Goal: Transaction & Acquisition: Book appointment/travel/reservation

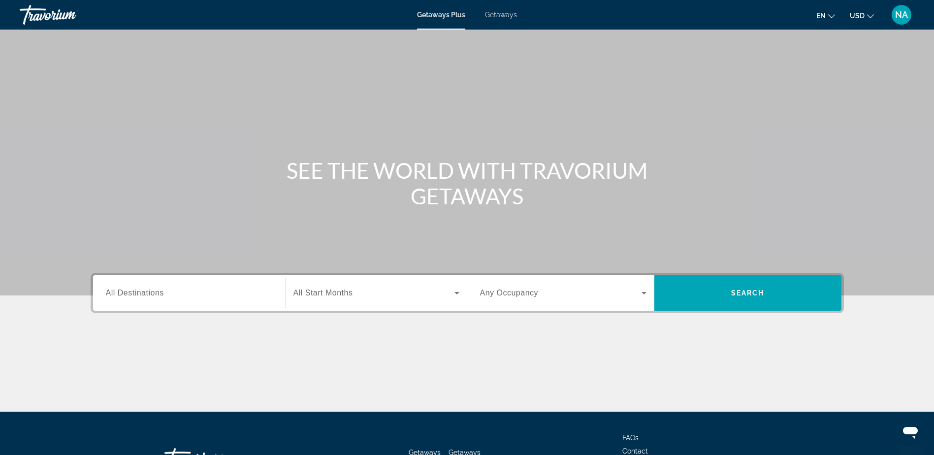
click at [197, 289] on input "Destination All Destinations" at bounding box center [189, 293] width 166 height 12
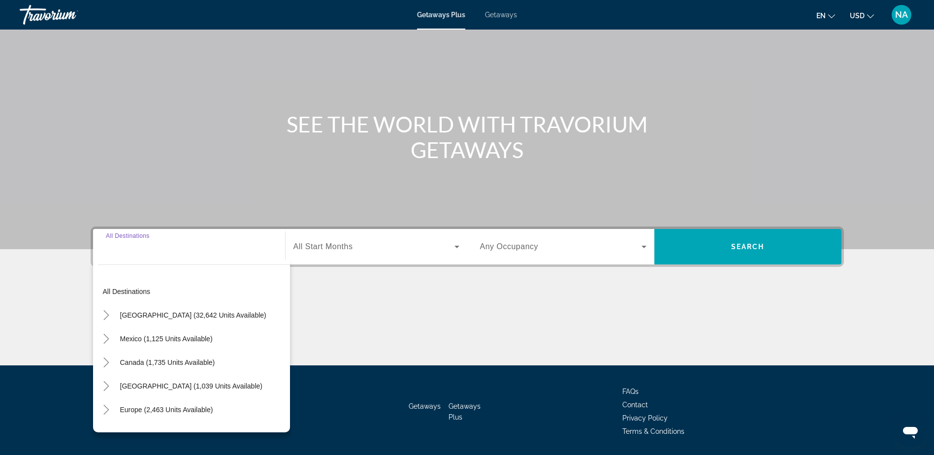
scroll to position [77, 0]
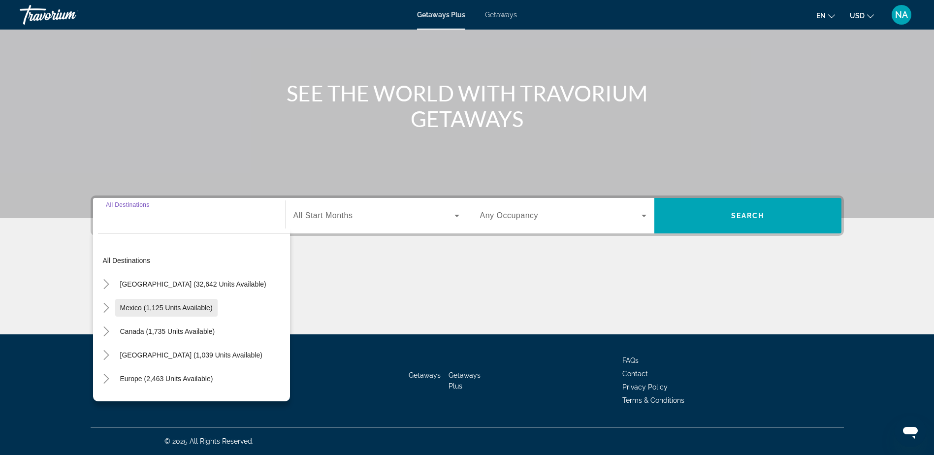
click at [197, 312] on span "Search widget" at bounding box center [166, 308] width 102 height 24
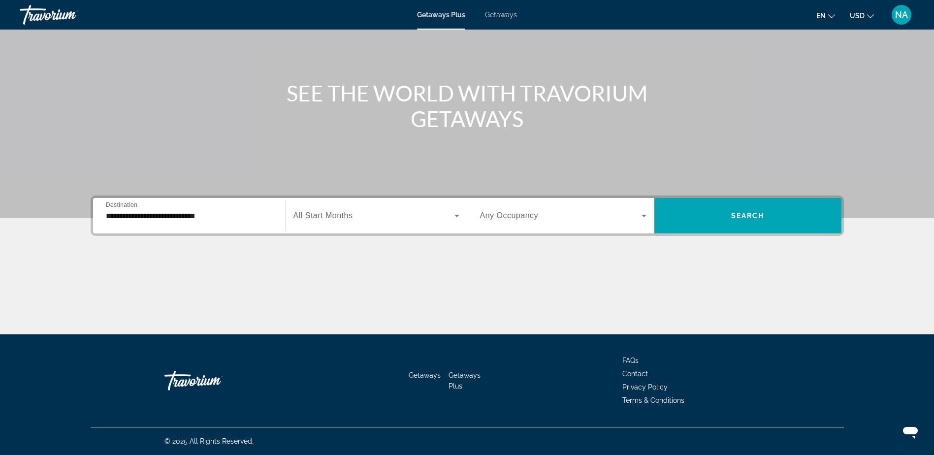
click at [196, 222] on div "**********" at bounding box center [189, 216] width 166 height 28
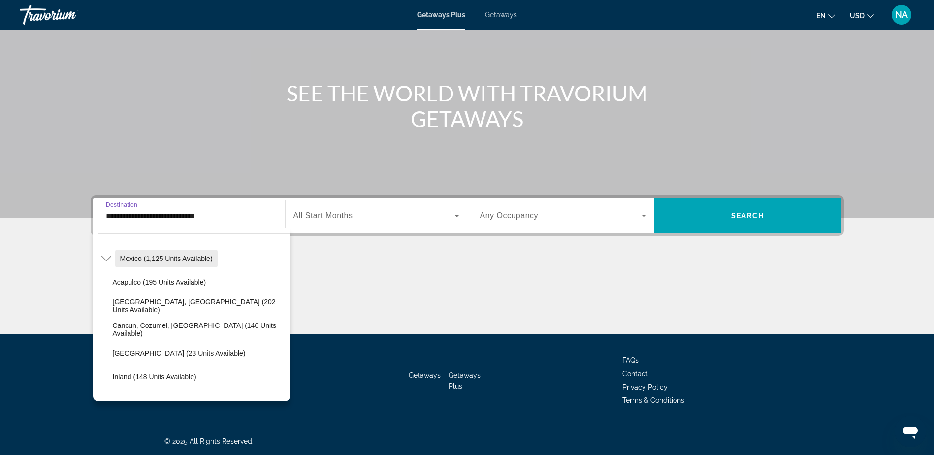
scroll to position [98, 0]
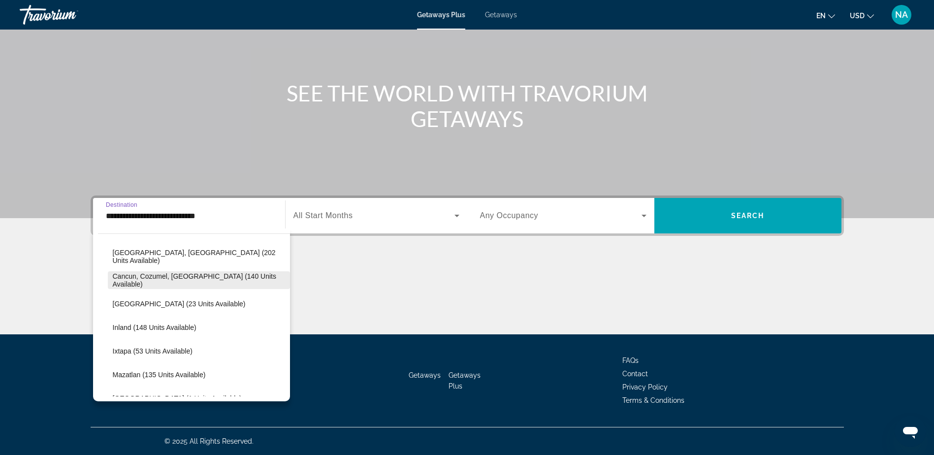
click at [152, 285] on span "Search widget" at bounding box center [199, 280] width 182 height 24
type input "**********"
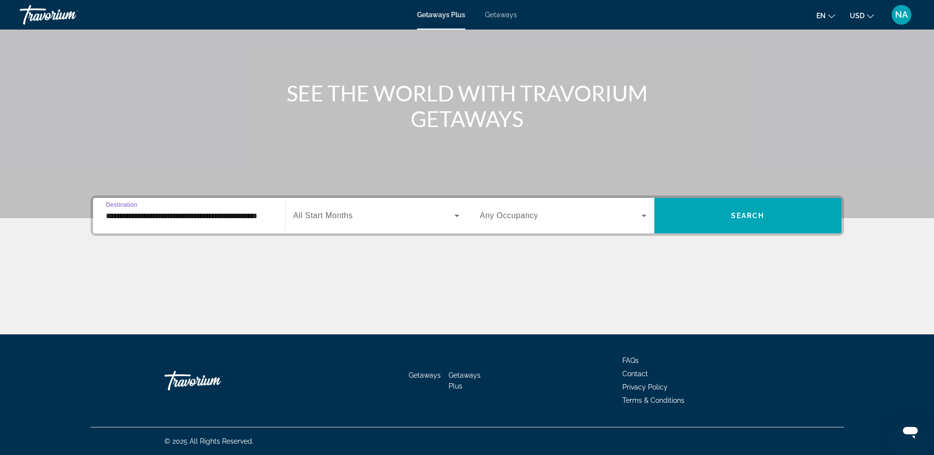
click at [454, 214] on icon "Search widget" at bounding box center [457, 216] width 12 height 12
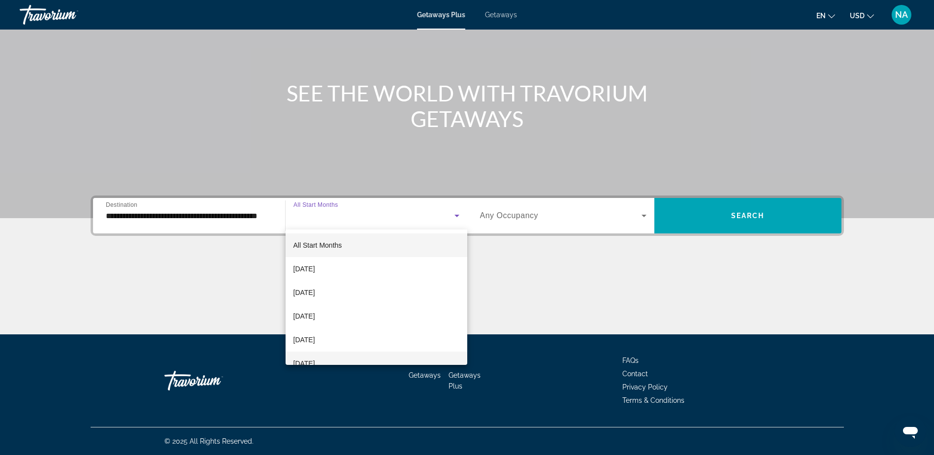
click at [406, 358] on mat-option "[DATE]" at bounding box center [376, 363] width 182 height 24
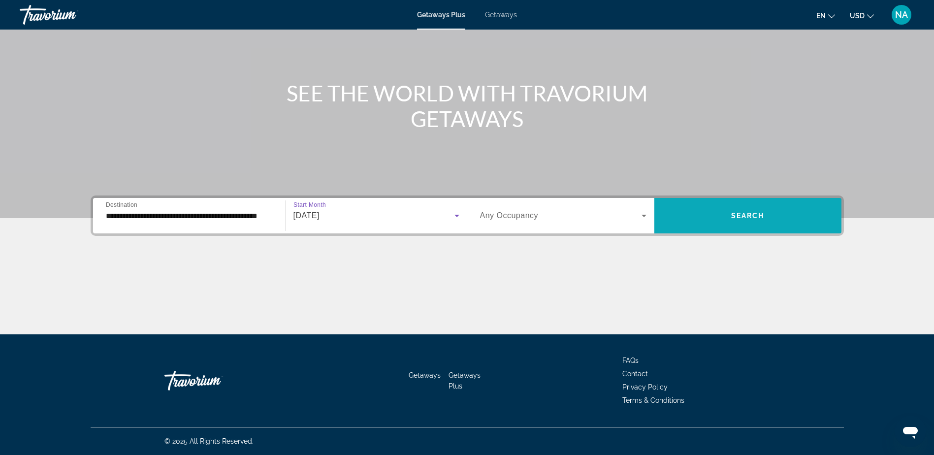
click at [704, 226] on span "Search widget" at bounding box center [747, 216] width 187 height 24
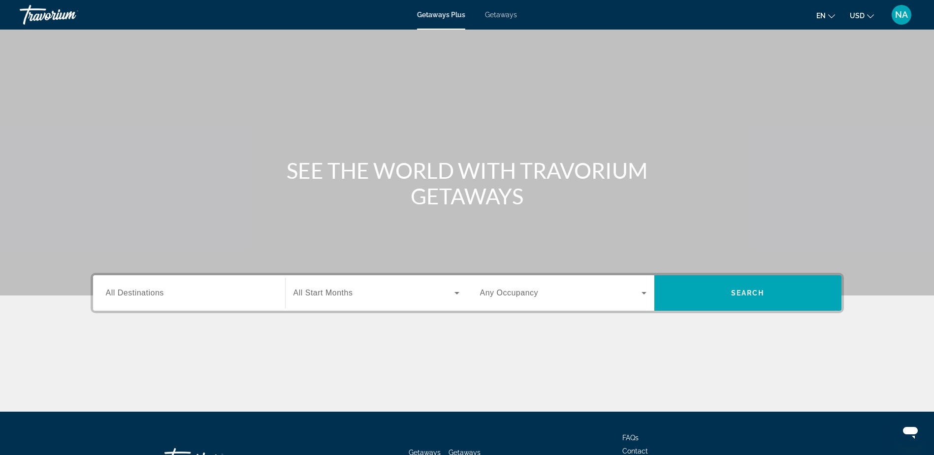
click at [203, 301] on div "Search widget" at bounding box center [189, 293] width 166 height 28
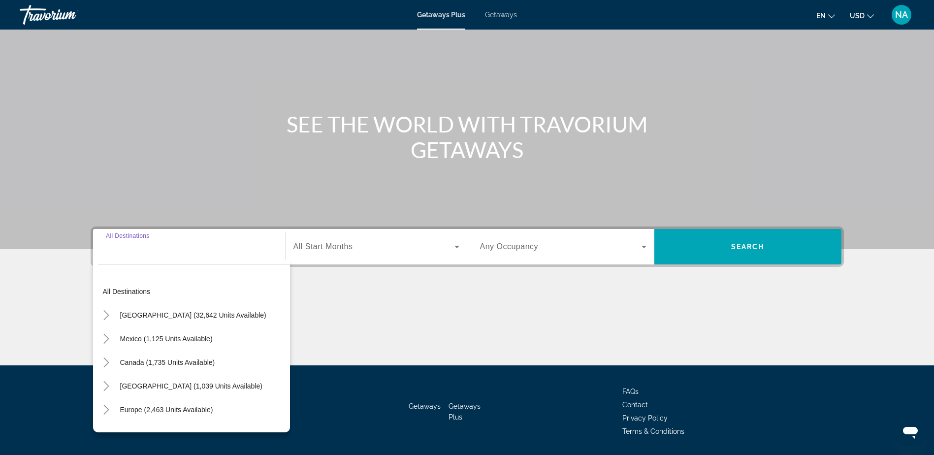
scroll to position [77, 0]
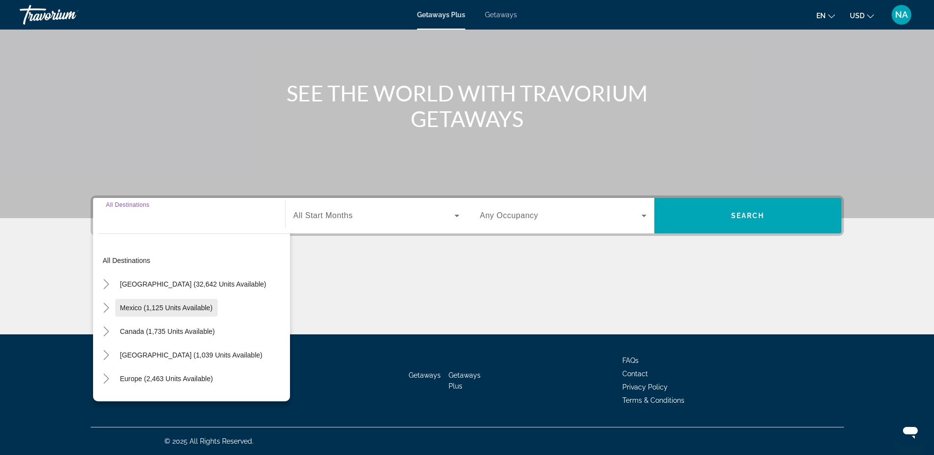
click at [200, 310] on span "Mexico (1,125 units available)" at bounding box center [166, 308] width 93 height 8
type input "**********"
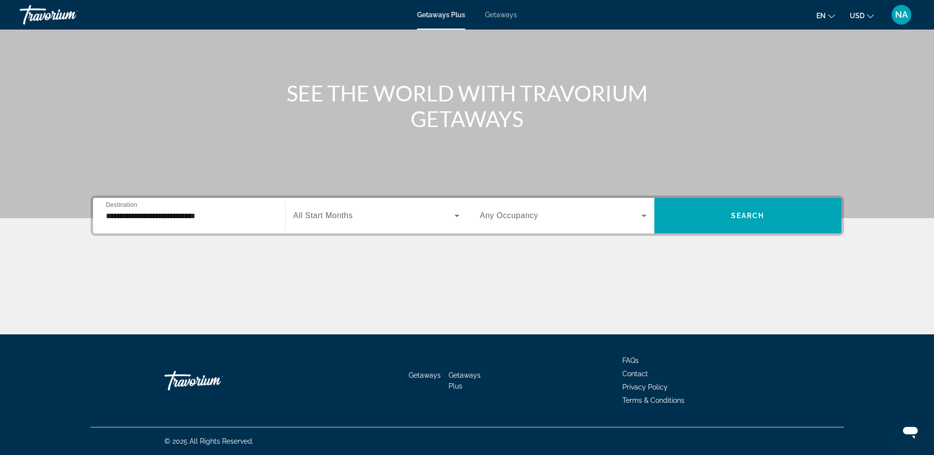
click at [442, 224] on div "Search widget" at bounding box center [376, 216] width 166 height 28
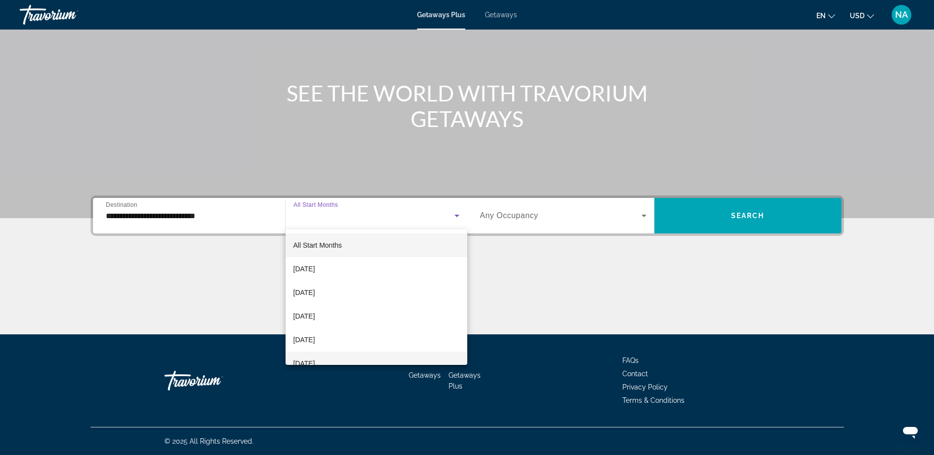
click at [413, 355] on mat-option "[DATE]" at bounding box center [376, 363] width 182 height 24
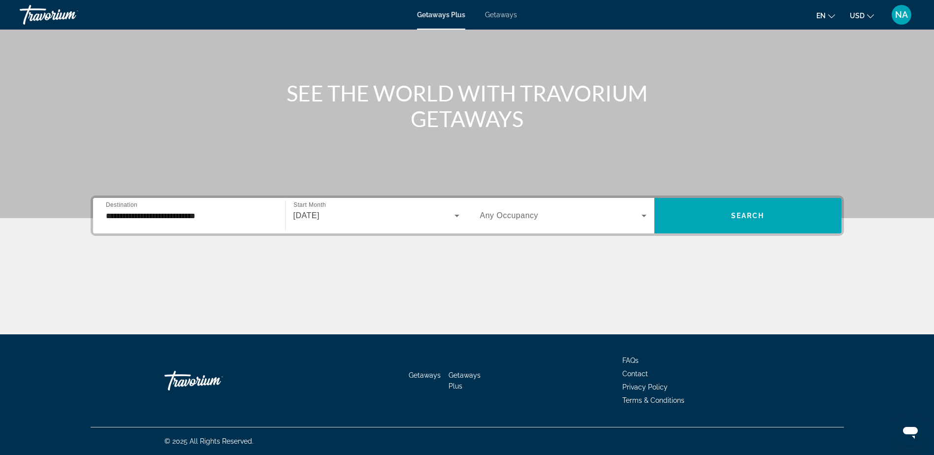
click at [795, 240] on div "**********" at bounding box center [467, 264] width 792 height 139
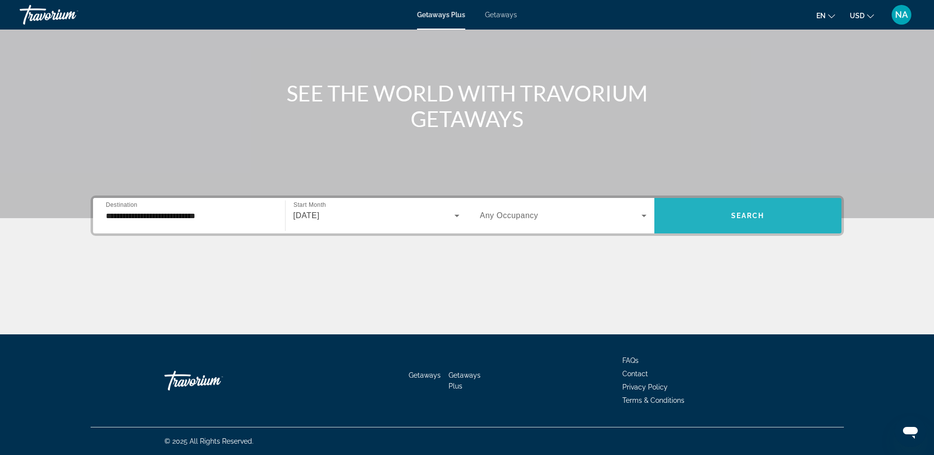
click at [792, 232] on span "Search widget" at bounding box center [747, 215] width 187 height 35
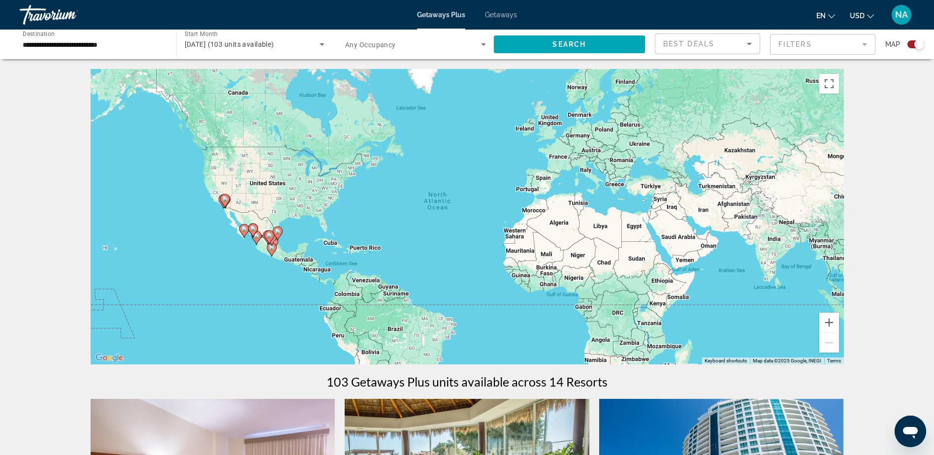
click at [269, 235] on image "Main content" at bounding box center [269, 235] width 6 height 6
click at [269, 235] on div "To activate drag with keyboard, press Alt + Enter. Once in keyboard drag state,…" at bounding box center [467, 216] width 753 height 295
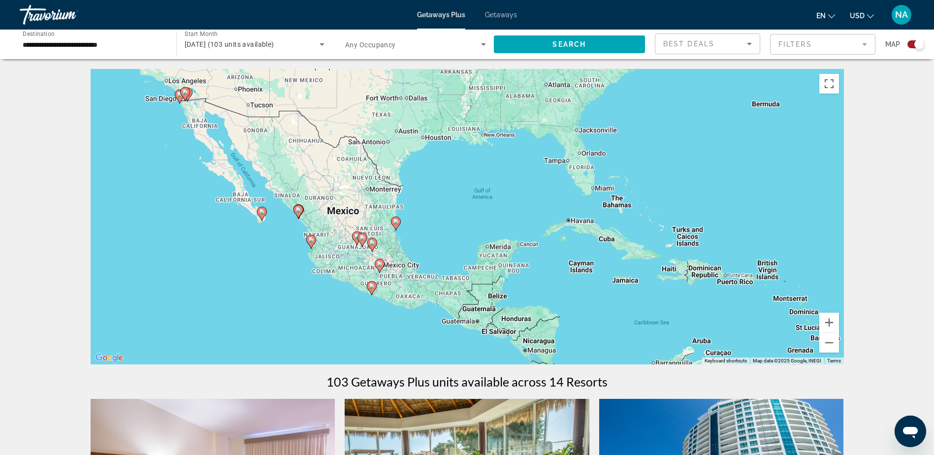
click at [503, 15] on span "Getaways" at bounding box center [501, 15] width 32 height 8
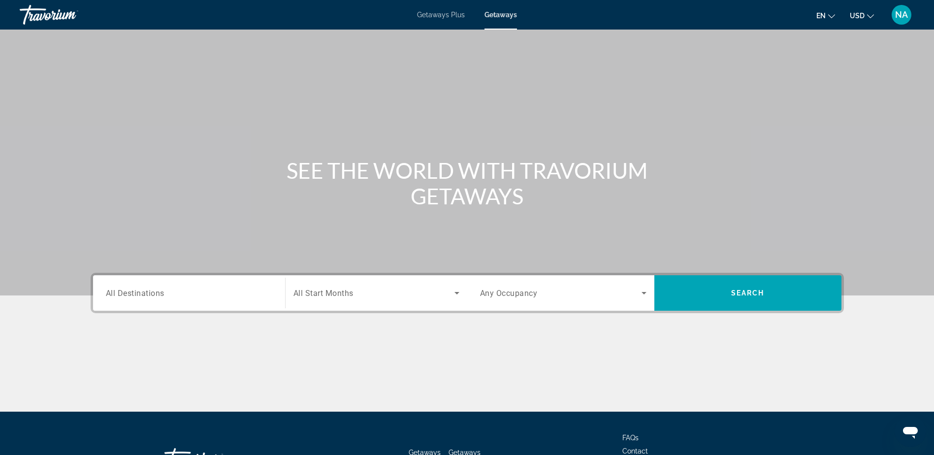
click at [154, 300] on div "Search widget" at bounding box center [189, 293] width 166 height 28
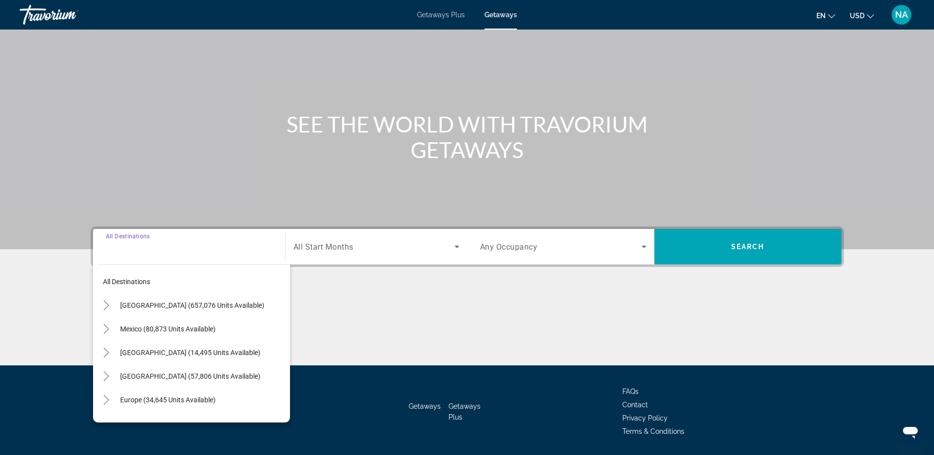
scroll to position [77, 0]
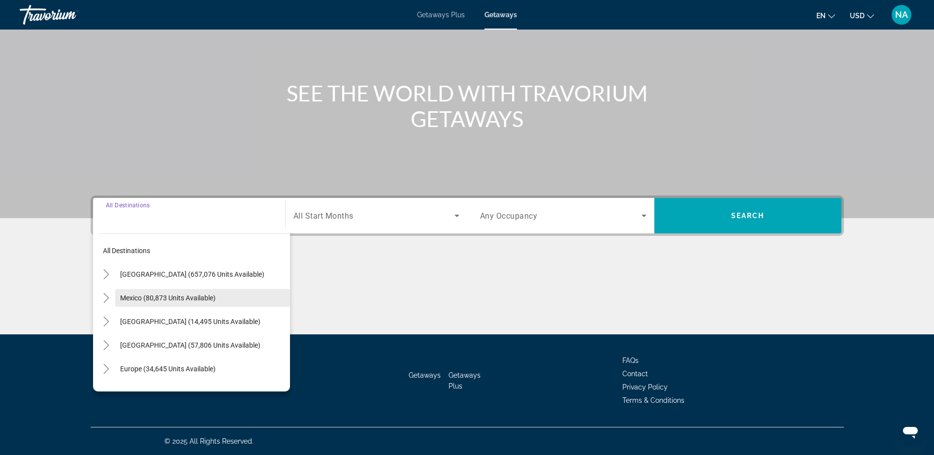
click at [155, 296] on span "Mexico (80,873 units available)" at bounding box center [167, 298] width 95 height 8
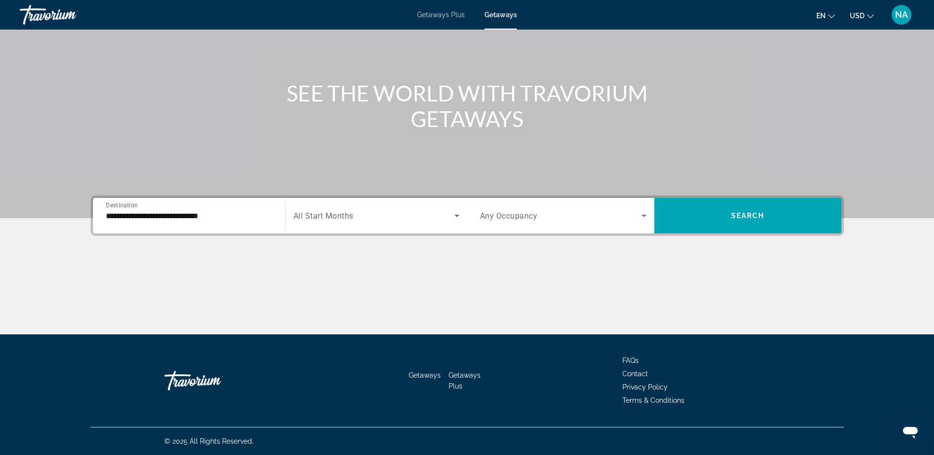
click at [137, 223] on div "**********" at bounding box center [189, 216] width 166 height 28
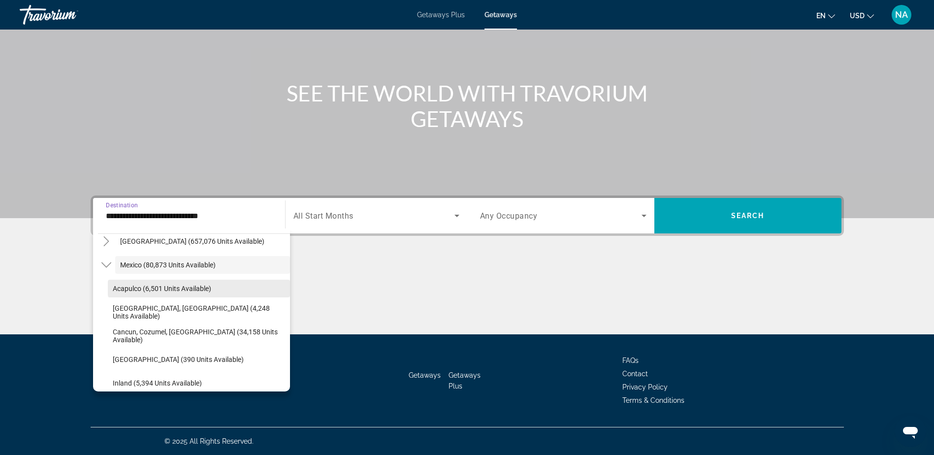
scroll to position [49, 0]
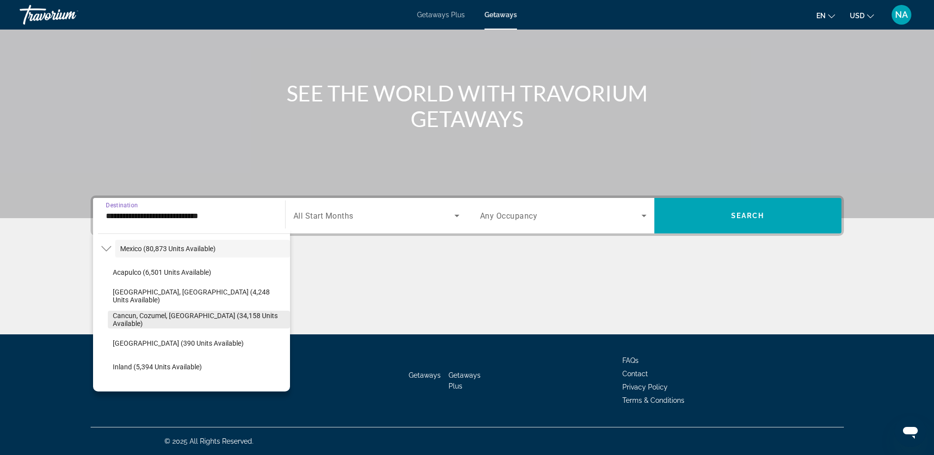
click at [136, 317] on span "Cancun, Cozumel, [GEOGRAPHIC_DATA] (34,158 units available)" at bounding box center [199, 320] width 172 height 16
type input "**********"
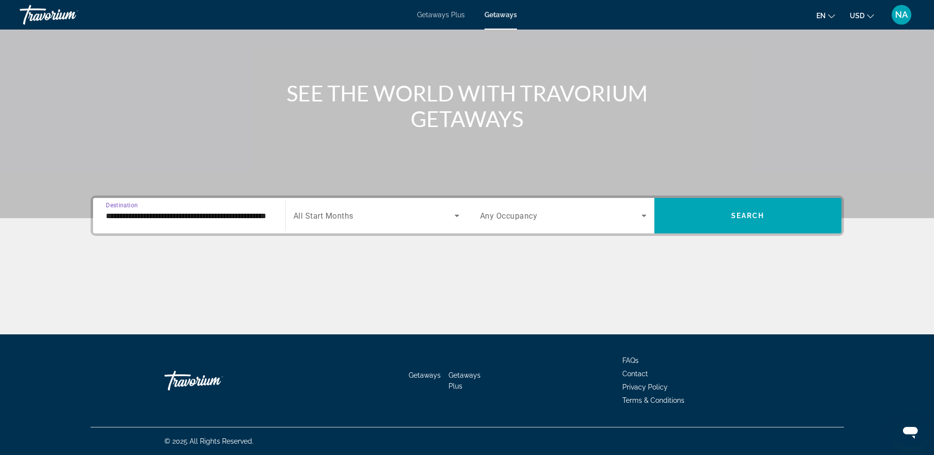
click at [455, 223] on div "Search widget" at bounding box center [376, 216] width 166 height 28
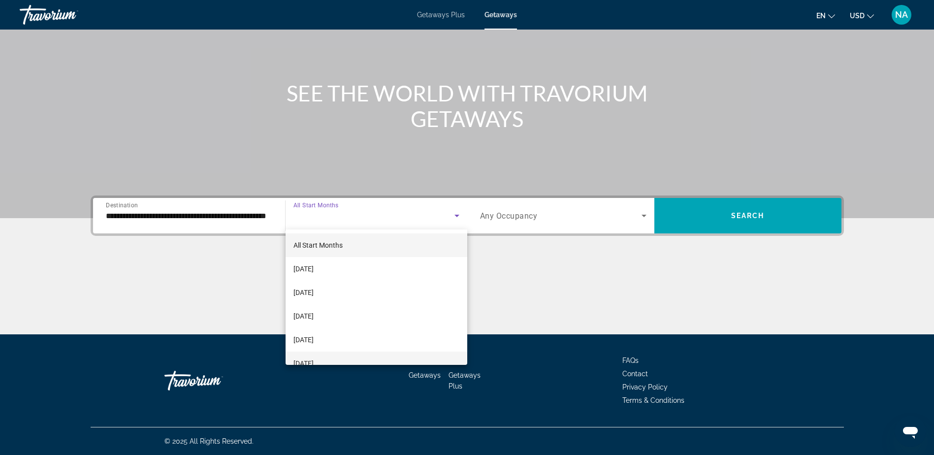
click at [398, 358] on mat-option "[DATE]" at bounding box center [376, 363] width 182 height 24
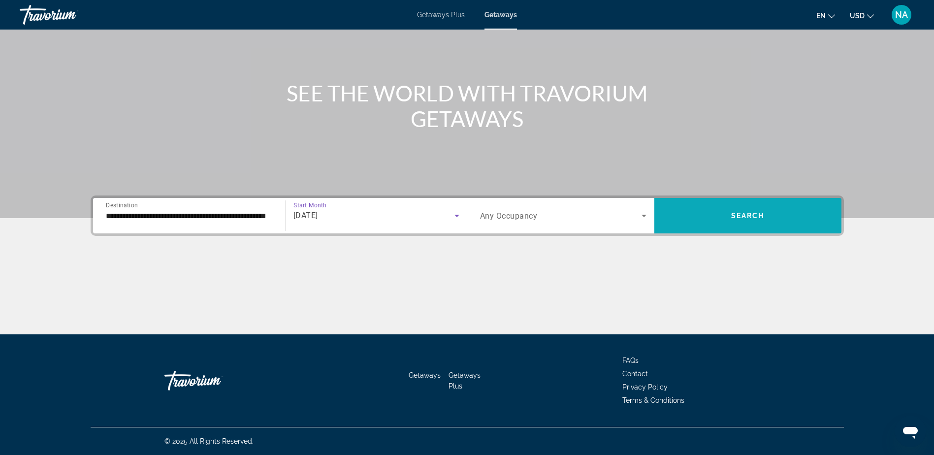
click at [695, 231] on span "Search widget" at bounding box center [747, 215] width 187 height 35
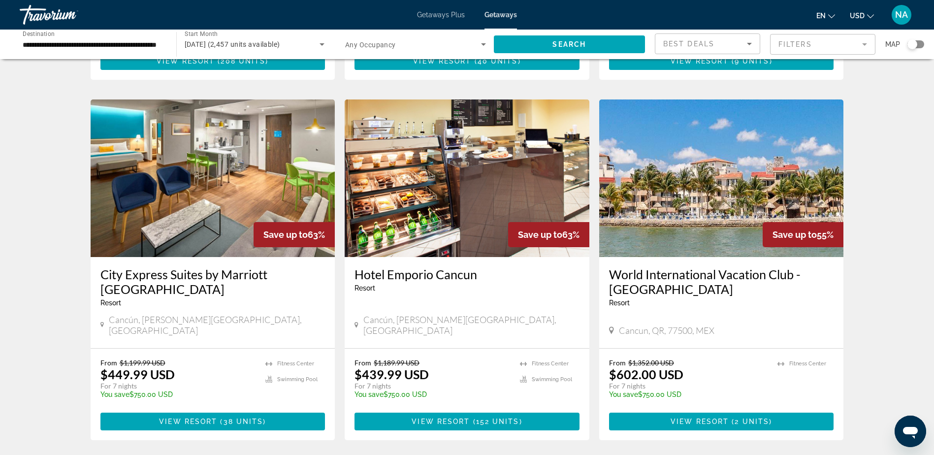
scroll to position [1083, 0]
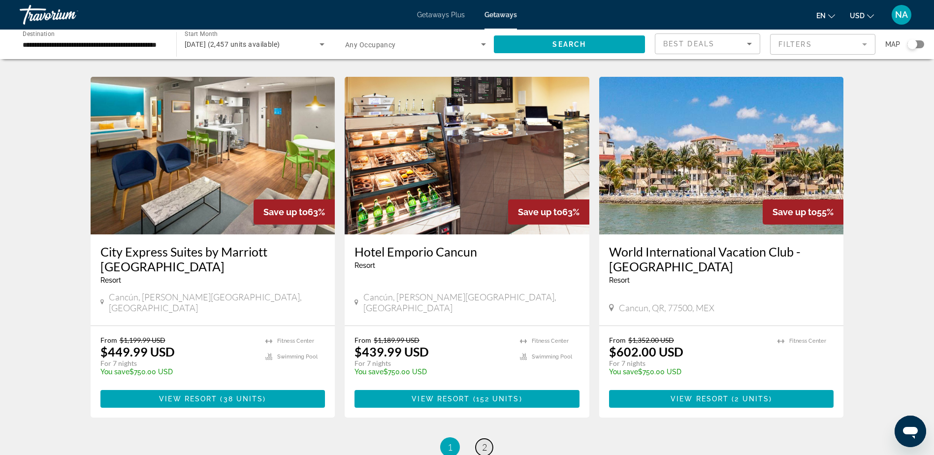
click at [479, 439] on link "page 2" at bounding box center [483, 447] width 17 height 17
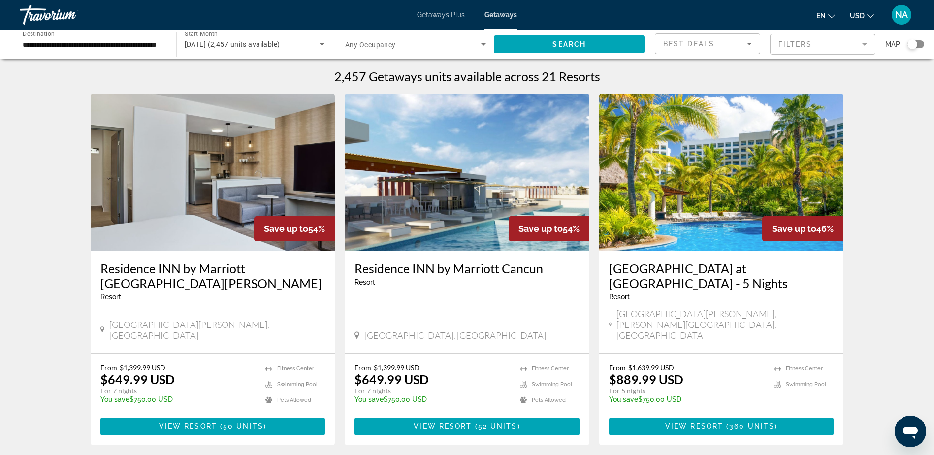
click at [437, 15] on span "Getaways Plus" at bounding box center [441, 15] width 48 height 8
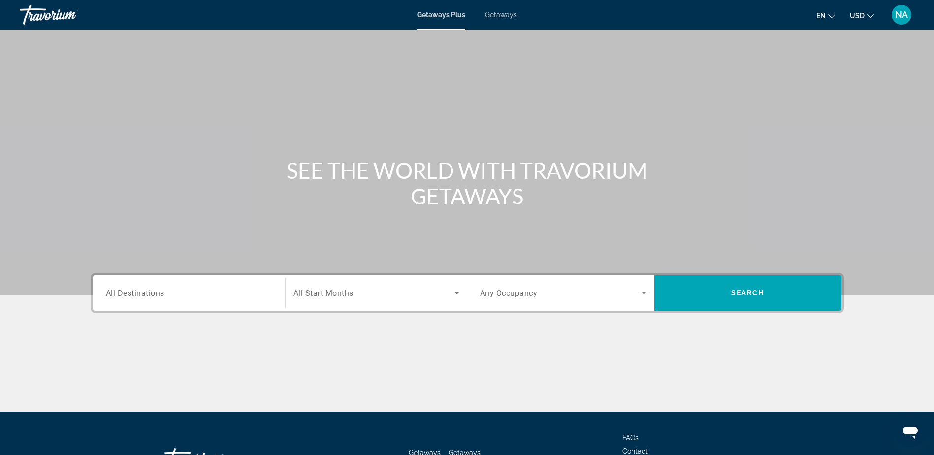
click at [247, 295] on input "Destination All Destinations" at bounding box center [189, 293] width 166 height 12
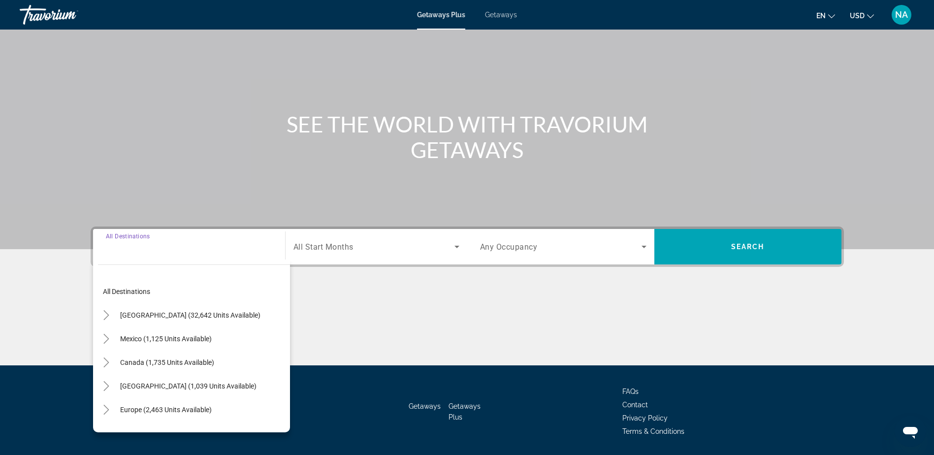
scroll to position [77, 0]
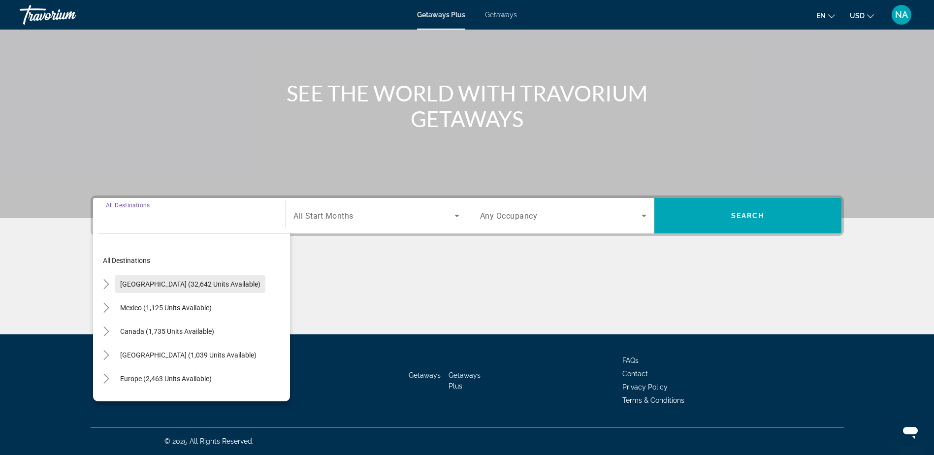
click at [153, 285] on span "[GEOGRAPHIC_DATA] (32,642 units available)" at bounding box center [190, 284] width 140 height 8
type input "**********"
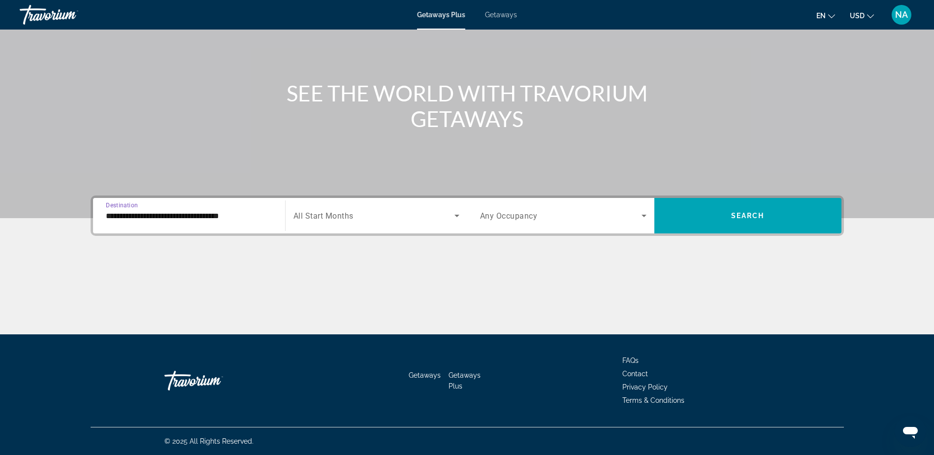
click at [450, 210] on span "Search widget" at bounding box center [373, 216] width 161 height 12
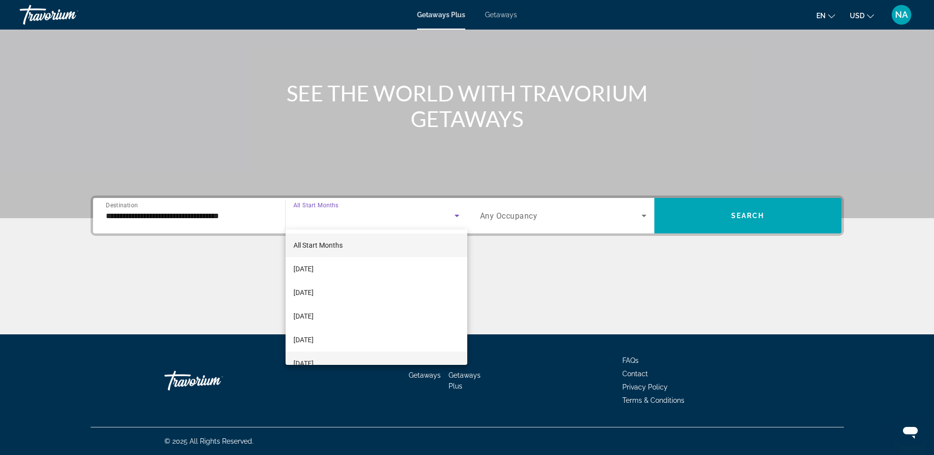
click at [429, 361] on mat-option "[DATE]" at bounding box center [376, 363] width 182 height 24
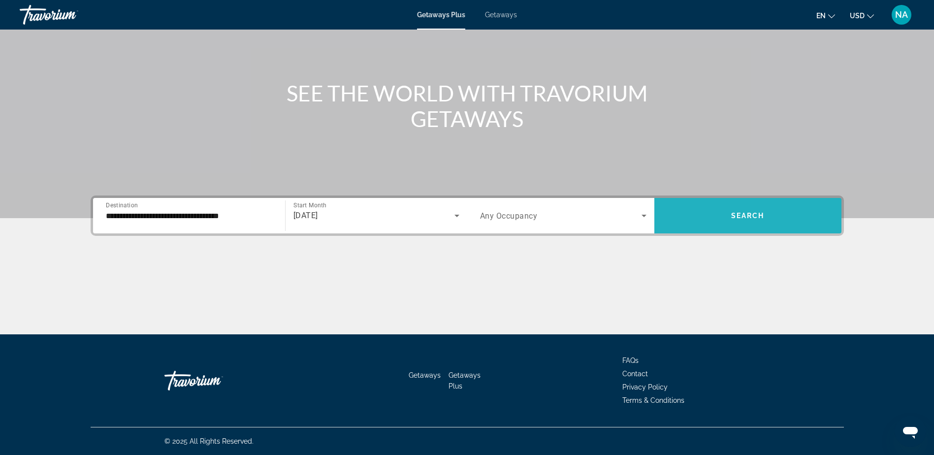
click at [785, 218] on span "Search widget" at bounding box center [747, 216] width 187 height 24
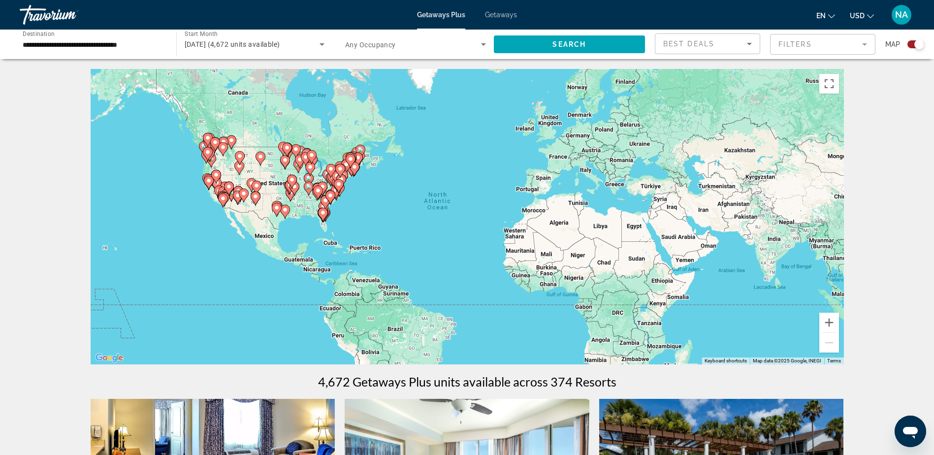
click at [327, 216] on gmp-advanced-marker "Main content" at bounding box center [323, 214] width 10 height 15
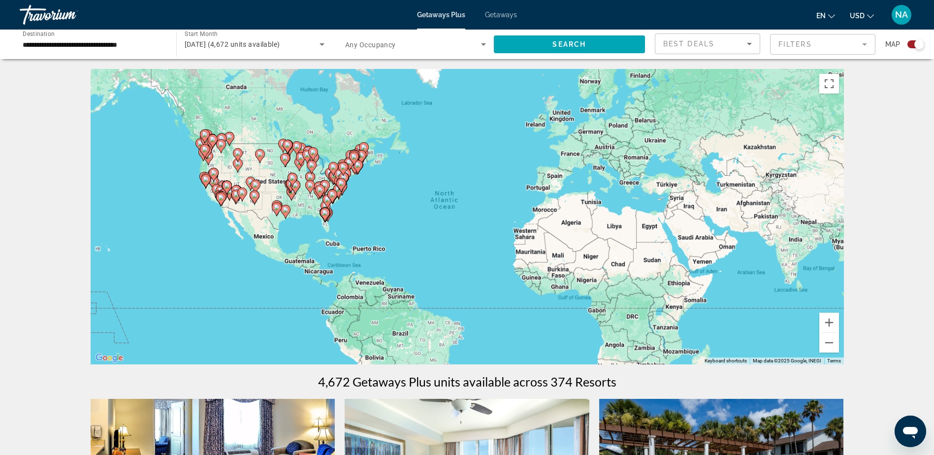
click at [327, 216] on div "To activate drag with keyboard, press Alt + Enter. Once in keyboard drag state,…" at bounding box center [467, 216] width 753 height 295
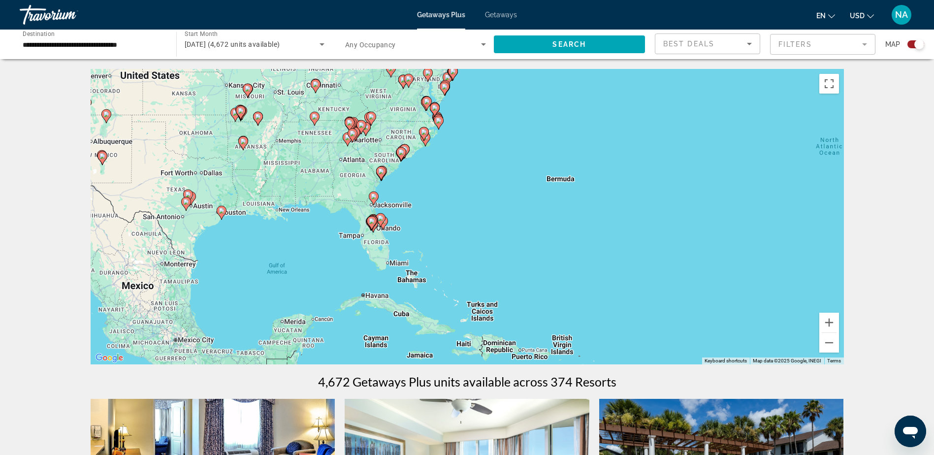
click at [380, 225] on icon "Main content" at bounding box center [380, 220] width 9 height 13
click at [377, 225] on gmp-advanced-marker "Main content" at bounding box center [372, 223] width 10 height 15
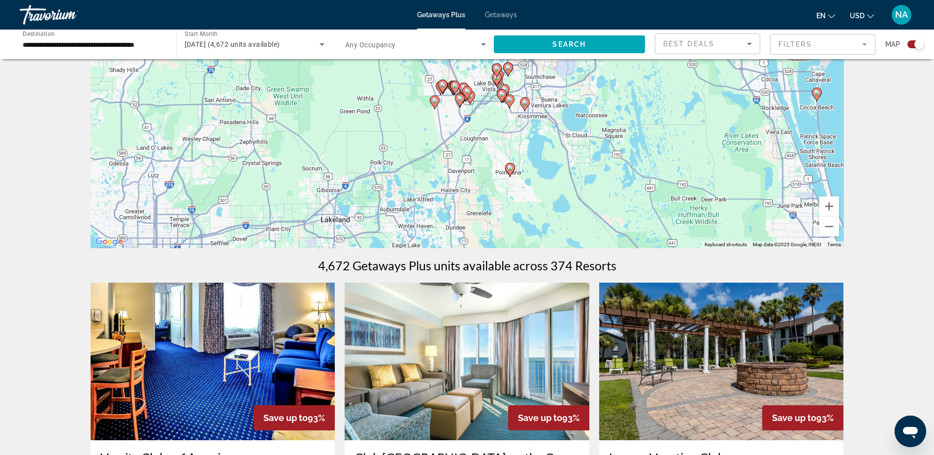
scroll to position [98, 0]
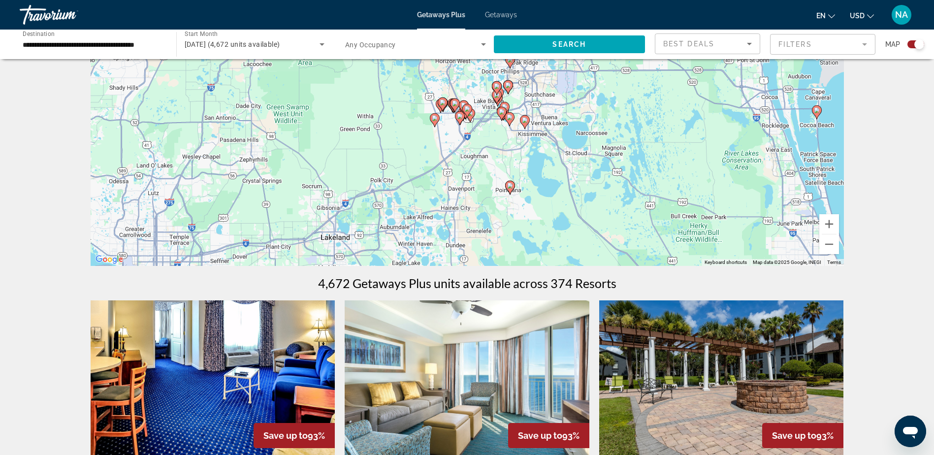
click at [820, 116] on gmp-advanced-marker "Main content" at bounding box center [817, 112] width 10 height 15
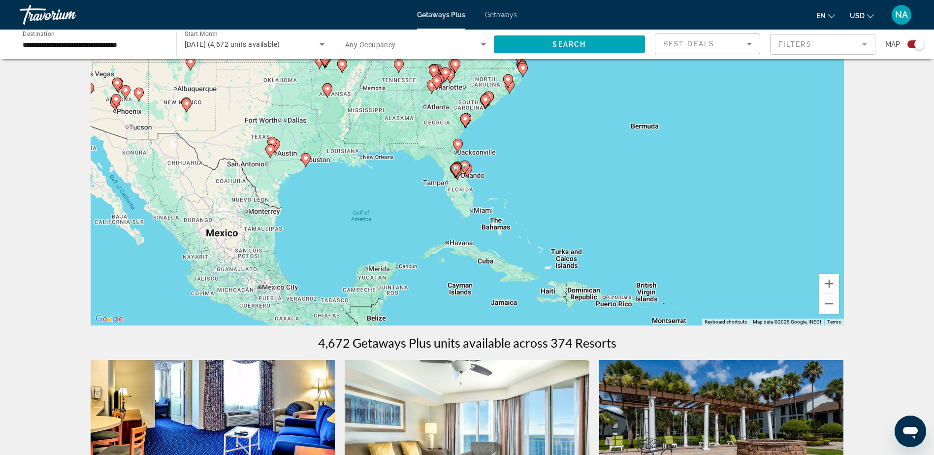
scroll to position [0, 0]
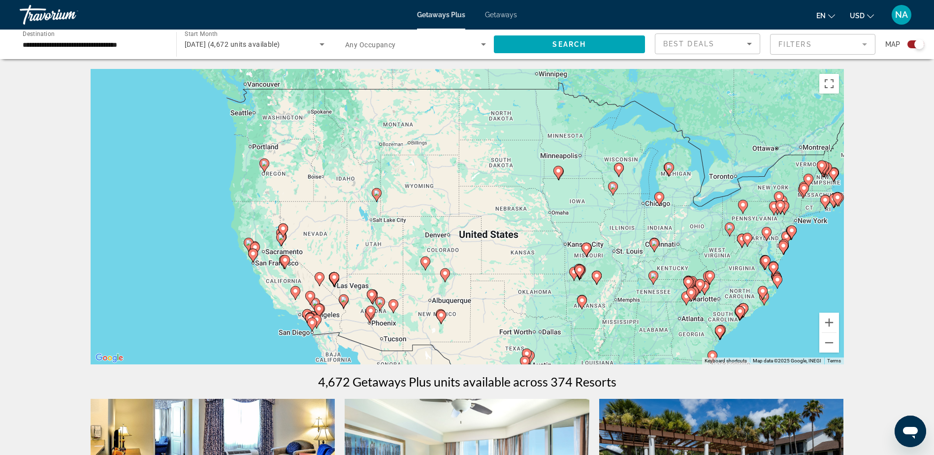
drag, startPoint x: 309, startPoint y: 144, endPoint x: 568, endPoint y: 318, distance: 312.1
click at [568, 318] on div "To activate drag with keyboard, press Alt + Enter. Once in keyboard drag state,…" at bounding box center [467, 216] width 753 height 295
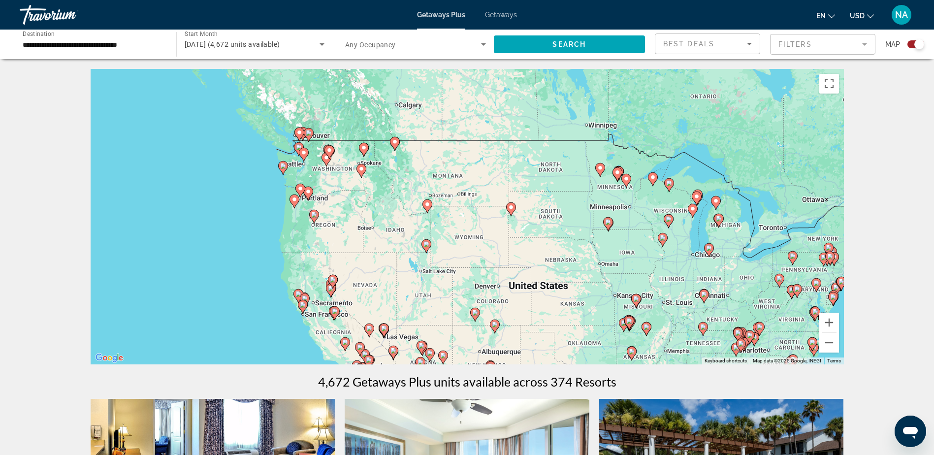
drag, startPoint x: 337, startPoint y: 170, endPoint x: 384, endPoint y: 219, distance: 67.9
click at [384, 219] on div "To activate drag with keyboard, press Alt + Enter. Once in keyboard drag state,…" at bounding box center [467, 216] width 753 height 295
click at [361, 158] on div "To activate drag with keyboard, press Alt + Enter. Once in keyboard drag state,…" at bounding box center [467, 216] width 753 height 295
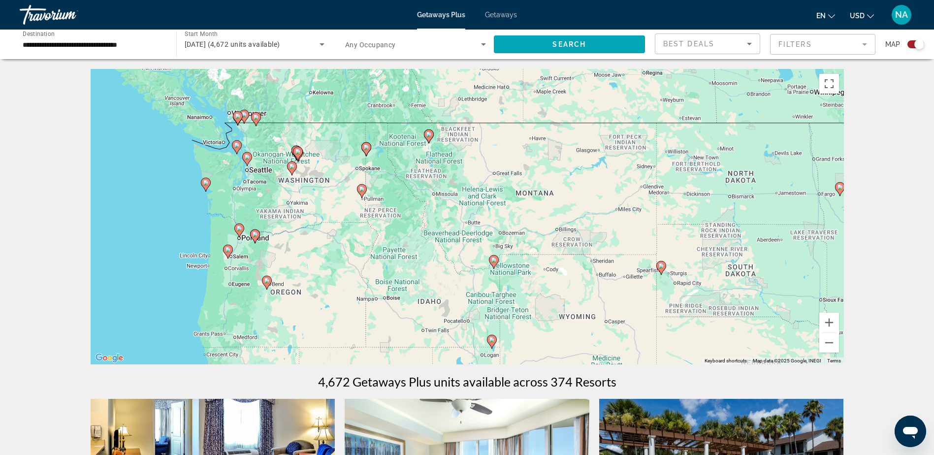
click at [361, 158] on div "To activate drag with keyboard, press Alt + Enter. Once in keyboard drag state,…" at bounding box center [467, 216] width 753 height 295
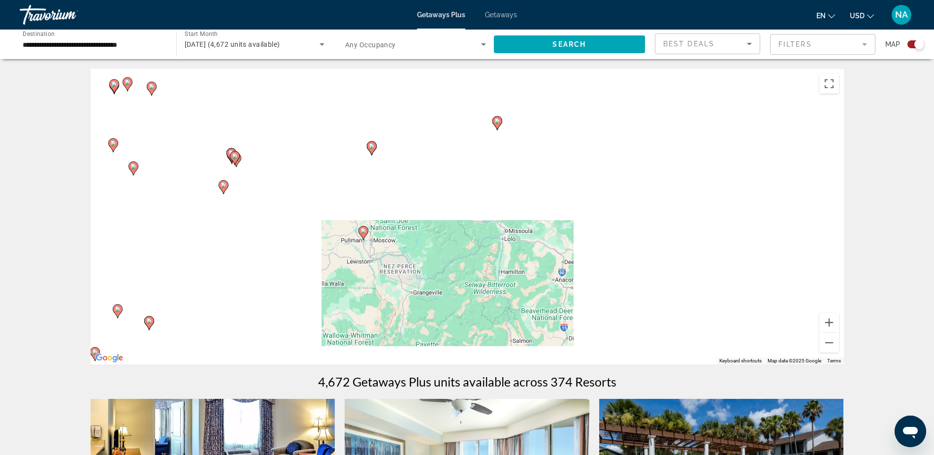
click at [361, 158] on div "To activate drag with keyboard, press Alt + Enter. Once in keyboard drag state,…" at bounding box center [467, 216] width 753 height 295
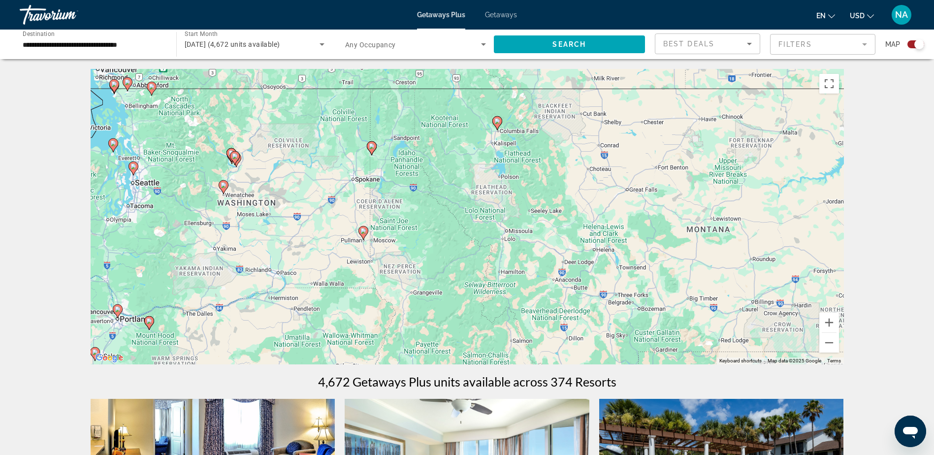
click at [361, 158] on div "To activate drag with keyboard, press Alt + Enter. Once in keyboard drag state,…" at bounding box center [467, 216] width 753 height 295
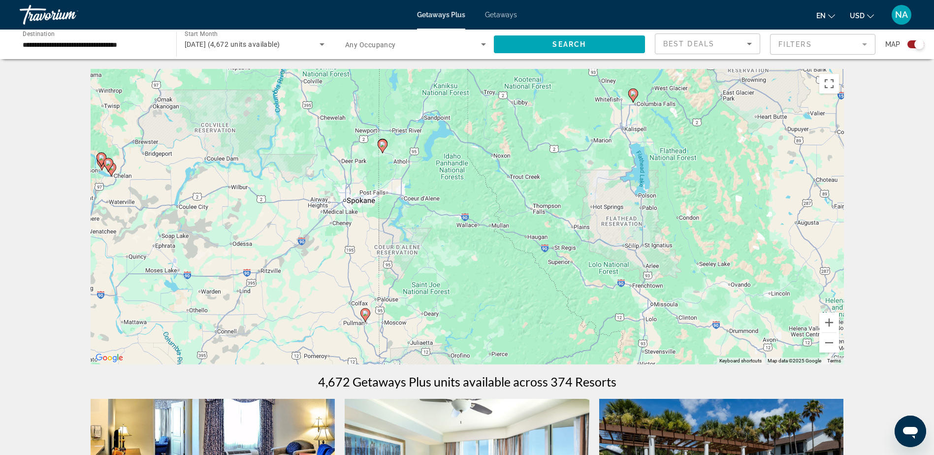
click at [371, 158] on div "To activate drag with keyboard, press Alt + Enter. Once in keyboard drag state,…" at bounding box center [467, 216] width 753 height 295
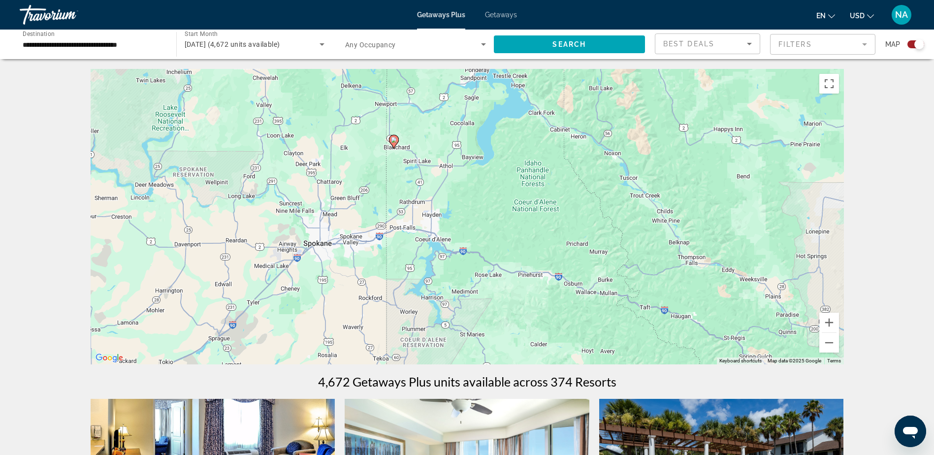
click at [390, 157] on div "To activate drag with keyboard, press Alt + Enter. Once in keyboard drag state,…" at bounding box center [467, 216] width 753 height 295
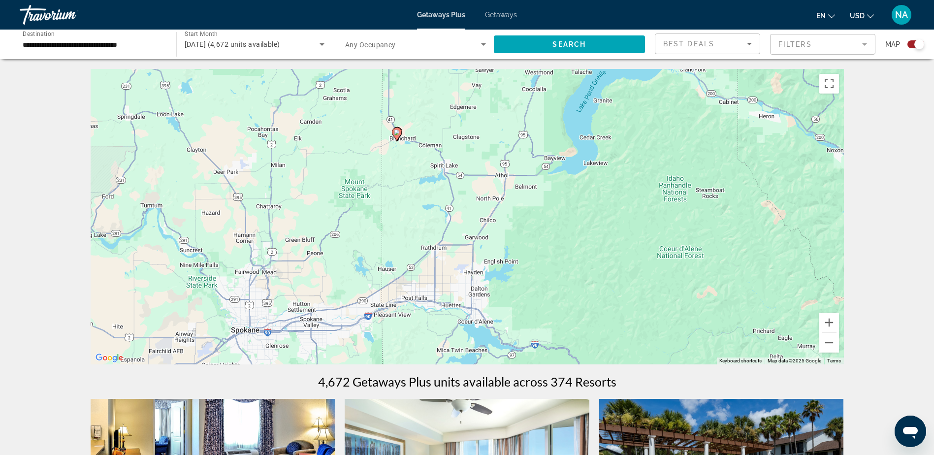
click at [399, 134] on image "Main content" at bounding box center [397, 132] width 6 height 6
type input "**********"
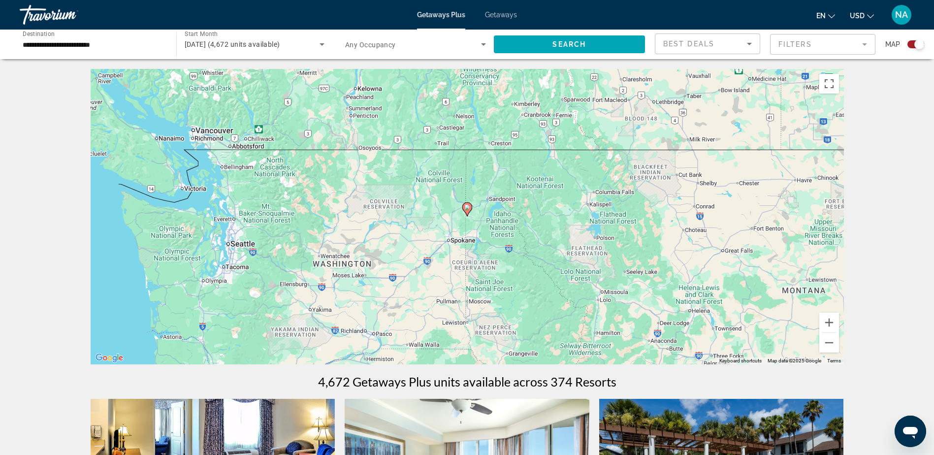
click at [467, 206] on image "Main content" at bounding box center [467, 207] width 6 height 6
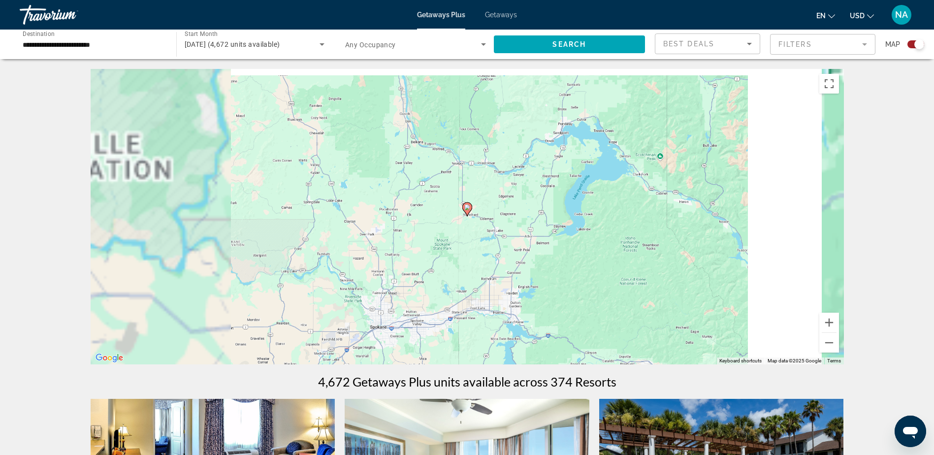
click at [467, 206] on image "Main content" at bounding box center [467, 207] width 6 height 6
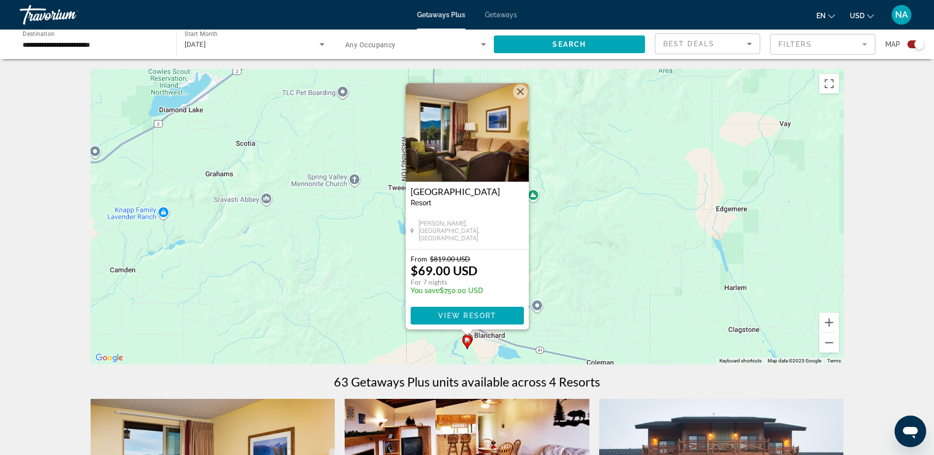
click at [516, 123] on img "Main content" at bounding box center [467, 132] width 123 height 98
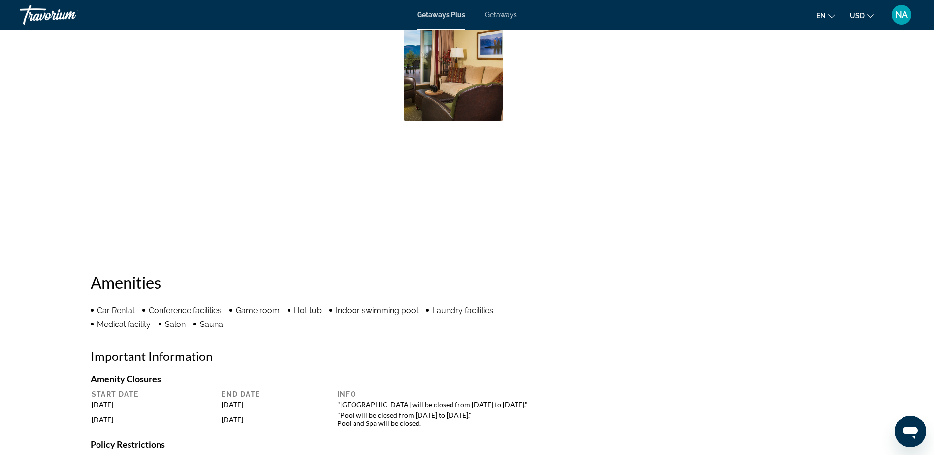
scroll to position [394, 0]
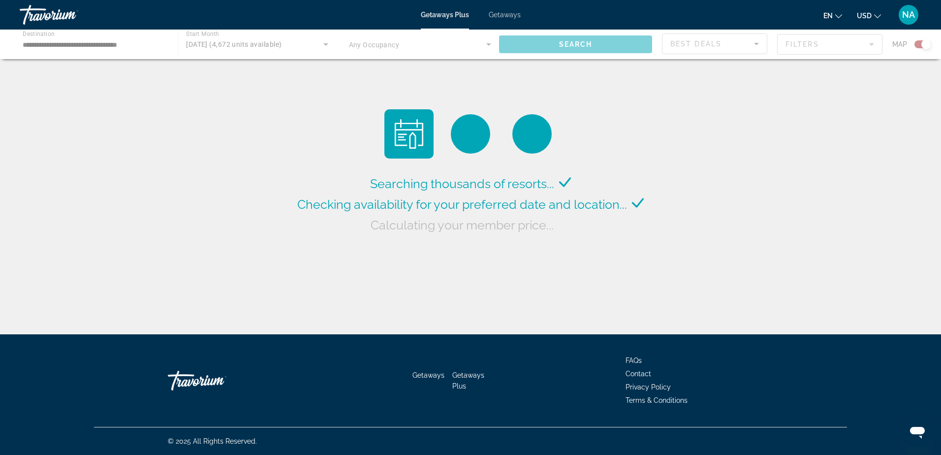
click at [452, 16] on span "Getaways Plus" at bounding box center [445, 15] width 48 height 8
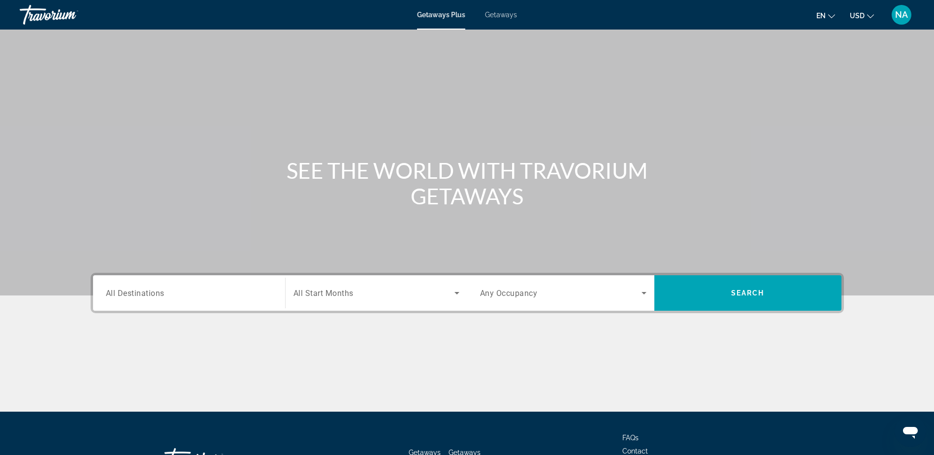
click at [510, 19] on div "Getaways Plus Getaways en English Español Français Italiano Português русский U…" at bounding box center [467, 15] width 934 height 26
click at [222, 286] on div "Search widget" at bounding box center [189, 293] width 166 height 28
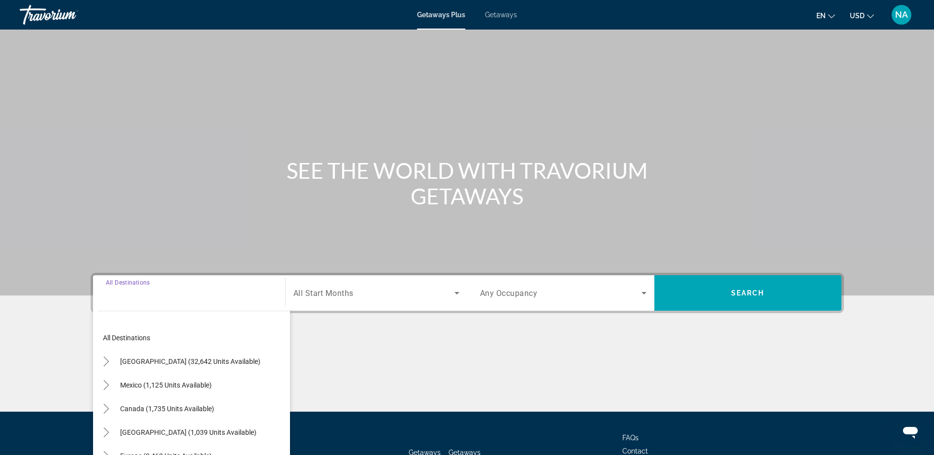
scroll to position [77, 0]
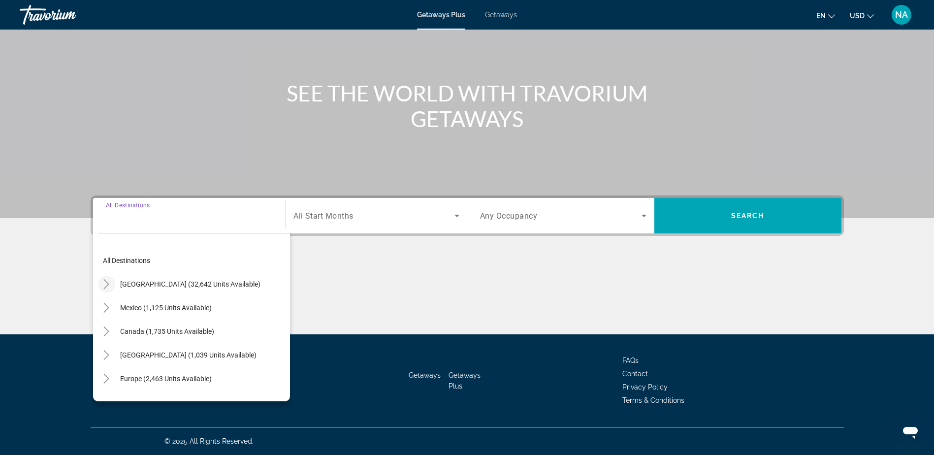
click at [106, 286] on icon "Toggle United States (32,642 units available)" at bounding box center [106, 284] width 10 height 10
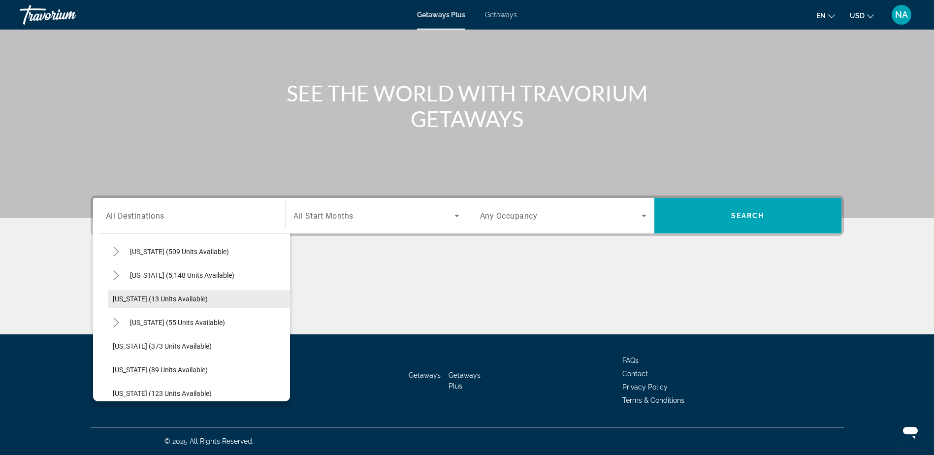
scroll to position [78, 0]
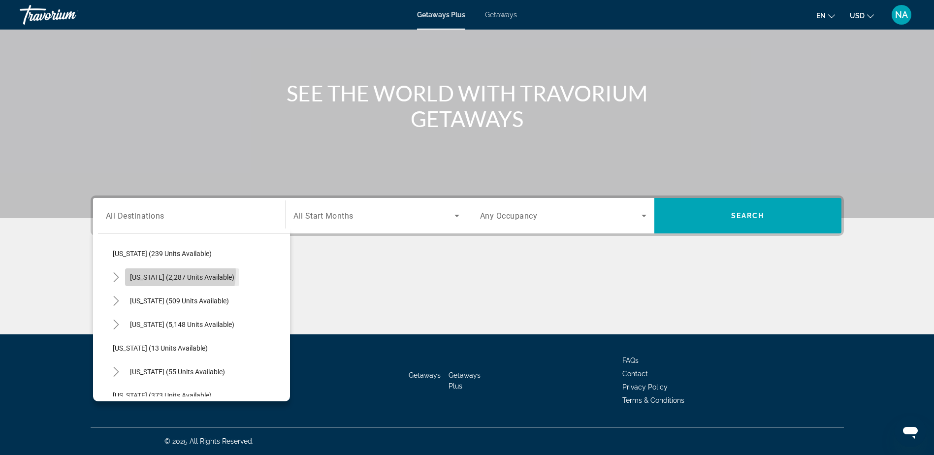
click at [165, 272] on span "Search widget" at bounding box center [182, 277] width 114 height 24
type input "**********"
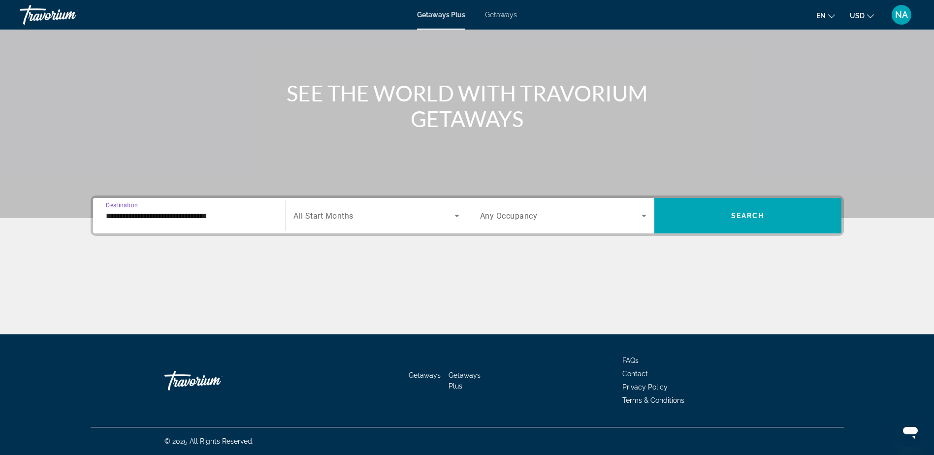
click at [463, 209] on div "Start Month All Start Months" at bounding box center [376, 216] width 182 height 28
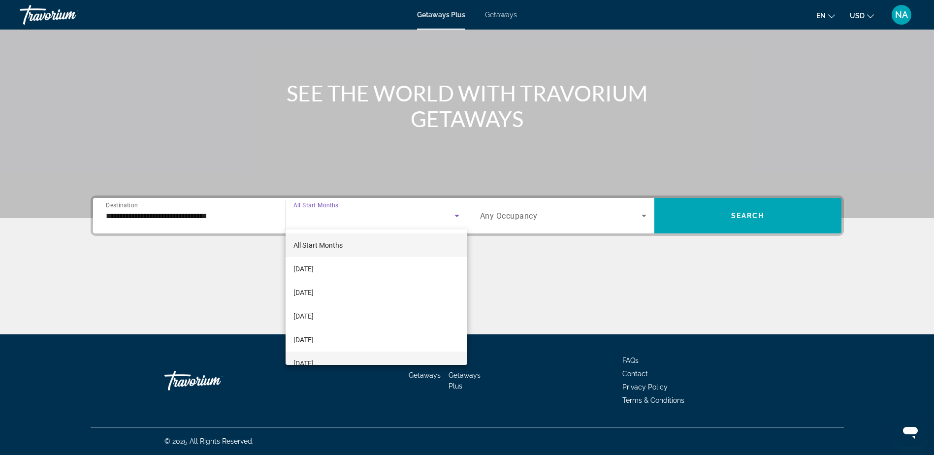
click at [387, 355] on mat-option "[DATE]" at bounding box center [376, 363] width 182 height 24
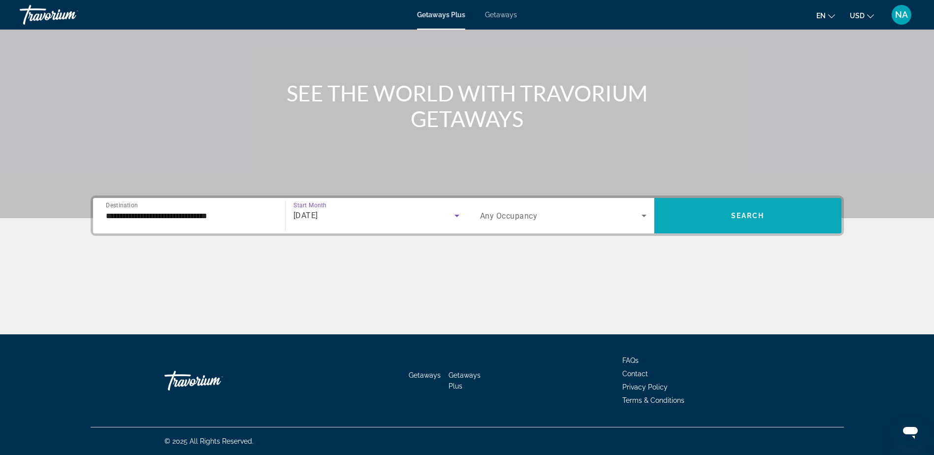
click at [681, 223] on span "Search widget" at bounding box center [747, 216] width 187 height 24
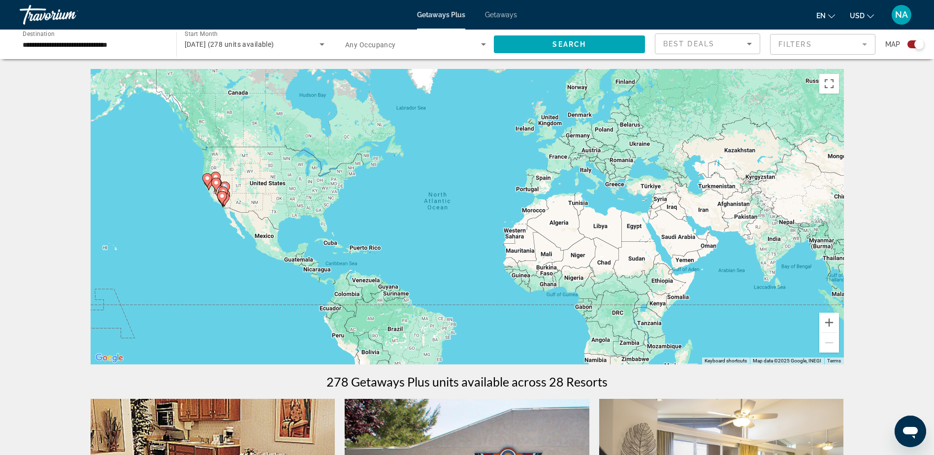
click at [508, 9] on div "Getaways Plus Getaways en English Español Français Italiano Português русский U…" at bounding box center [467, 15] width 934 height 26
click at [515, 17] on span "Getaways" at bounding box center [501, 15] width 32 height 8
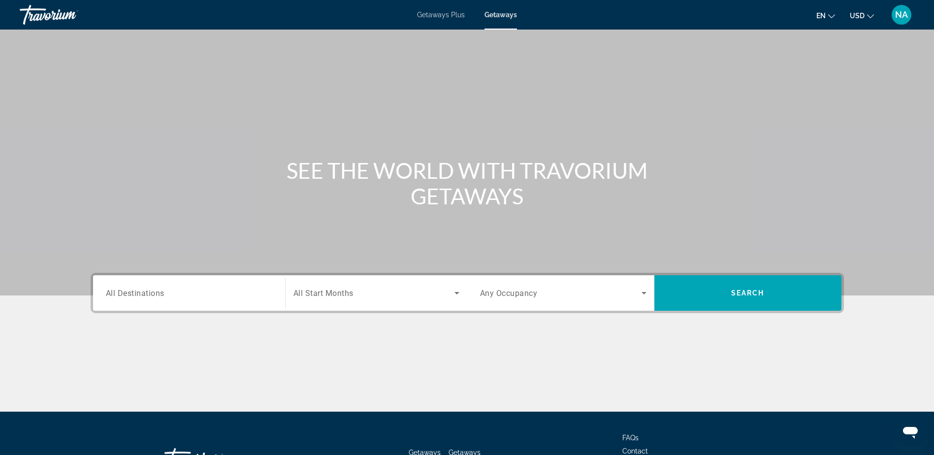
click at [171, 288] on input "Destination All Destinations" at bounding box center [189, 293] width 166 height 12
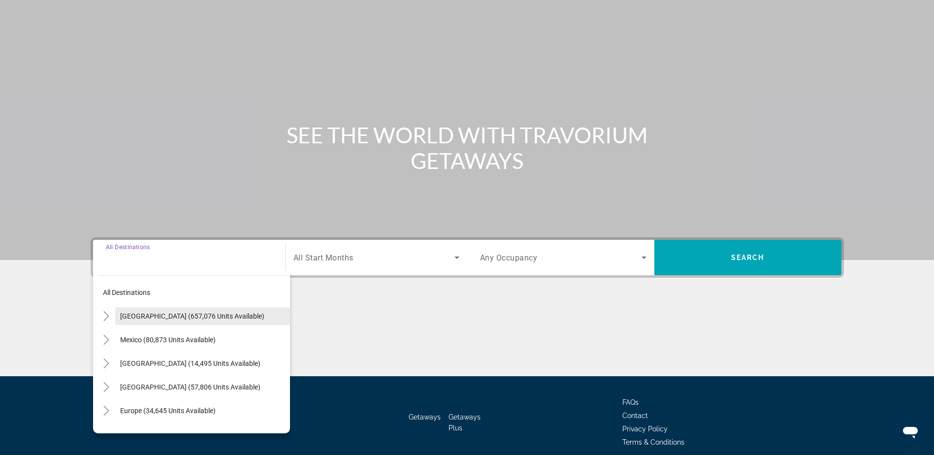
scroll to position [77, 0]
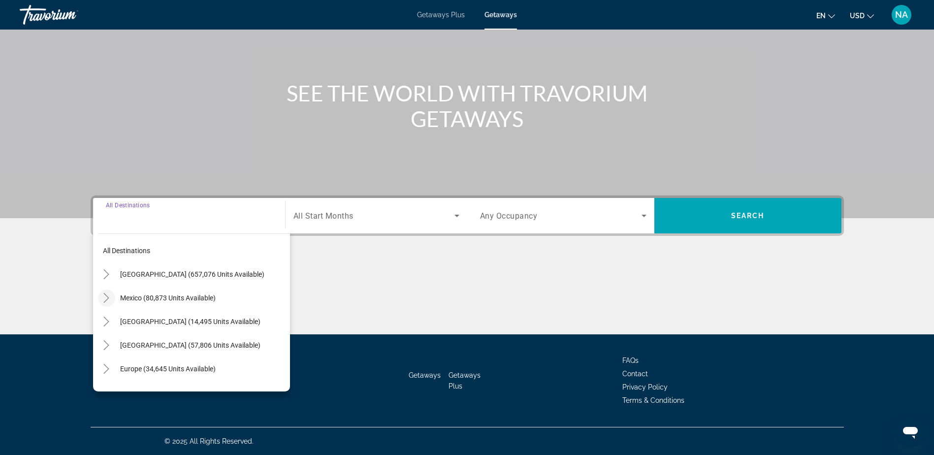
click at [103, 297] on icon "Toggle Mexico (80,873 units available)" at bounding box center [106, 298] width 10 height 10
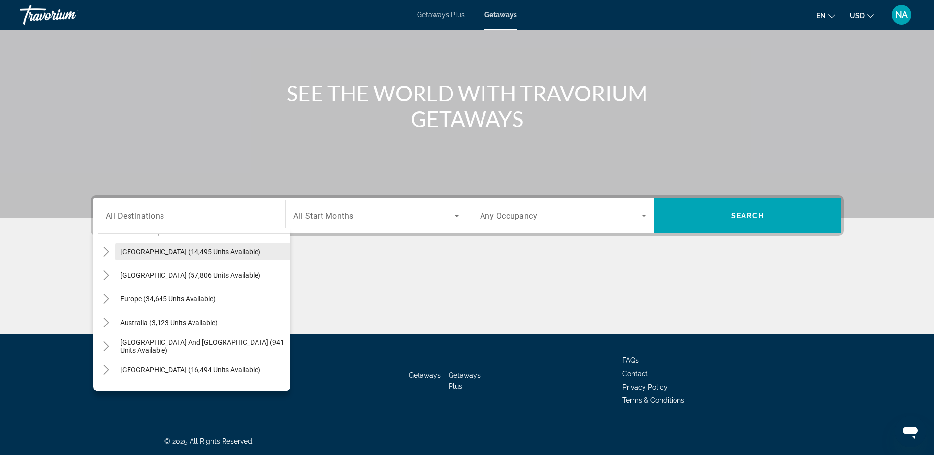
scroll to position [347, 0]
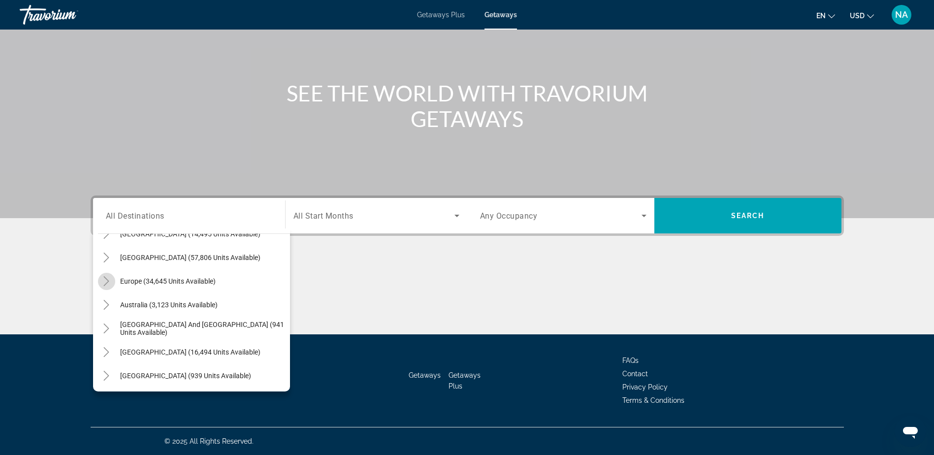
click at [108, 278] on icon "Toggle Europe (34,645 units available)" at bounding box center [106, 281] width 10 height 10
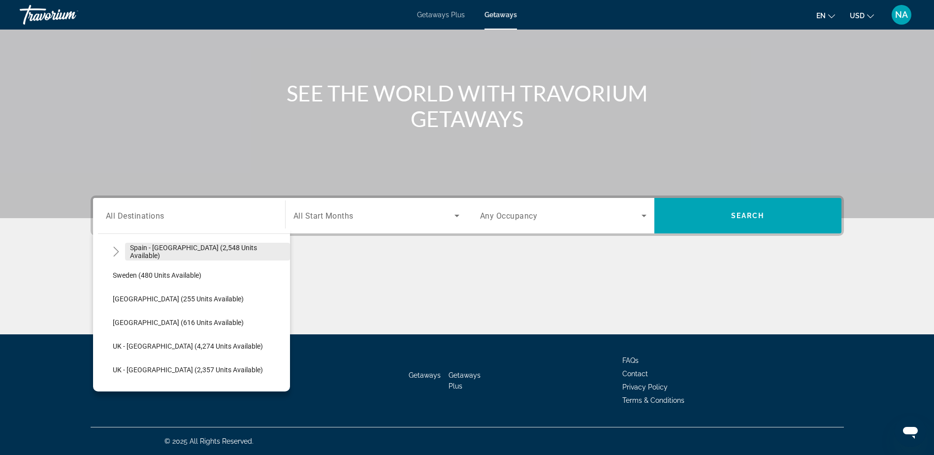
scroll to position [875, 0]
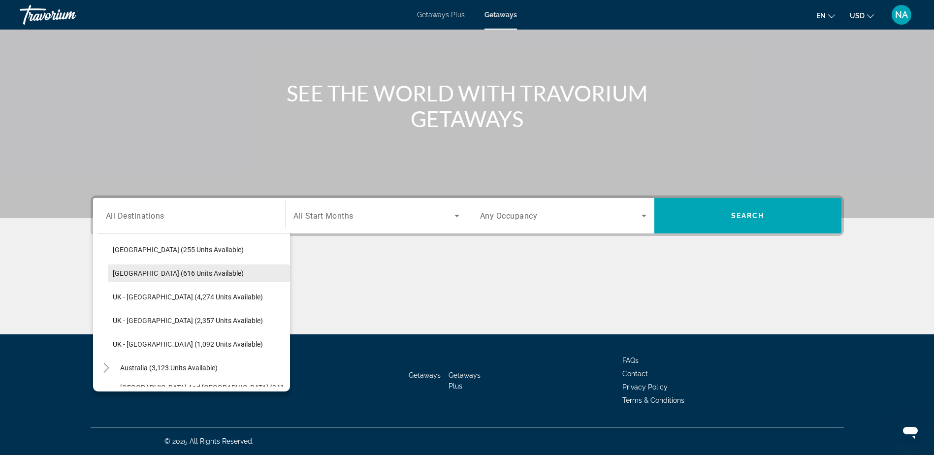
click at [176, 274] on span "[GEOGRAPHIC_DATA] (616 units available)" at bounding box center [178, 273] width 131 height 8
type input "**********"
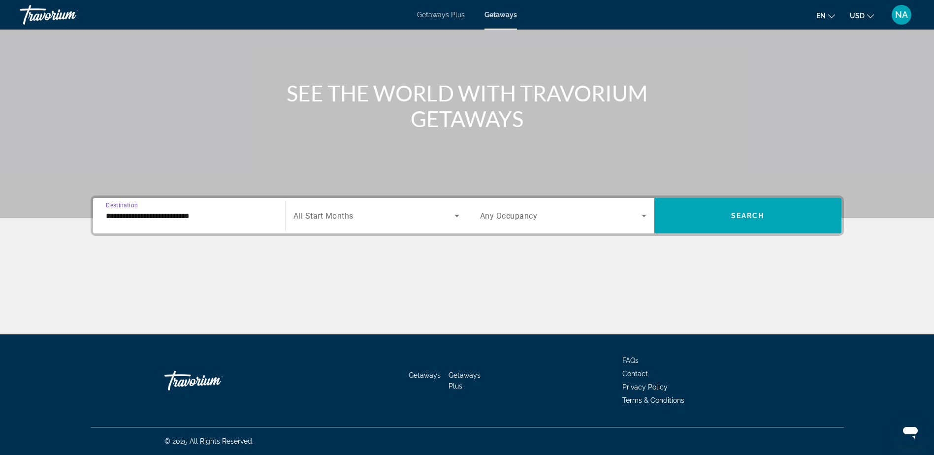
click at [377, 210] on span "Search widget" at bounding box center [373, 216] width 161 height 12
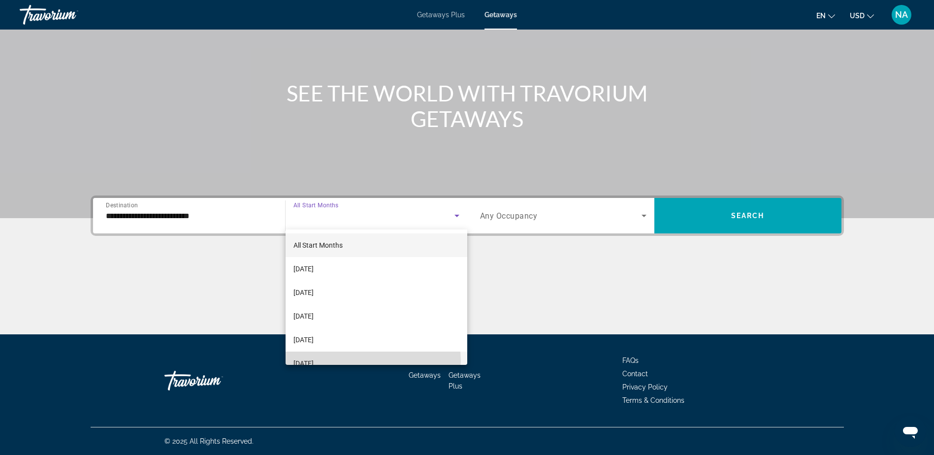
click at [370, 361] on mat-option "[DATE]" at bounding box center [376, 363] width 182 height 24
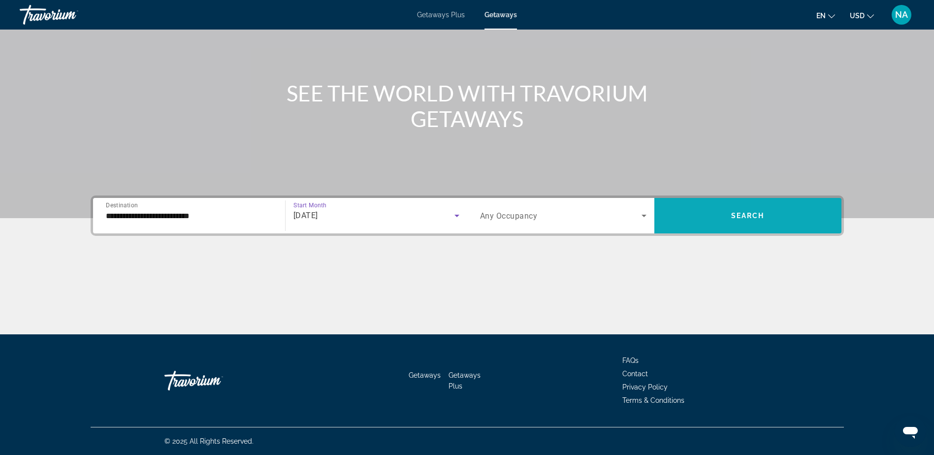
click at [692, 212] on span "Search widget" at bounding box center [747, 216] width 187 height 24
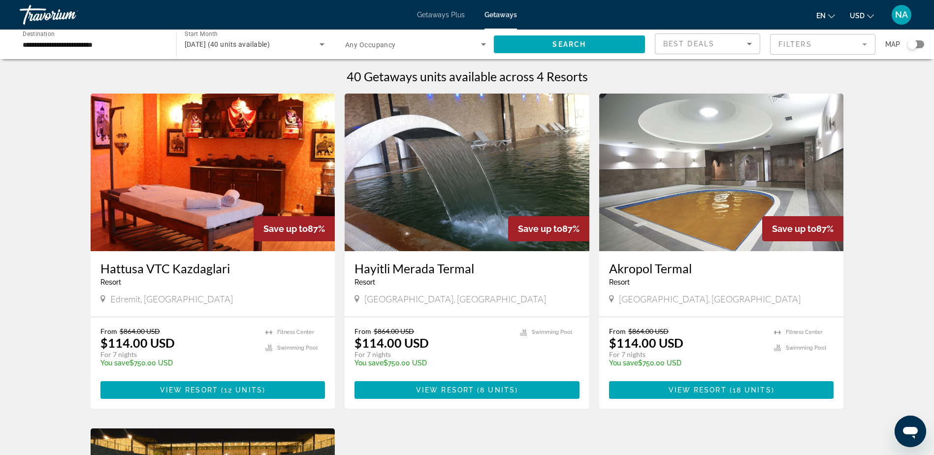
click at [129, 39] on input "**********" at bounding box center [93, 45] width 141 height 12
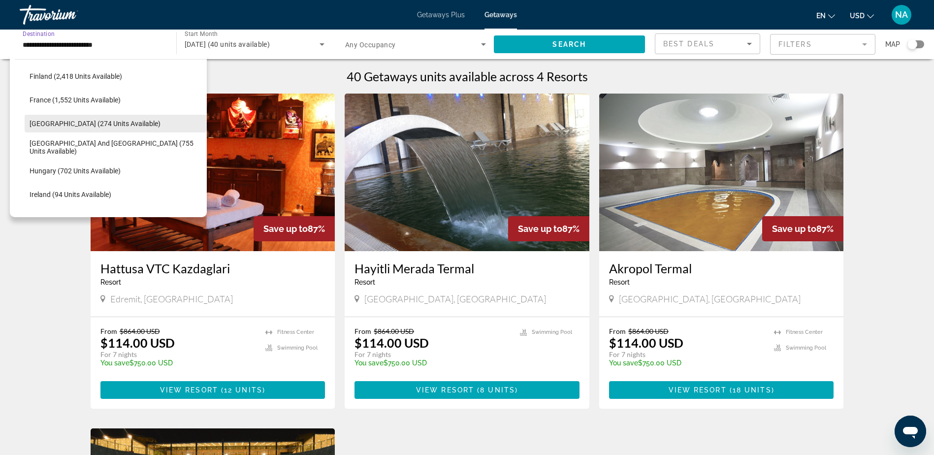
scroll to position [283, 0]
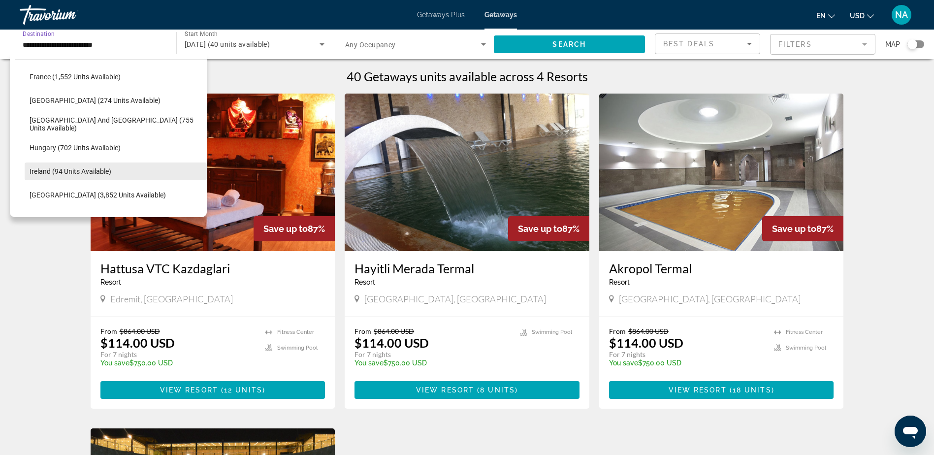
click at [93, 175] on span "Ireland (94 units available)" at bounding box center [71, 171] width 82 height 8
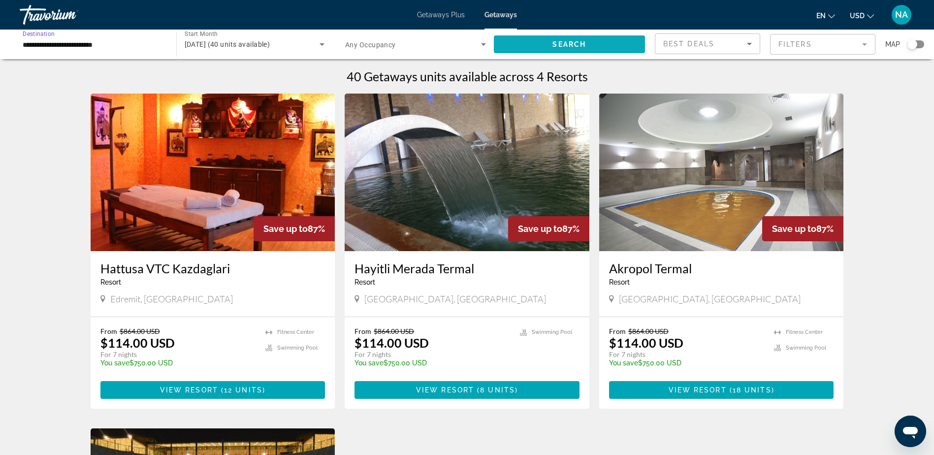
click at [514, 42] on span "Search widget" at bounding box center [570, 44] width 152 height 24
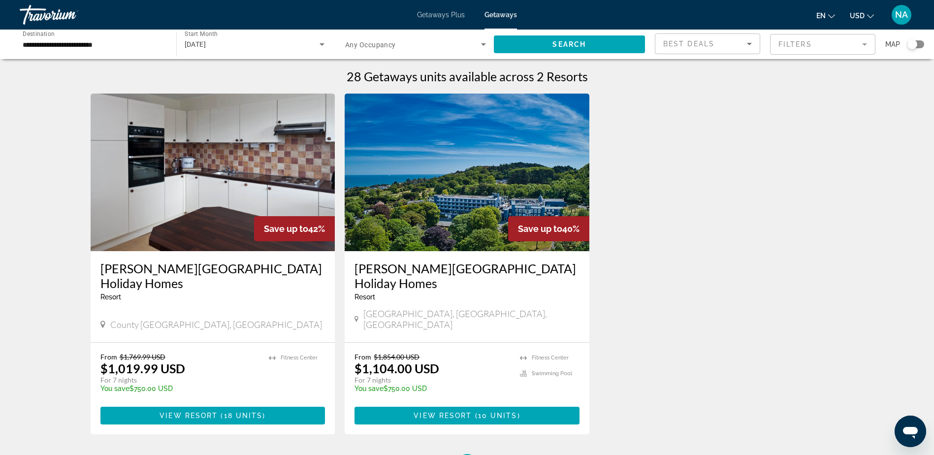
click at [111, 43] on input "**********" at bounding box center [93, 45] width 141 height 12
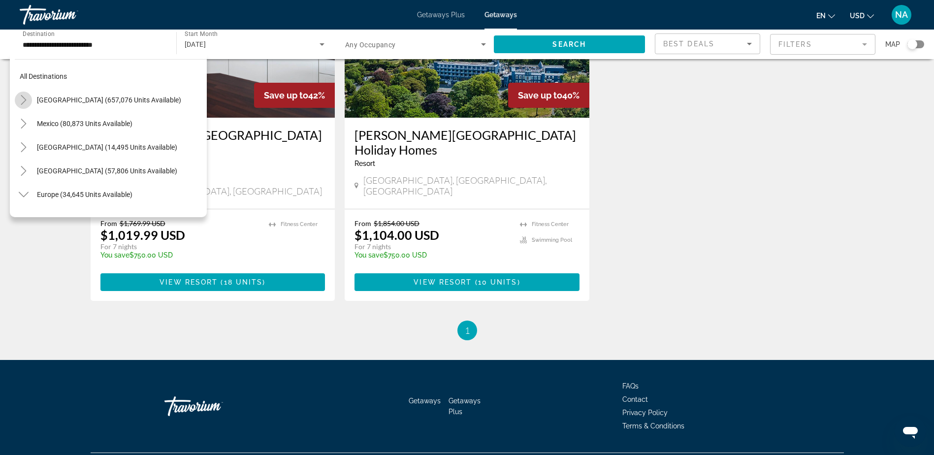
click at [22, 99] on icon "Toggle United States (657,076 units available)" at bounding box center [24, 100] width 10 height 10
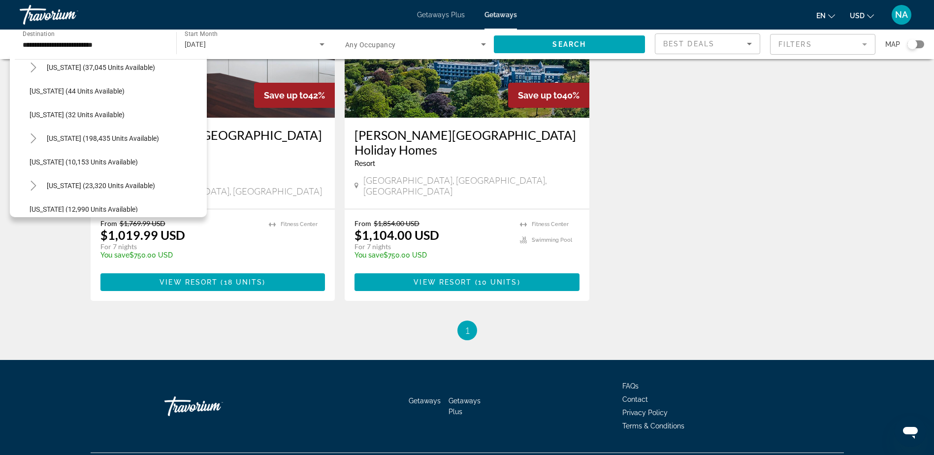
scroll to position [176, 0]
click at [100, 129] on span "Search widget" at bounding box center [124, 137] width 165 height 24
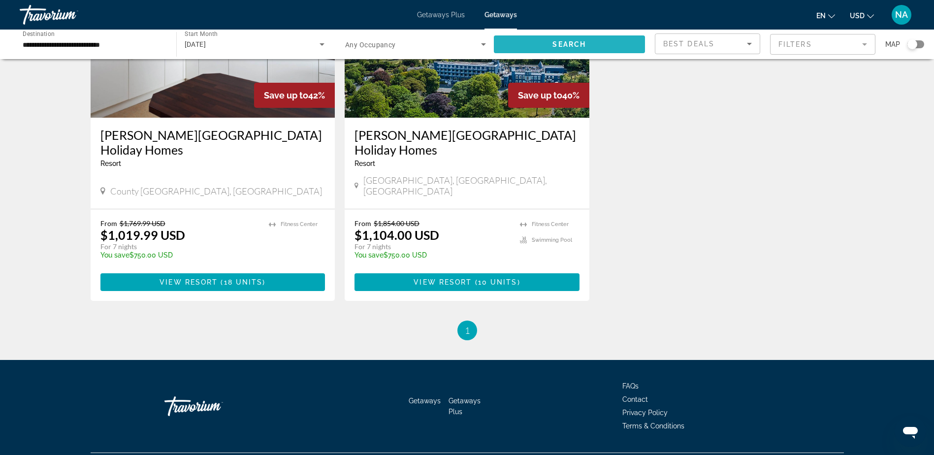
click at [557, 50] on span "Search widget" at bounding box center [570, 44] width 152 height 24
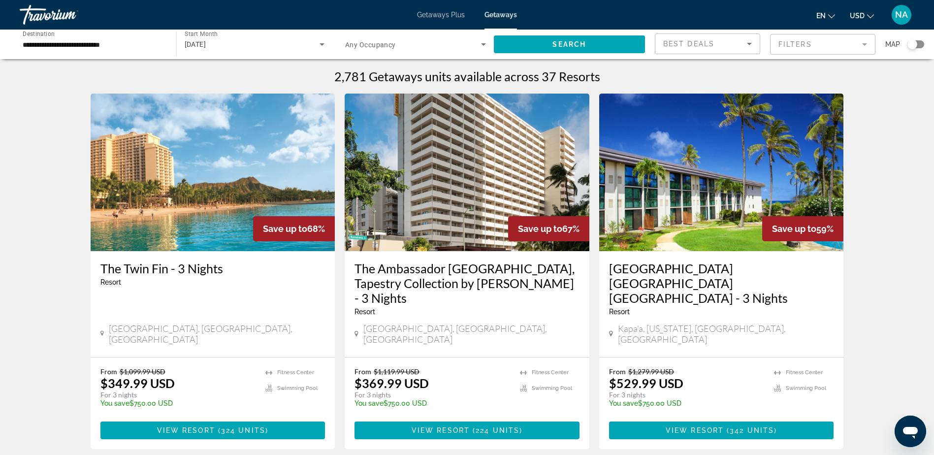
click at [129, 42] on input "**********" at bounding box center [93, 45] width 141 height 12
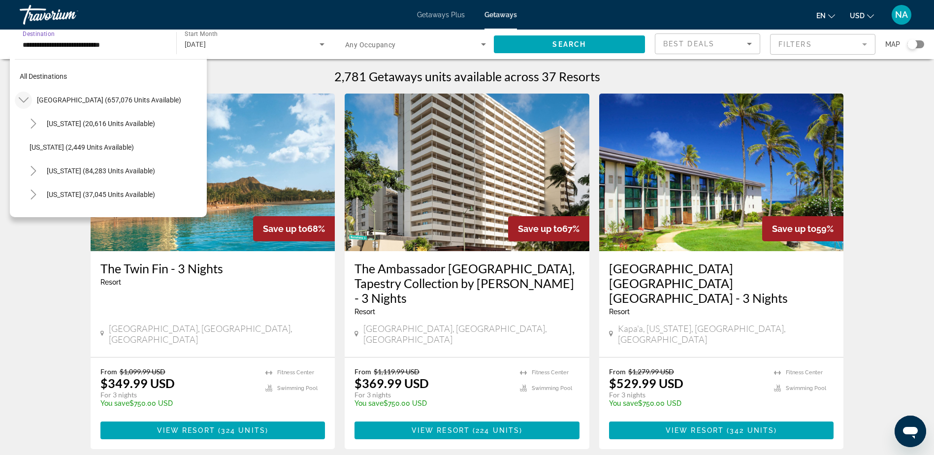
click at [26, 96] on icon "Toggle United States (657,076 units available)" at bounding box center [24, 100] width 10 height 10
click at [22, 122] on icon "Toggle Mexico (80,873 units available)" at bounding box center [24, 124] width 10 height 10
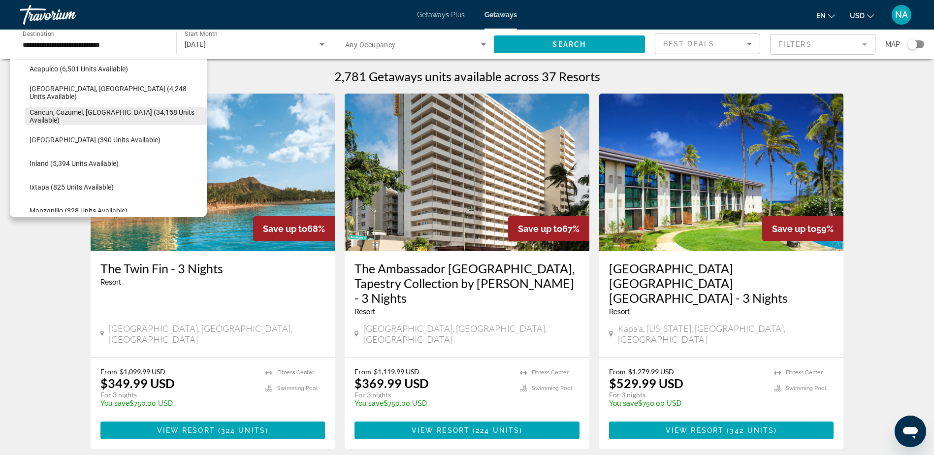
scroll to position [101, 0]
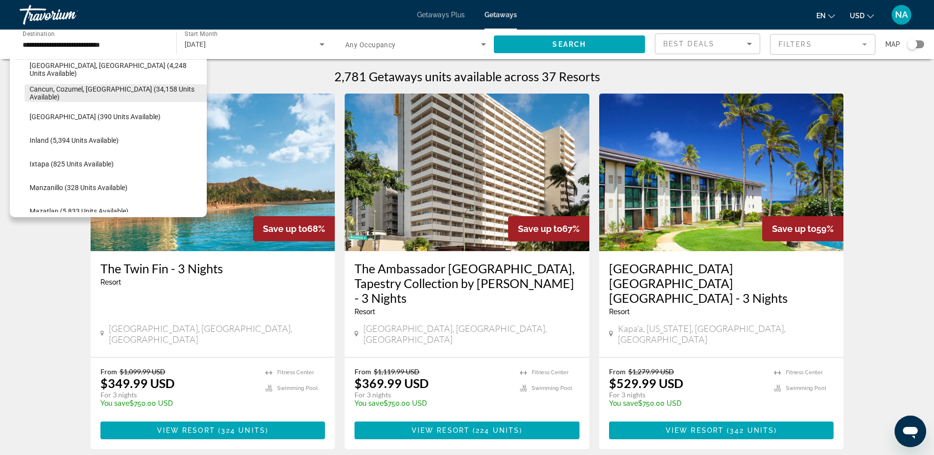
click at [98, 89] on span "Cancun, Cozumel, [GEOGRAPHIC_DATA] (34,158 units available)" at bounding box center [116, 93] width 172 height 16
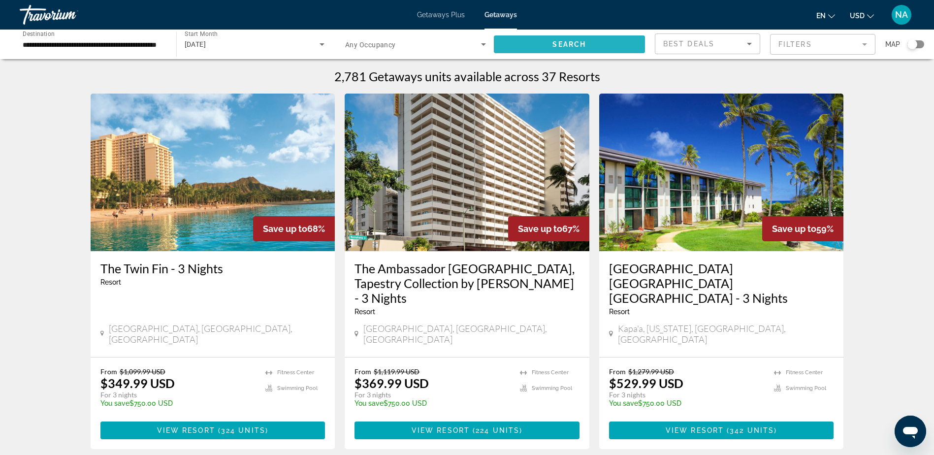
click at [554, 46] on span "Search" at bounding box center [568, 44] width 33 height 8
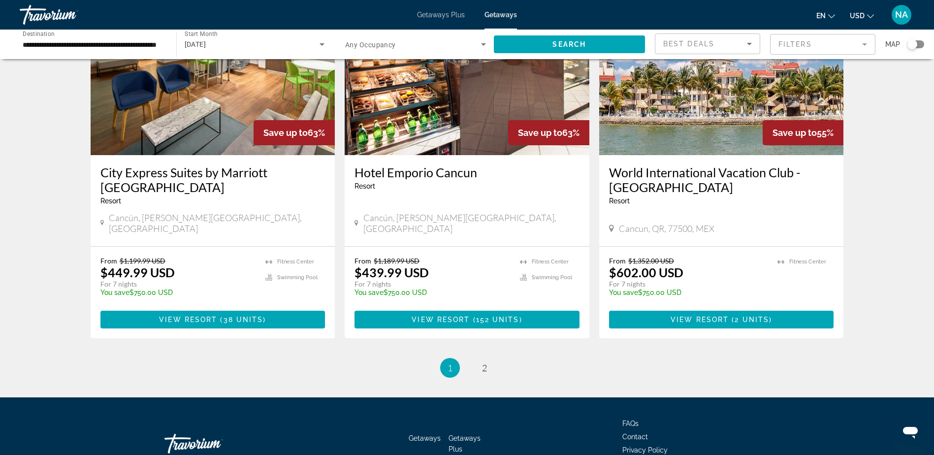
scroll to position [1182, 0]
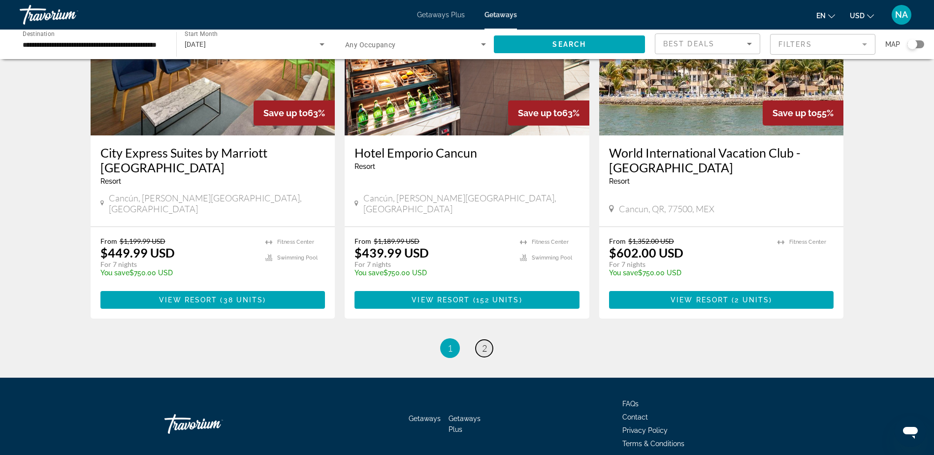
click at [484, 343] on span "2" at bounding box center [484, 348] width 5 height 11
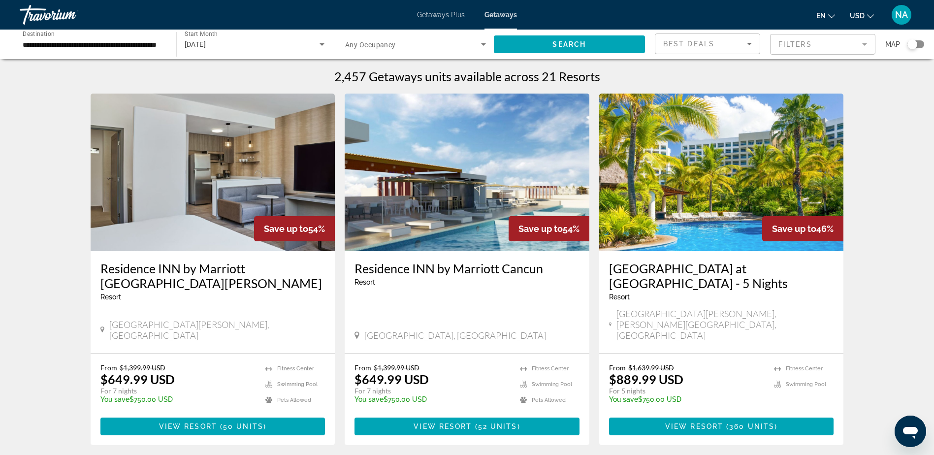
click at [166, 41] on div "**********" at bounding box center [93, 45] width 157 height 28
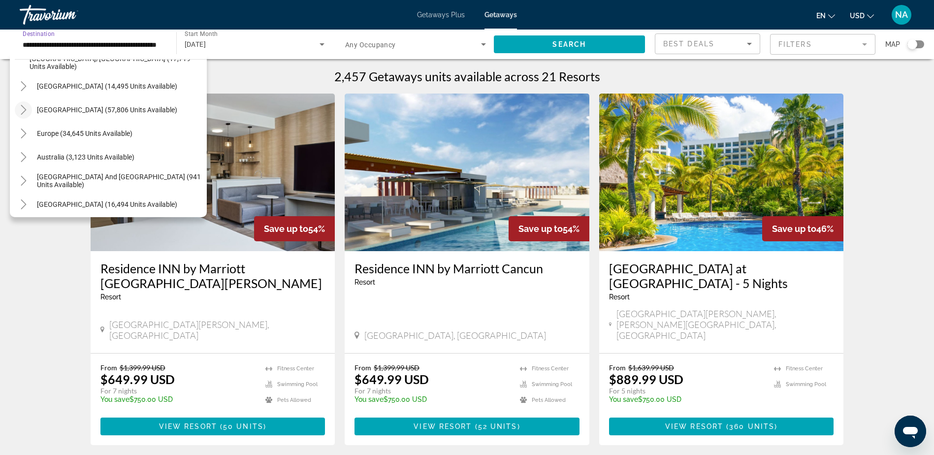
click at [26, 110] on icon "Toggle Caribbean & Atlantic Islands (57,806 units available)" at bounding box center [23, 110] width 5 height 10
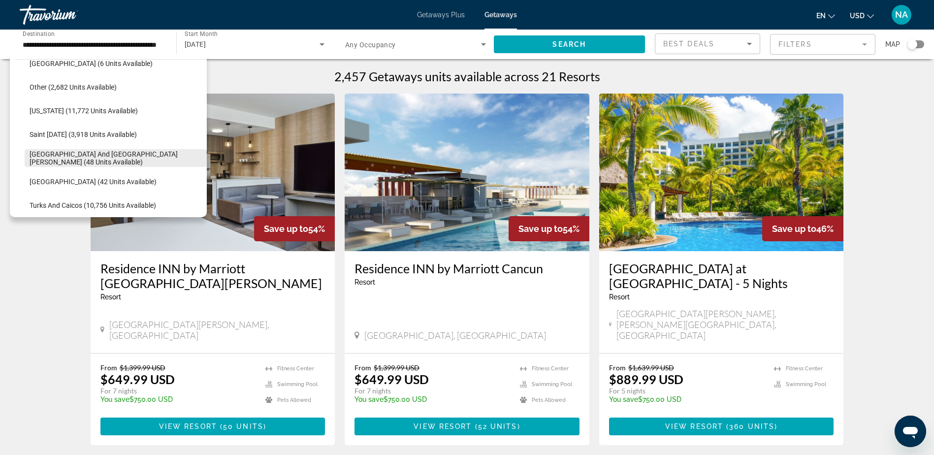
scroll to position [605, 0]
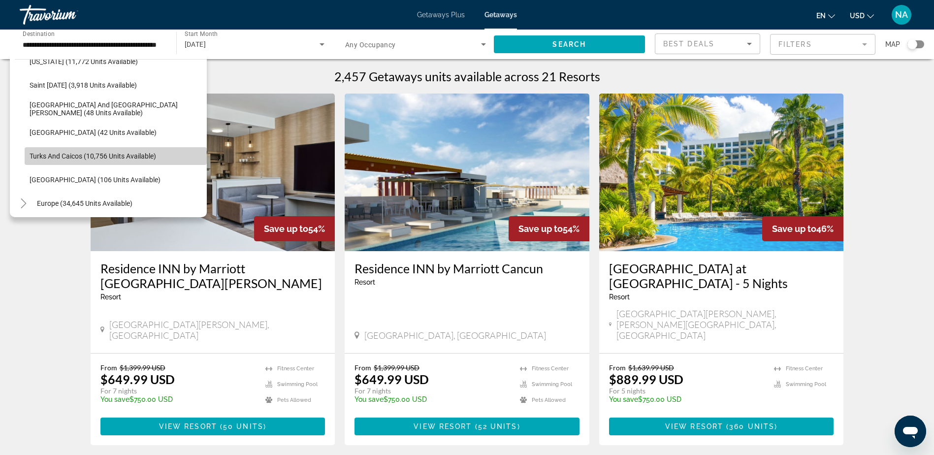
click at [133, 151] on span "Search widget" at bounding box center [116, 156] width 182 height 24
type input "**********"
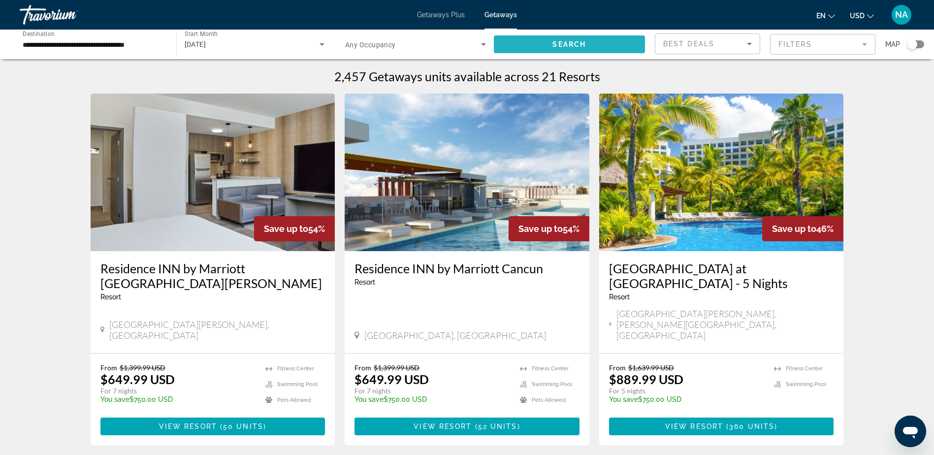
click at [535, 50] on span "Search widget" at bounding box center [570, 44] width 152 height 24
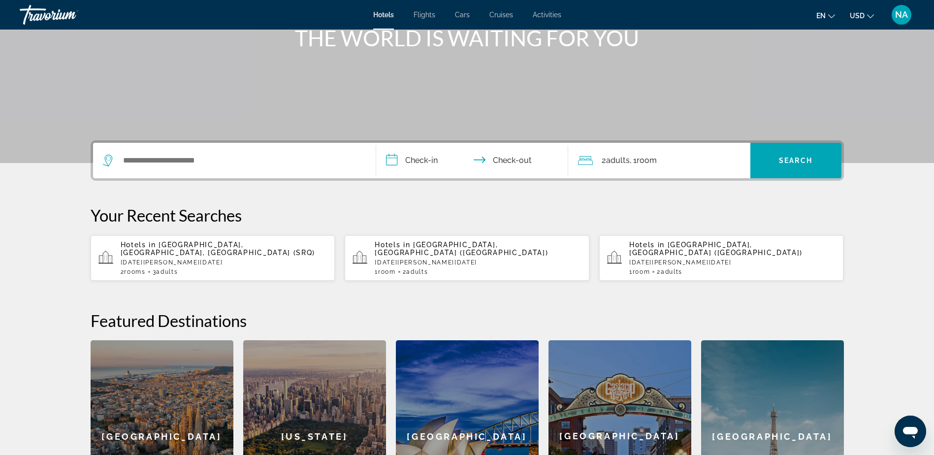
scroll to position [148, 0]
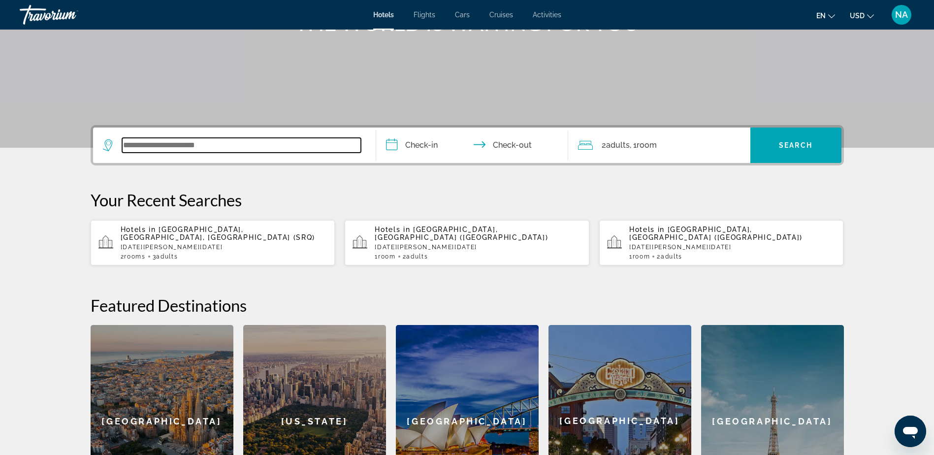
click at [194, 149] on input "Search widget" at bounding box center [241, 145] width 239 height 15
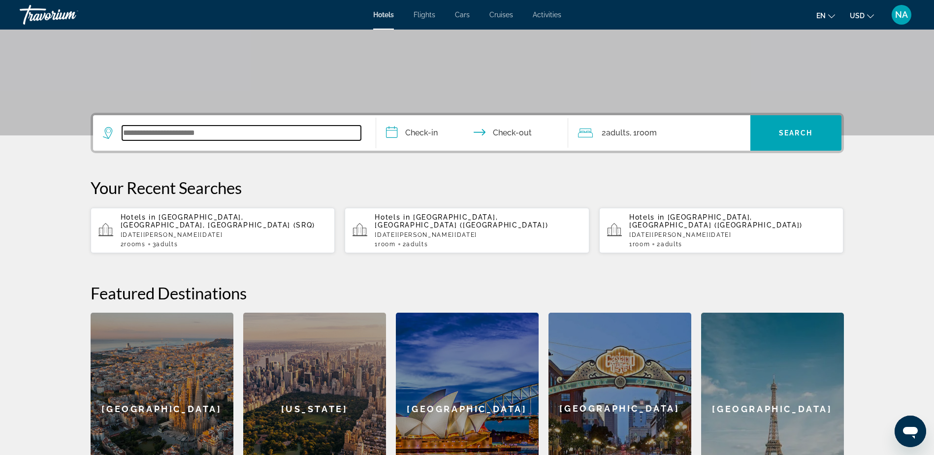
scroll to position [142, 0]
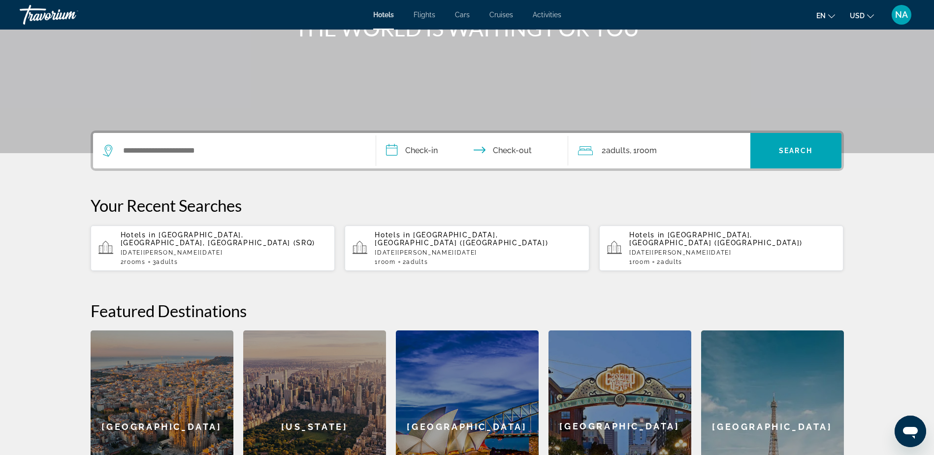
click at [456, 258] on div "1 Room rooms 2 Adult Adults" at bounding box center [478, 261] width 207 height 7
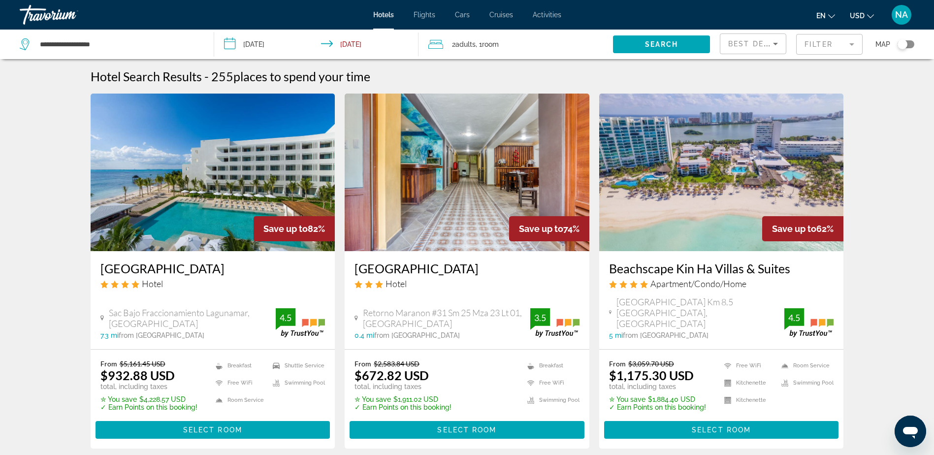
click at [459, 45] on span "Adults" at bounding box center [465, 44] width 20 height 8
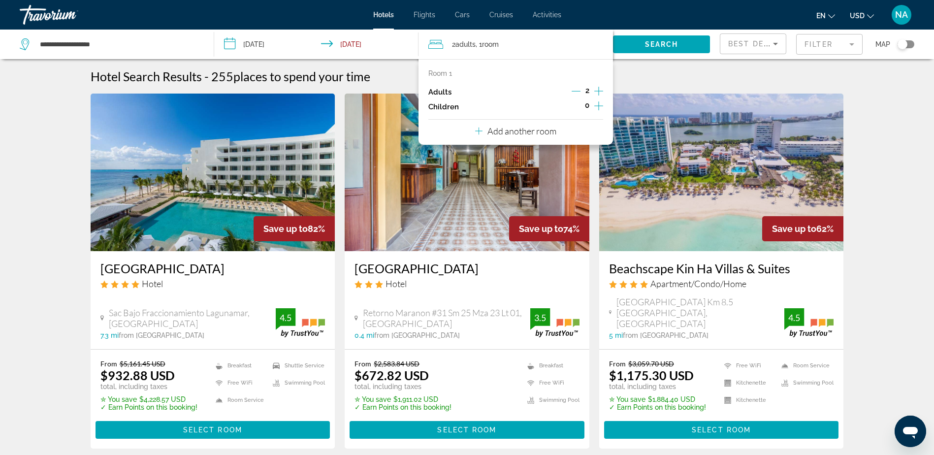
click at [600, 91] on icon "Increment adults" at bounding box center [598, 91] width 9 height 9
click at [580, 91] on icon "Decrement adults" at bounding box center [575, 91] width 9 height 9
click at [560, 133] on div "Room 1 Adults 2 Children 0 Add another room" at bounding box center [515, 102] width 194 height 86
click at [504, 125] on button "Add another room" at bounding box center [515, 130] width 81 height 20
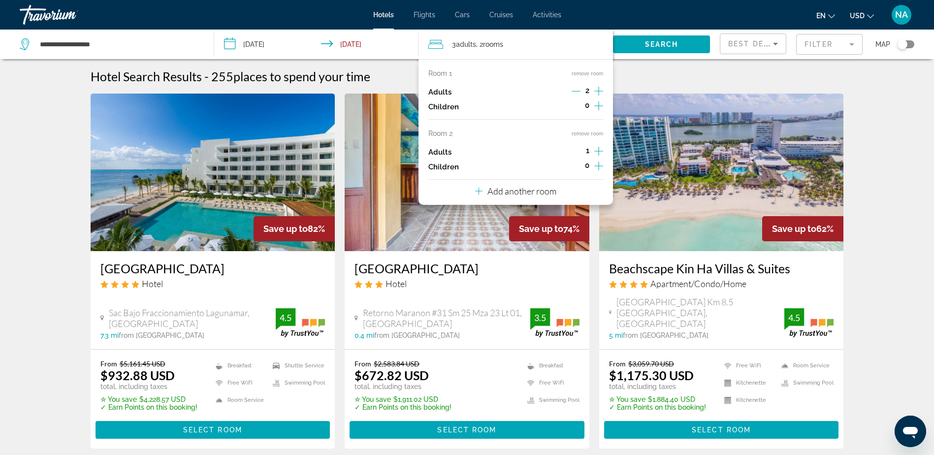
click at [600, 164] on icon "Increment children" at bounding box center [598, 166] width 9 height 12
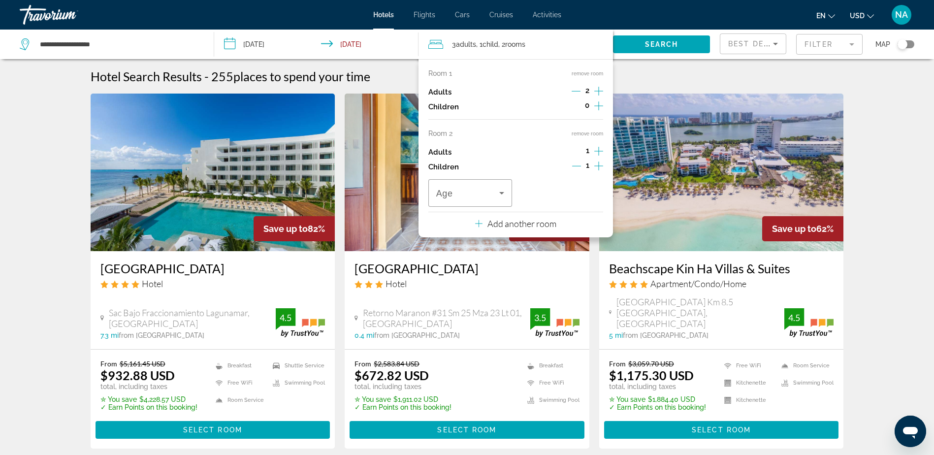
click at [600, 164] on icon "Increment children" at bounding box center [598, 166] width 9 height 12
click at [506, 197] on icon "Travelers: 3 adults, 2 children" at bounding box center [502, 193] width 12 height 12
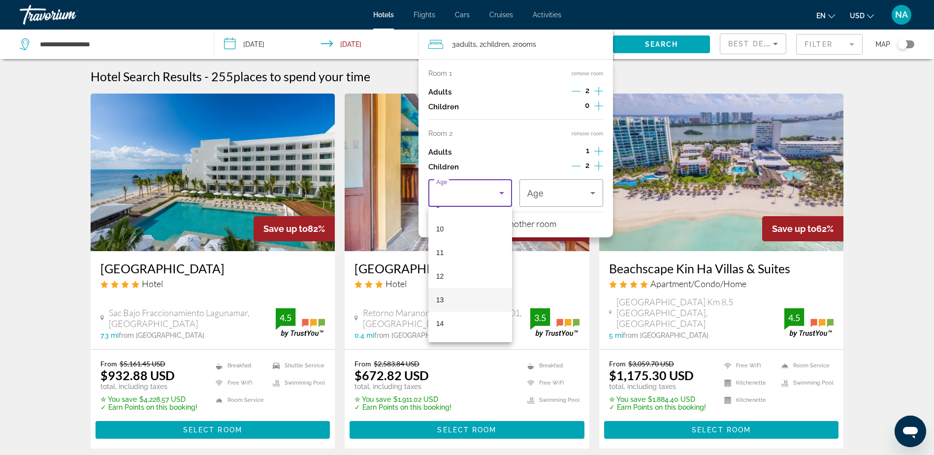
scroll to position [246, 0]
click at [480, 311] on mat-option "14" at bounding box center [470, 307] width 84 height 24
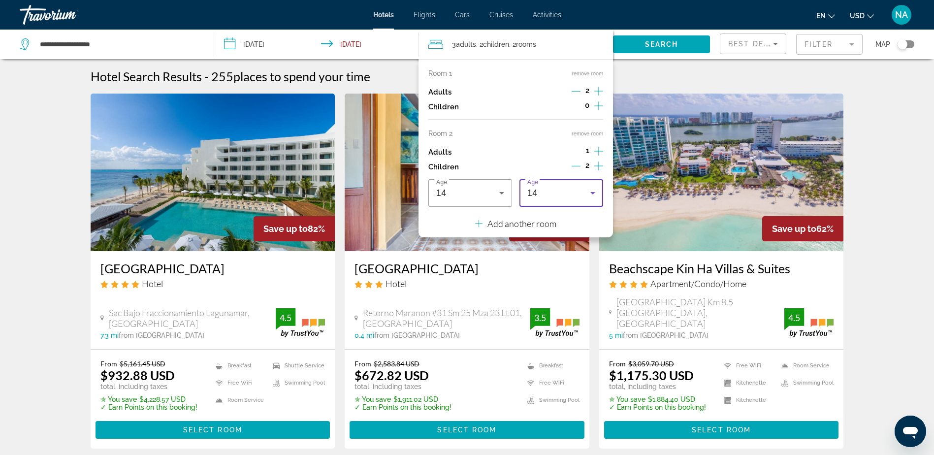
click at [560, 195] on div "14" at bounding box center [558, 193] width 63 height 12
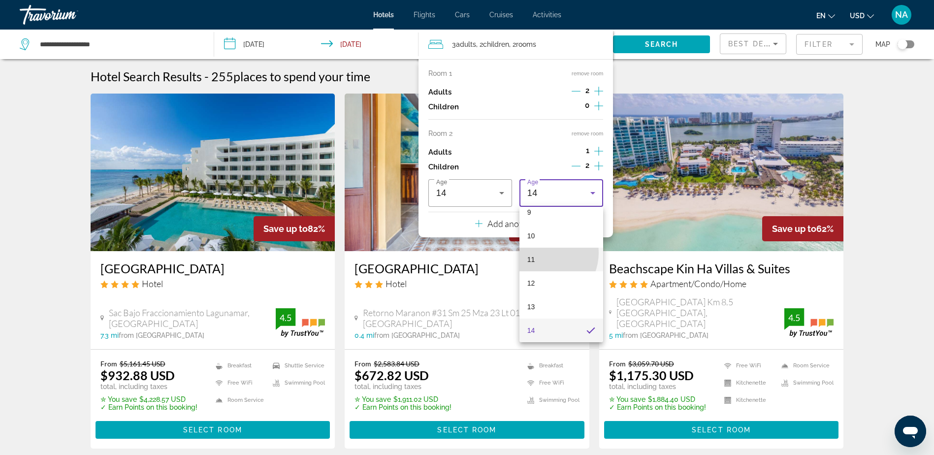
click at [541, 252] on mat-option "11" at bounding box center [561, 260] width 84 height 24
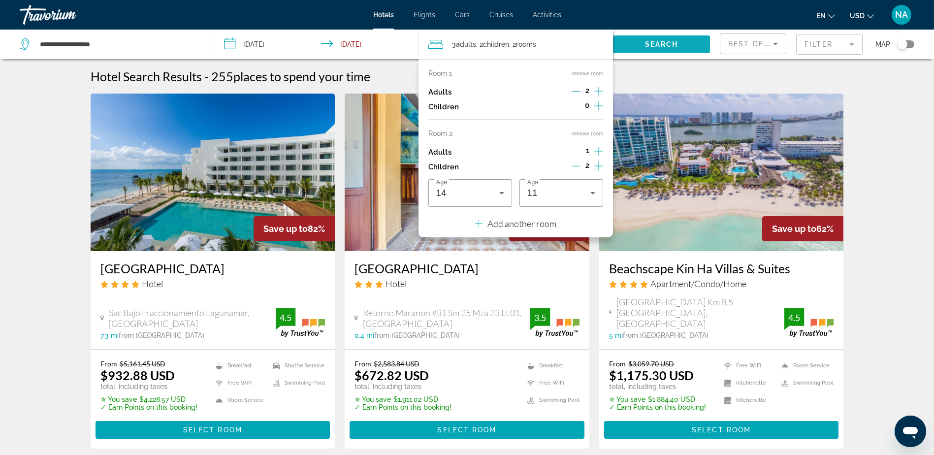
click at [677, 50] on span "Search widget" at bounding box center [661, 44] width 97 height 24
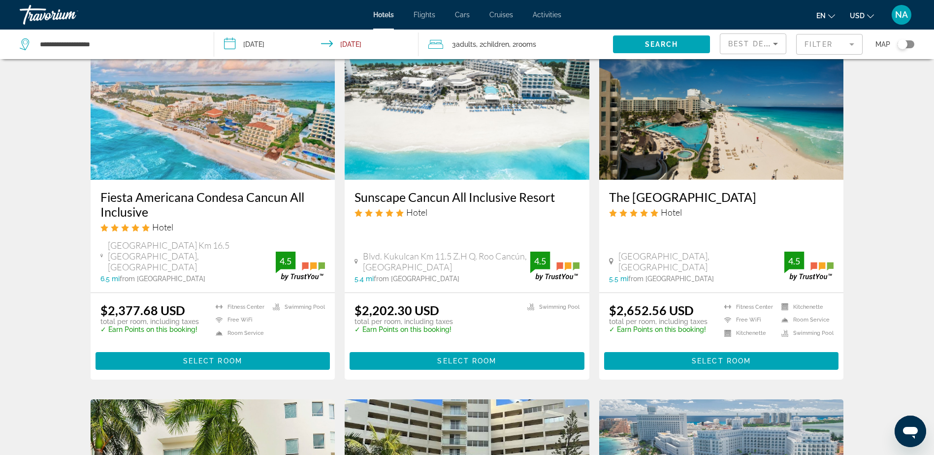
scroll to position [788, 0]
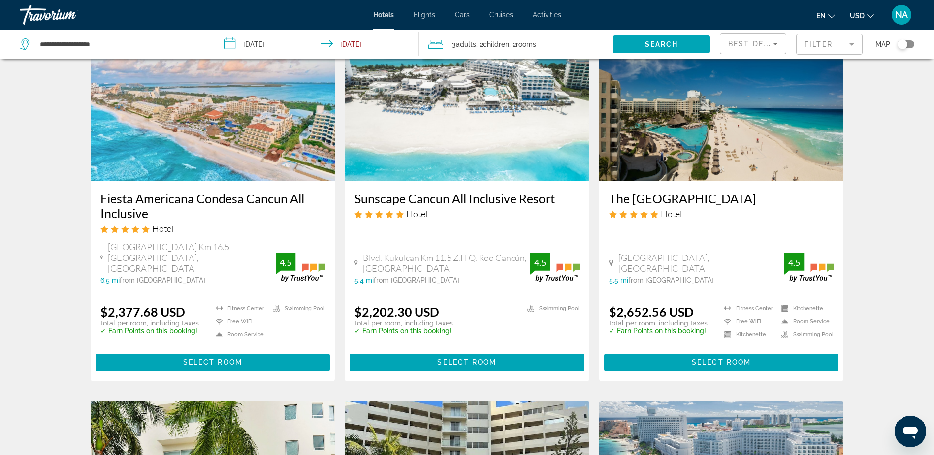
click at [814, 40] on mat-form-field "Filter" at bounding box center [829, 44] width 66 height 21
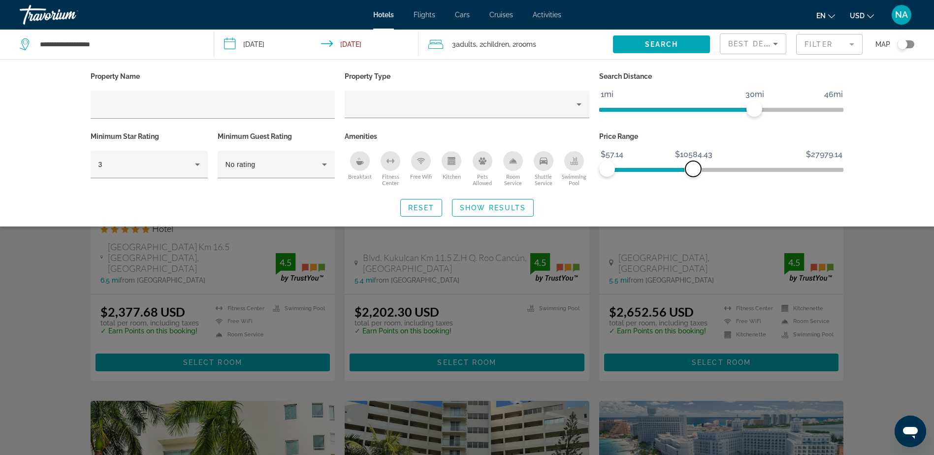
drag, startPoint x: 840, startPoint y: 168, endPoint x: 693, endPoint y: 174, distance: 147.3
click at [693, 174] on span "ngx-slider-max" at bounding box center [693, 169] width 16 height 16
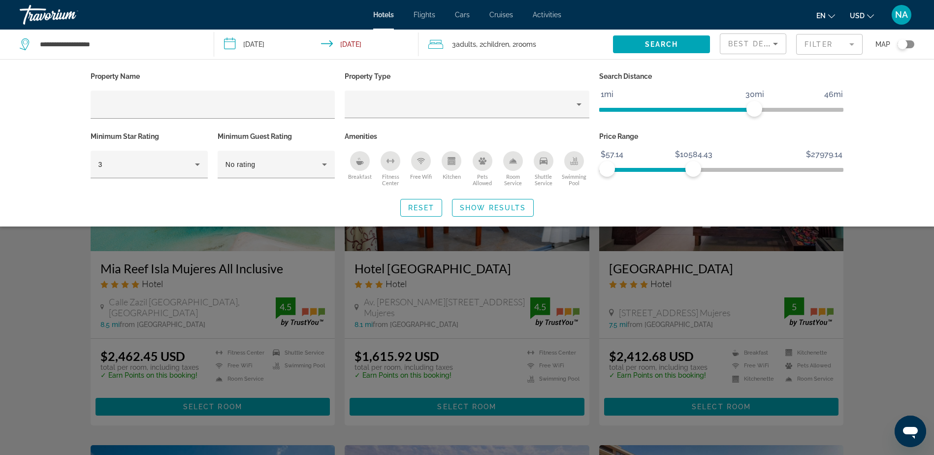
click at [358, 163] on icon "Breakfast" at bounding box center [359, 163] width 7 height 4
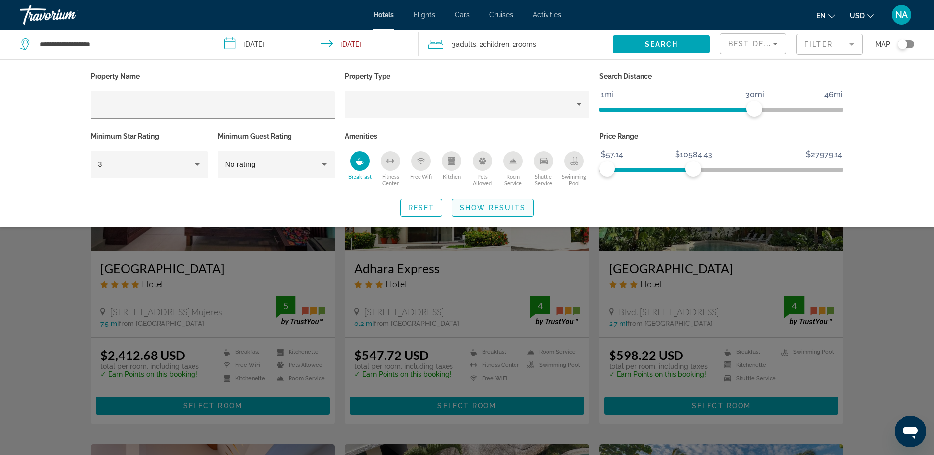
click at [481, 208] on span "Show Results" at bounding box center [493, 208] width 66 height 8
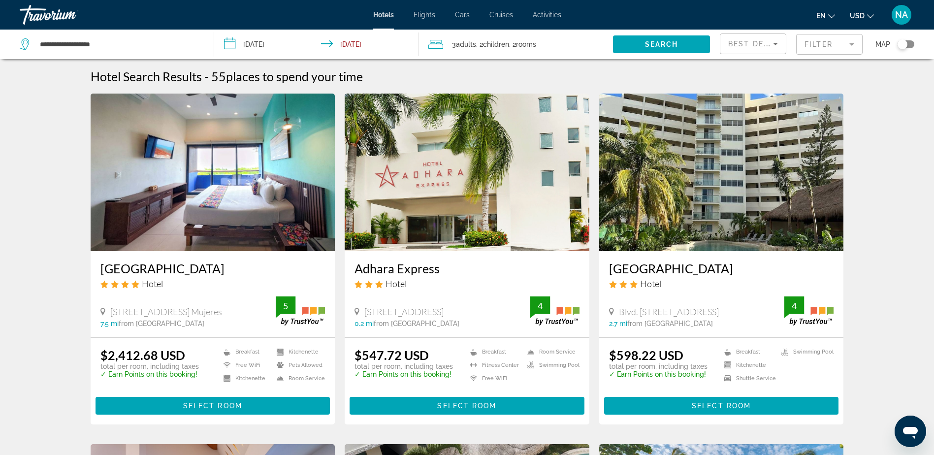
click at [494, 49] on span ", 2 Child Children" at bounding box center [492, 44] width 33 height 14
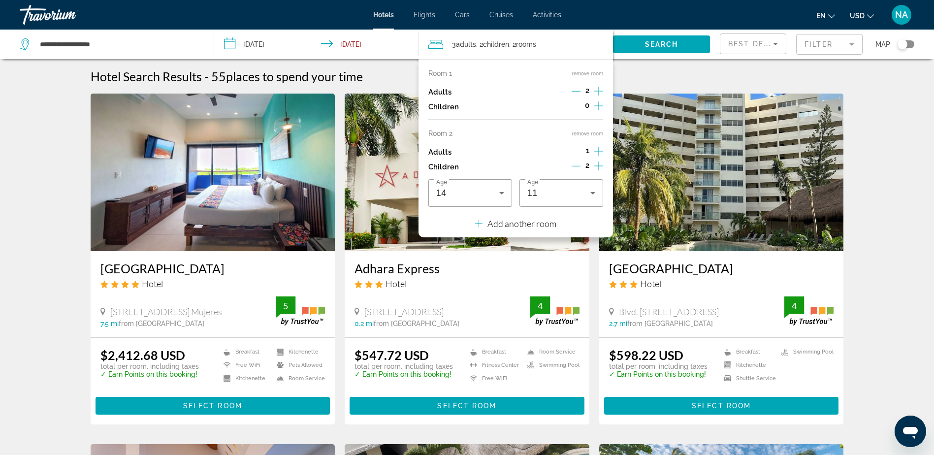
click at [584, 134] on button "remove room" at bounding box center [587, 133] width 32 height 6
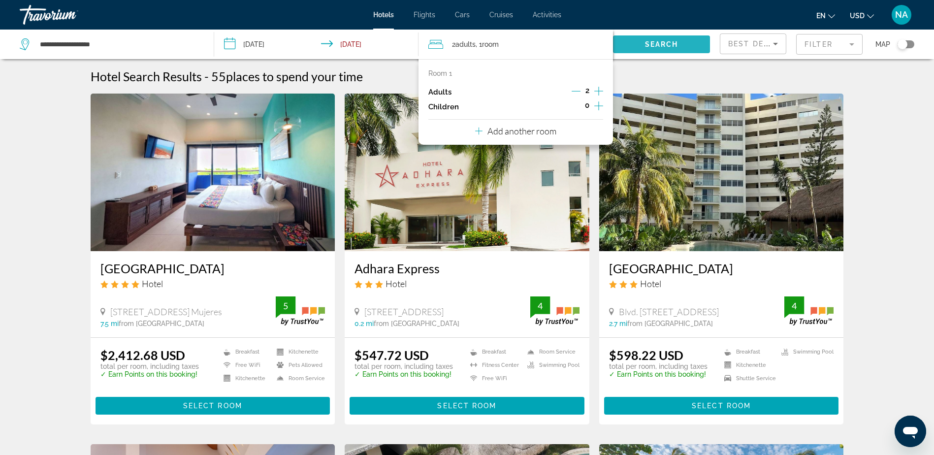
click at [684, 45] on span "Search widget" at bounding box center [661, 44] width 97 height 24
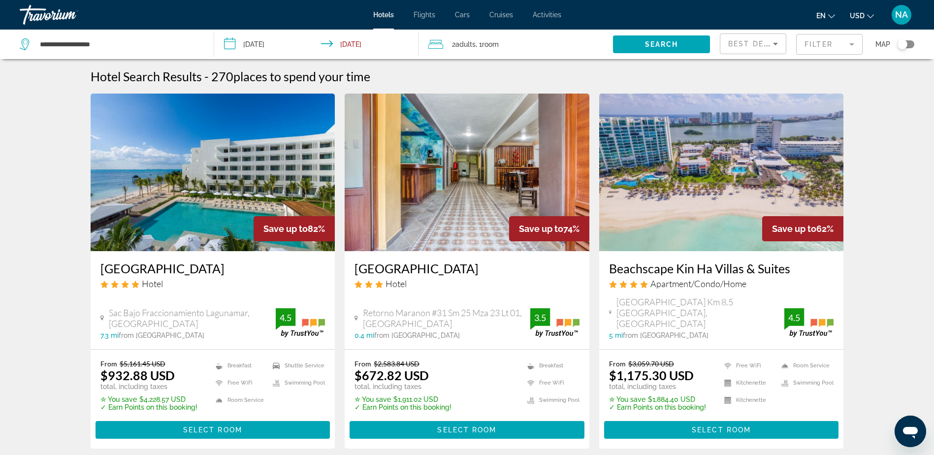
click at [287, 177] on img "Main content" at bounding box center [213, 173] width 245 height 158
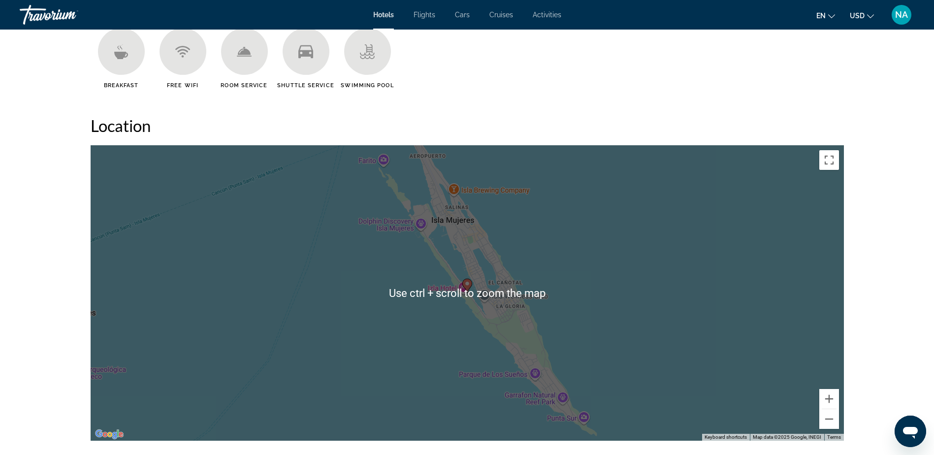
scroll to position [788, 0]
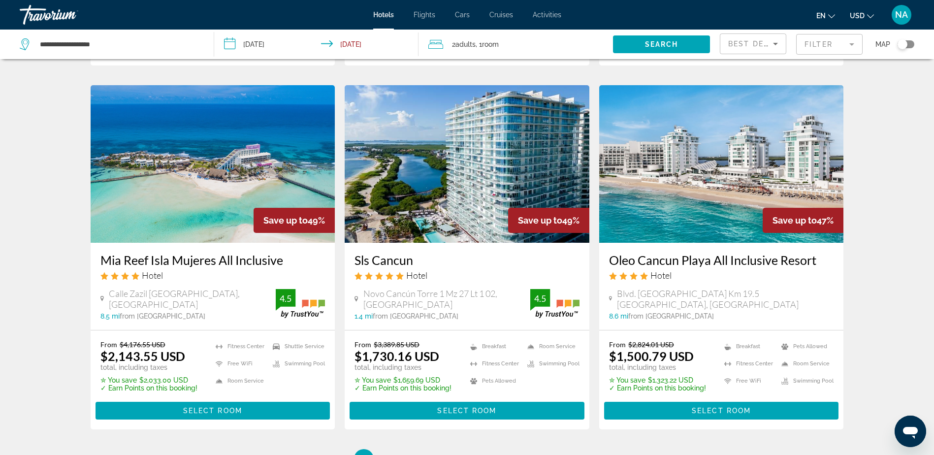
scroll to position [1267, 0]
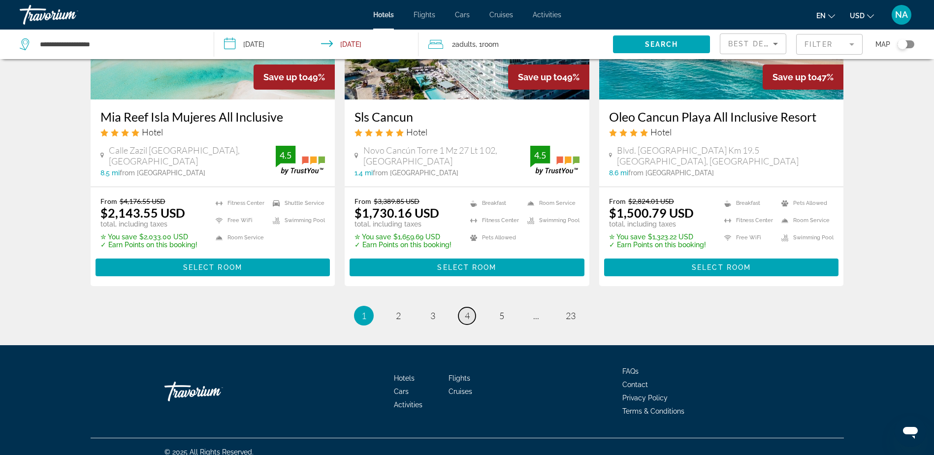
click at [472, 307] on link "page 4" at bounding box center [466, 315] width 17 height 17
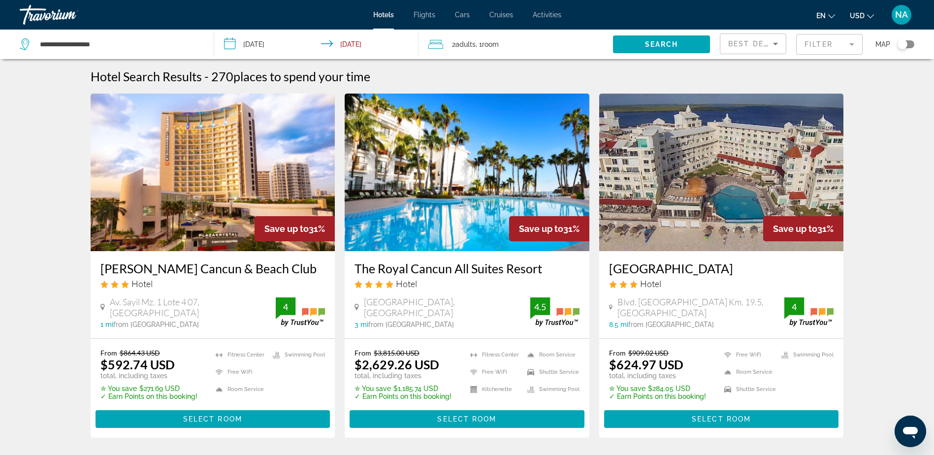
click at [739, 45] on span "Best Deals" at bounding box center [753, 44] width 51 height 8
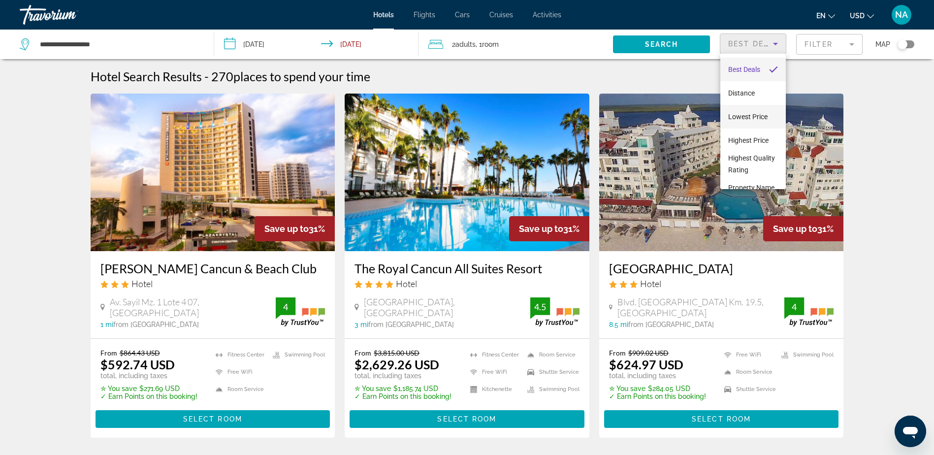
click at [751, 107] on mat-option "Lowest Price" at bounding box center [752, 117] width 65 height 24
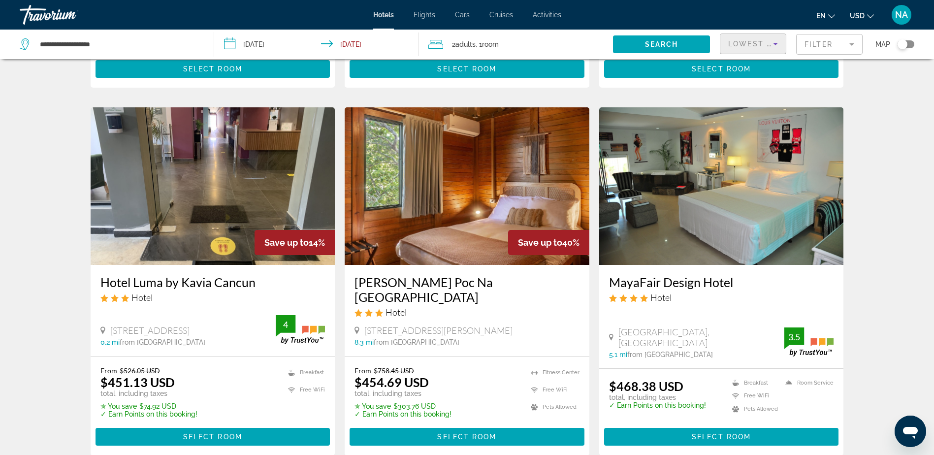
scroll to position [246, 0]
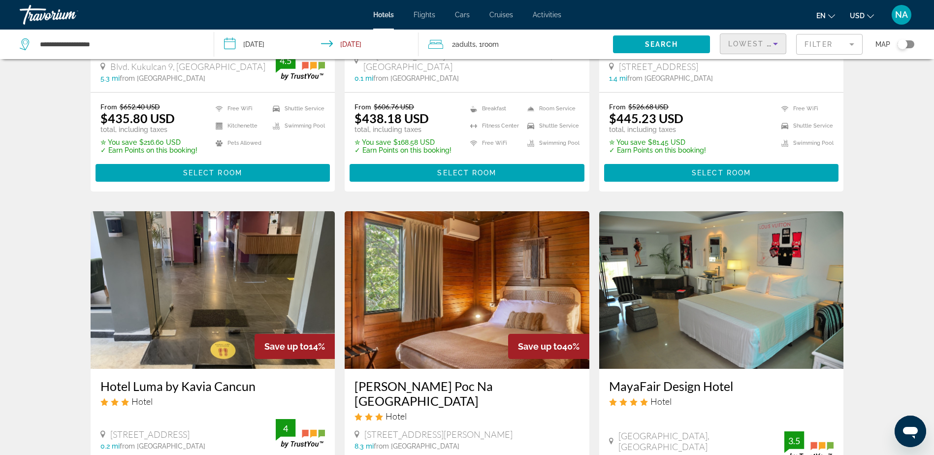
click at [734, 46] on span "Lowest Price" at bounding box center [759, 44] width 63 height 8
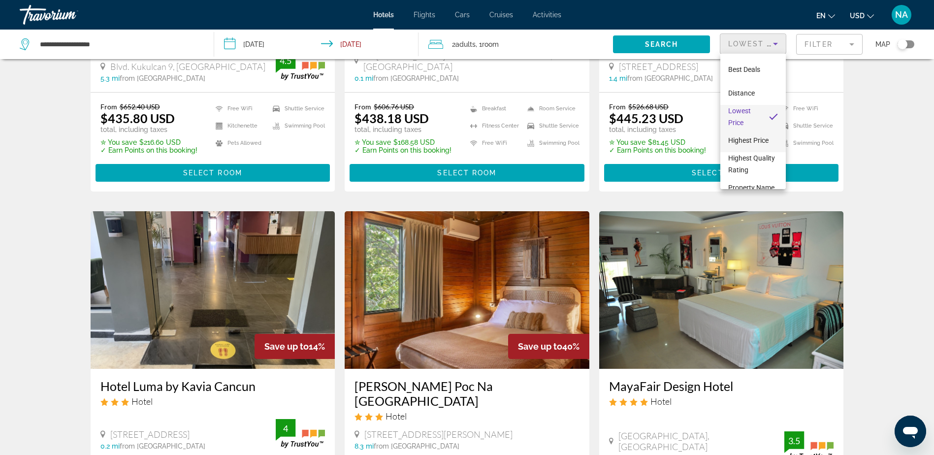
click at [751, 139] on span "Highest Price" at bounding box center [748, 140] width 40 height 8
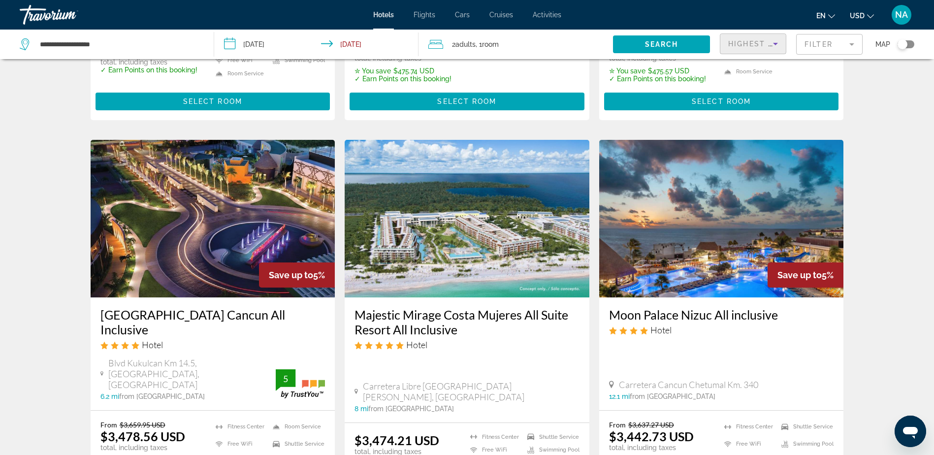
scroll to position [1230, 0]
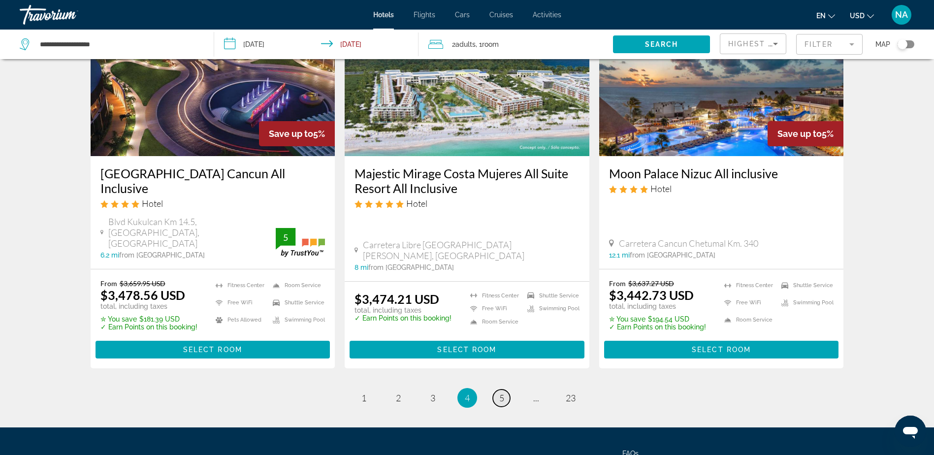
click at [495, 389] on link "page 5" at bounding box center [501, 397] width 17 height 17
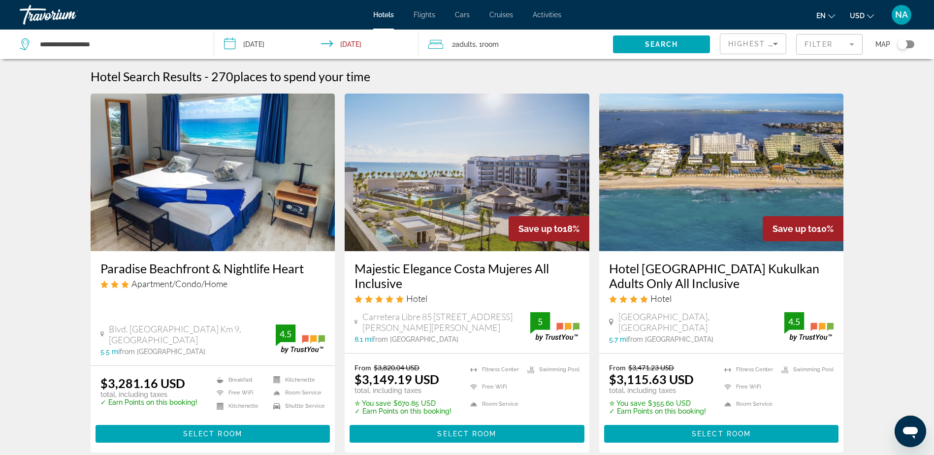
click at [434, 17] on span "Flights" at bounding box center [424, 15] width 22 height 8
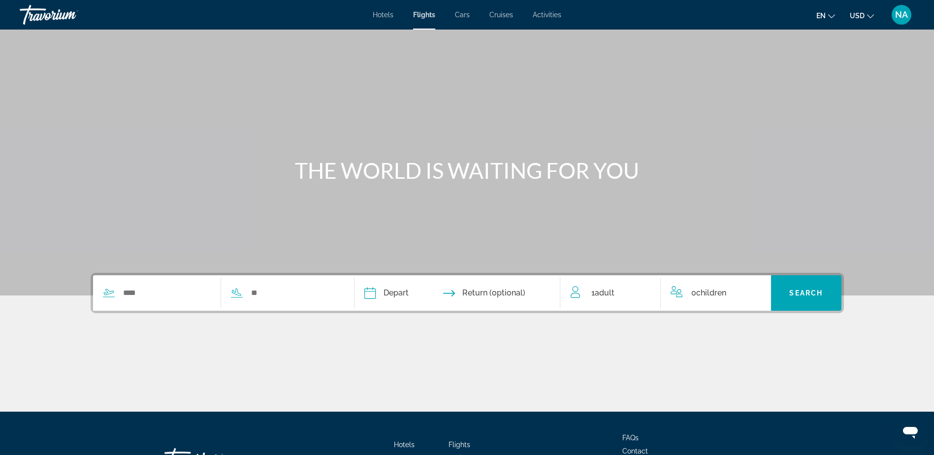
click at [194, 281] on div "Search widget" at bounding box center [216, 292] width 246 height 35
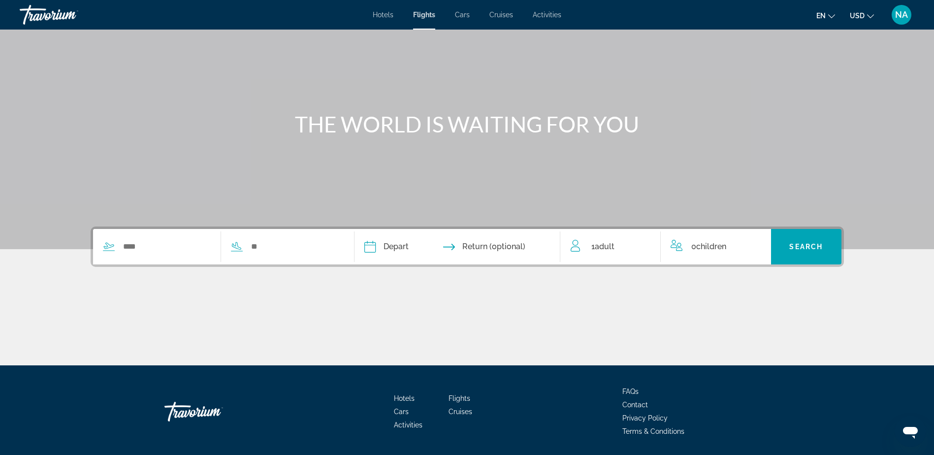
scroll to position [77, 0]
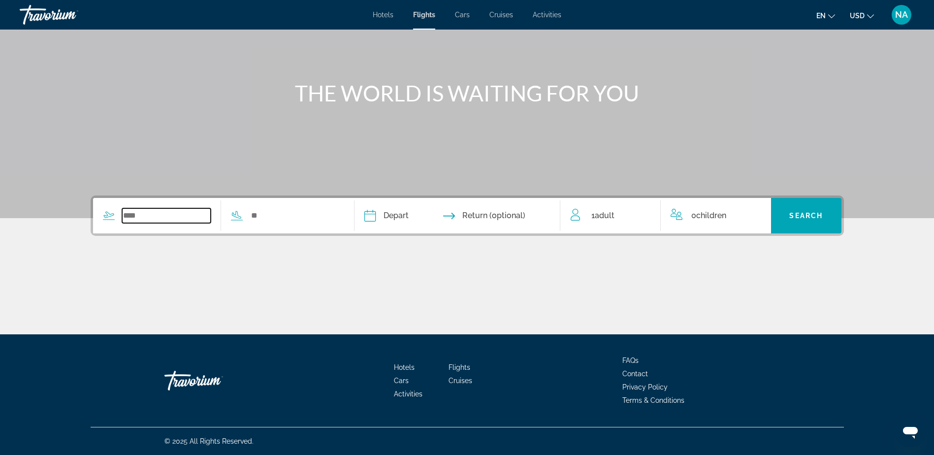
click at [202, 215] on input "Search widget" at bounding box center [166, 215] width 89 height 15
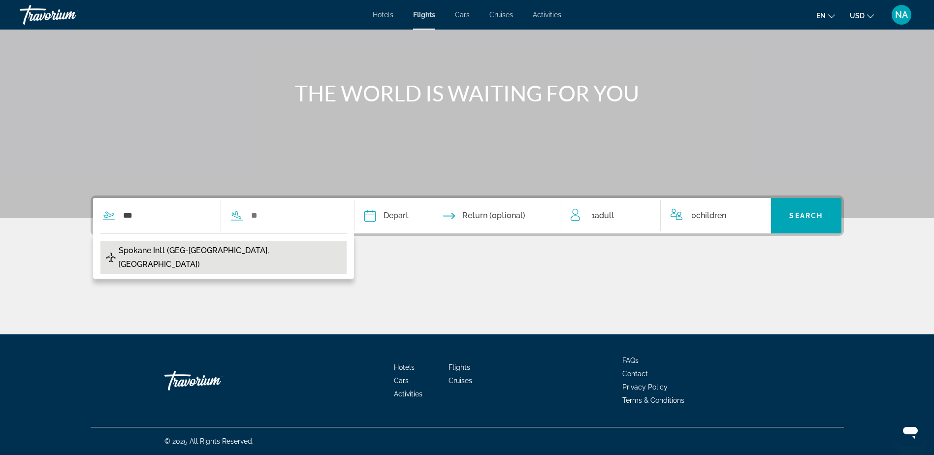
click at [201, 259] on button "Spokane Intl (GEG-Spokane, US)" at bounding box center [223, 257] width 246 height 32
type input "**********"
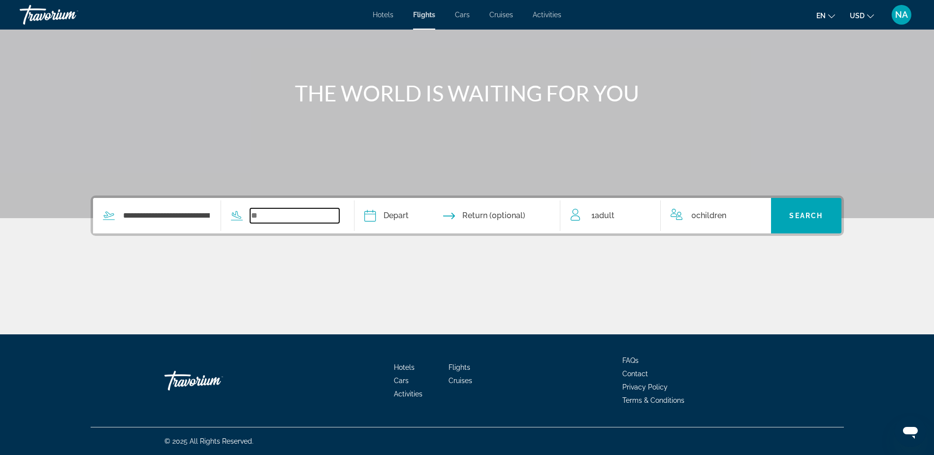
click at [271, 219] on input "Search widget" at bounding box center [294, 215] width 89 height 15
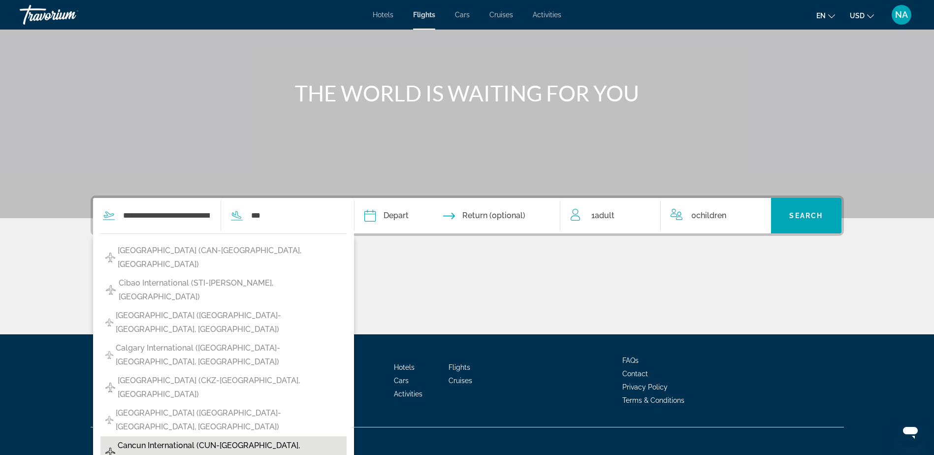
click at [278, 439] on span "Cancun International (CUN-Cancun, Mexico)" at bounding box center [230, 453] width 224 height 28
type input "**********"
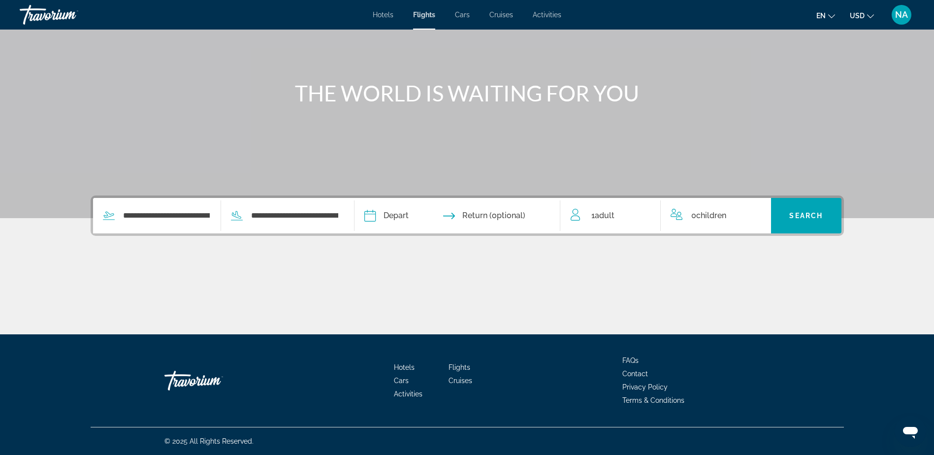
click at [401, 208] on input "Depart date" at bounding box center [413, 217] width 102 height 38
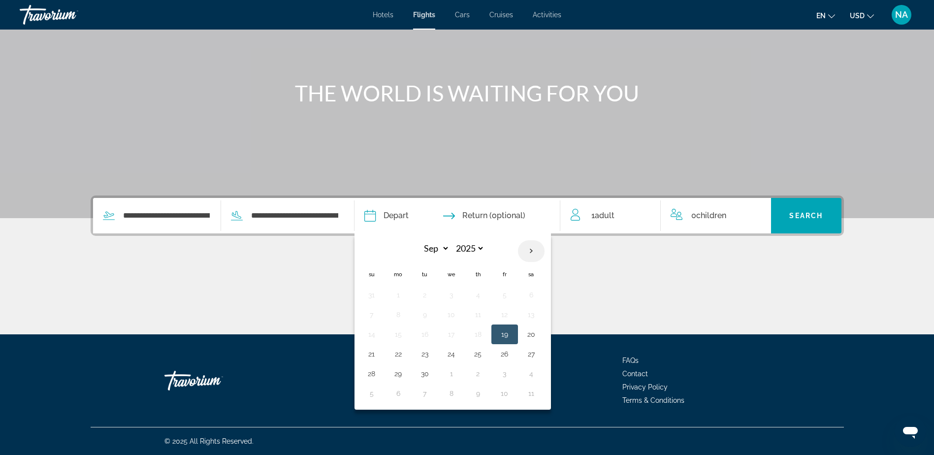
click at [541, 255] on th "Next month" at bounding box center [531, 251] width 27 height 22
click at [527, 252] on th "Next month" at bounding box center [531, 251] width 27 height 22
select select "*"
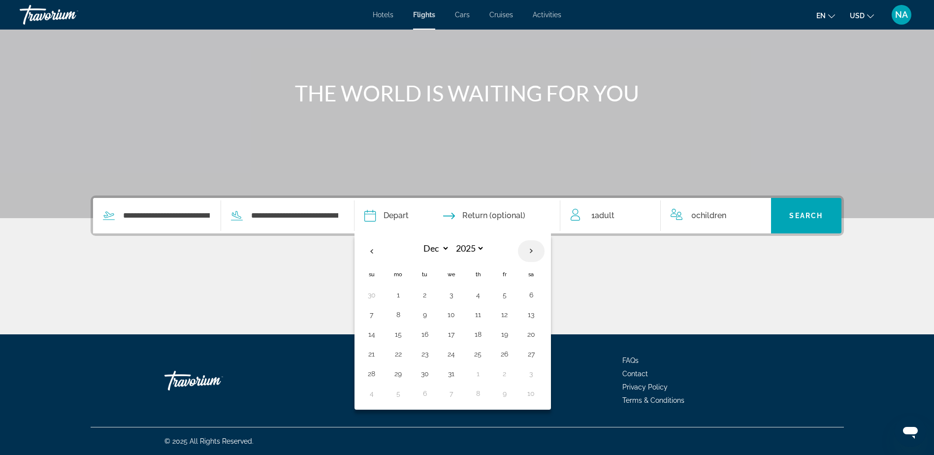
select select "****"
click at [534, 347] on td "24" at bounding box center [531, 354] width 27 height 20
click at [534, 369] on button "31" at bounding box center [531, 374] width 16 height 14
type input "**********"
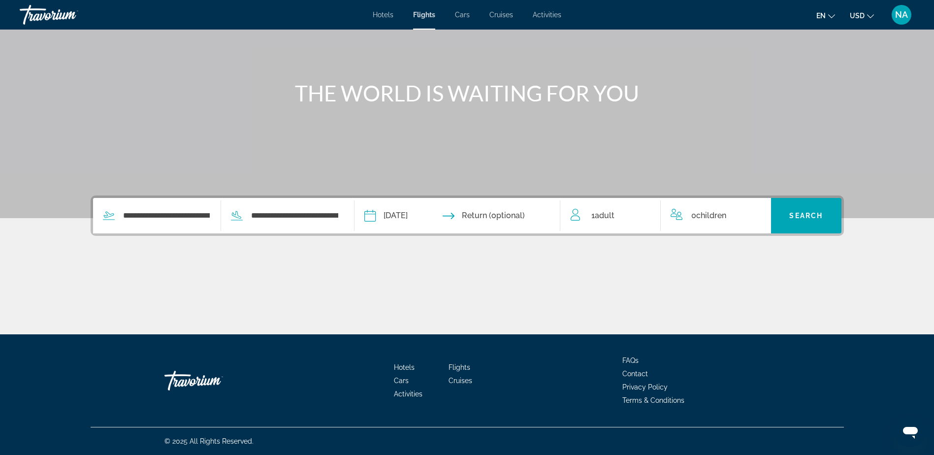
click at [629, 214] on div "1 Adult Adults" at bounding box center [615, 216] width 90 height 14
click at [646, 217] on icon "Increment adults" at bounding box center [645, 214] width 9 height 12
click at [756, 215] on icon "Increment children" at bounding box center [756, 214] width 9 height 12
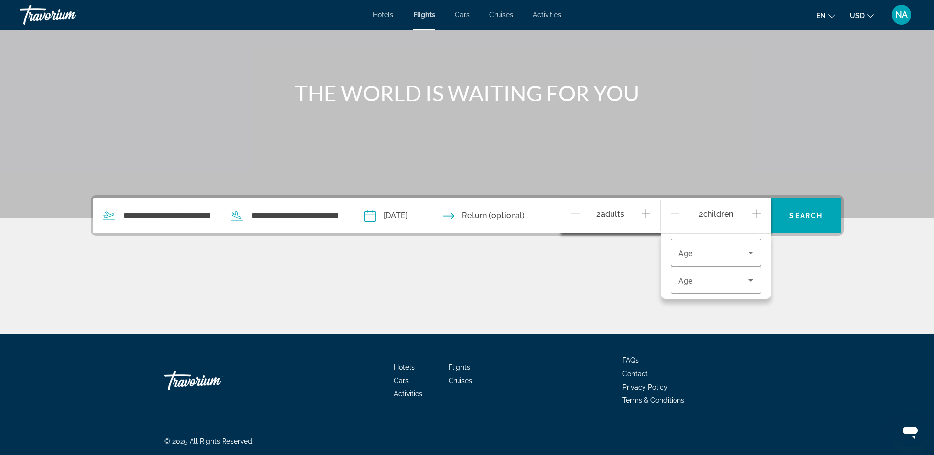
click at [756, 215] on icon "Increment children" at bounding box center [756, 214] width 9 height 12
click at [740, 252] on span "Travelers: 2 adults, 3 children" at bounding box center [713, 253] width 70 height 12
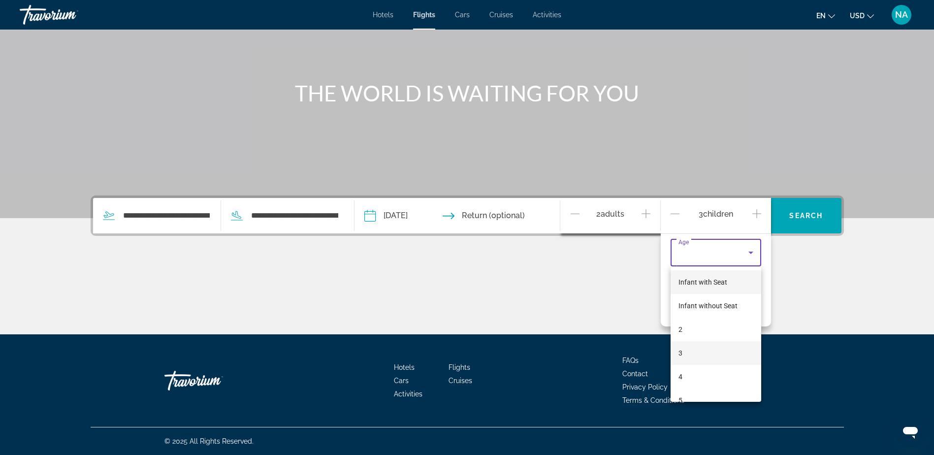
click at [732, 360] on mat-option "3" at bounding box center [715, 353] width 91 height 24
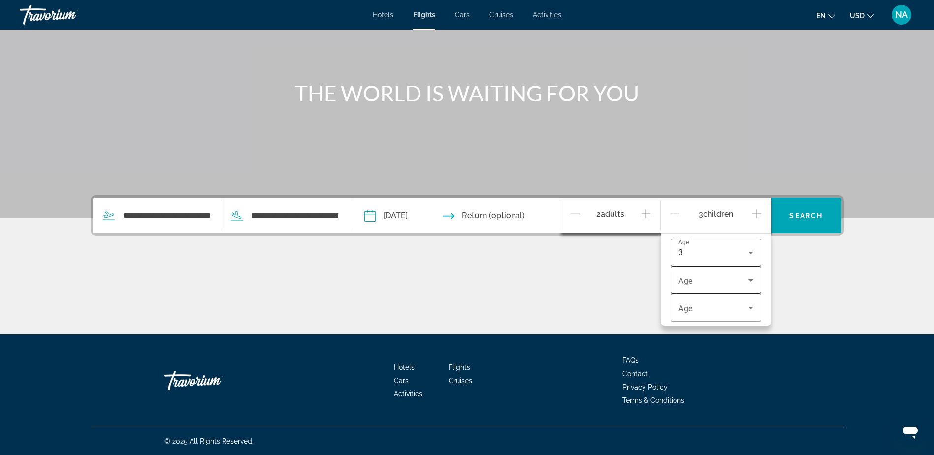
click at [752, 270] on div "Travelers: 2 adults, 3 children" at bounding box center [715, 280] width 75 height 28
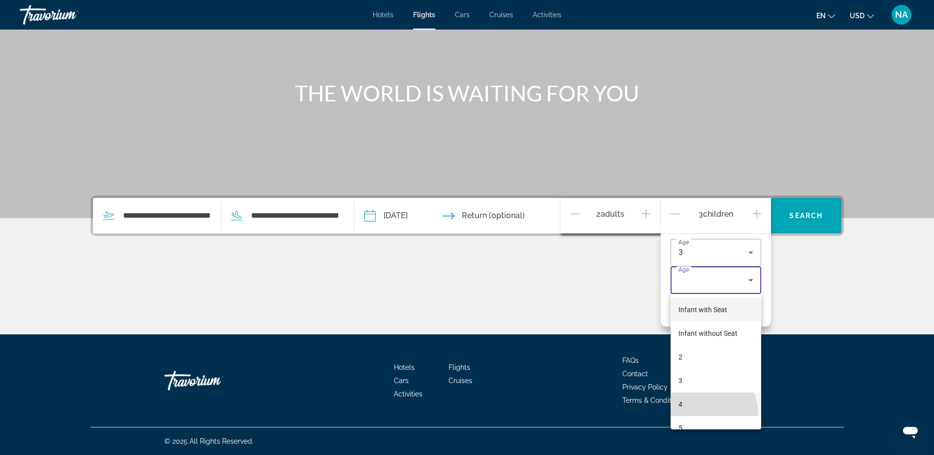
click at [711, 411] on mat-option "4" at bounding box center [715, 404] width 91 height 24
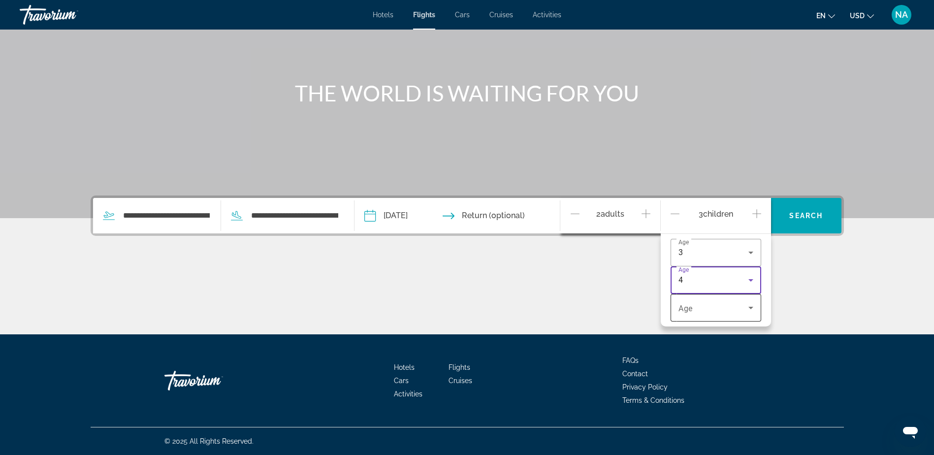
click at [739, 305] on span "Travelers: 2 adults, 3 children" at bounding box center [713, 308] width 70 height 12
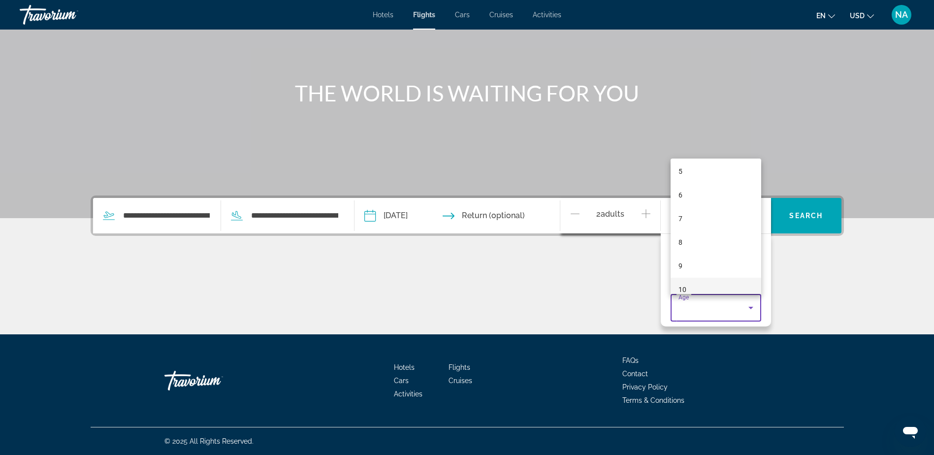
scroll to position [148, 0]
click at [718, 264] on mat-option "10" at bounding box center [715, 263] width 91 height 24
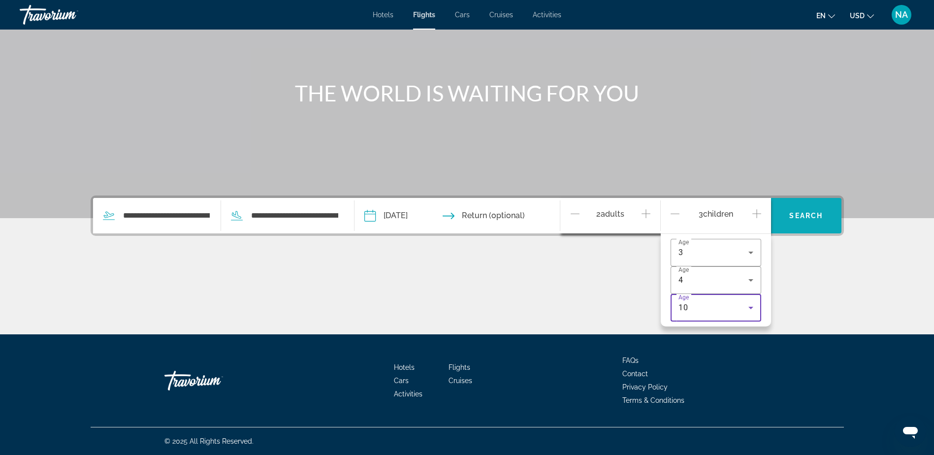
click at [800, 224] on span "Search widget" at bounding box center [806, 216] width 70 height 24
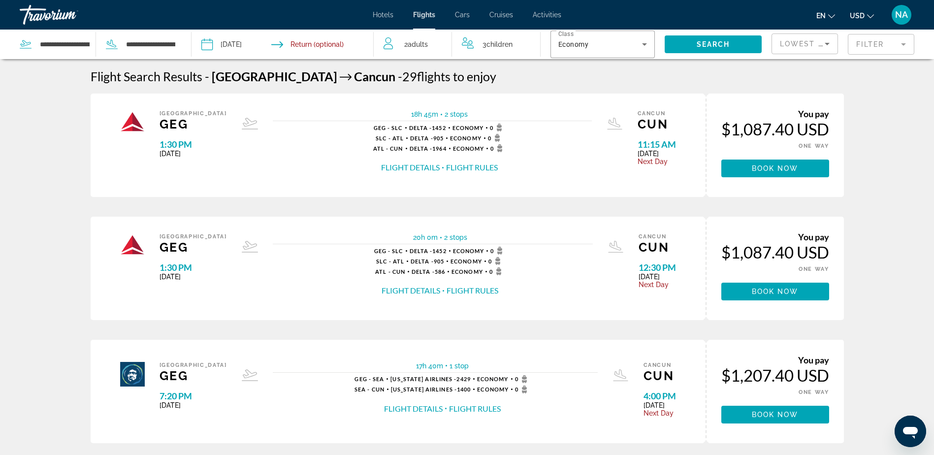
click at [386, 20] on div "Hotels Flights Cars Cruises Activities Hotels Flights Cars Cruises Activities e…" at bounding box center [467, 15] width 934 height 26
click at [387, 18] on span "Hotels" at bounding box center [383, 15] width 21 height 8
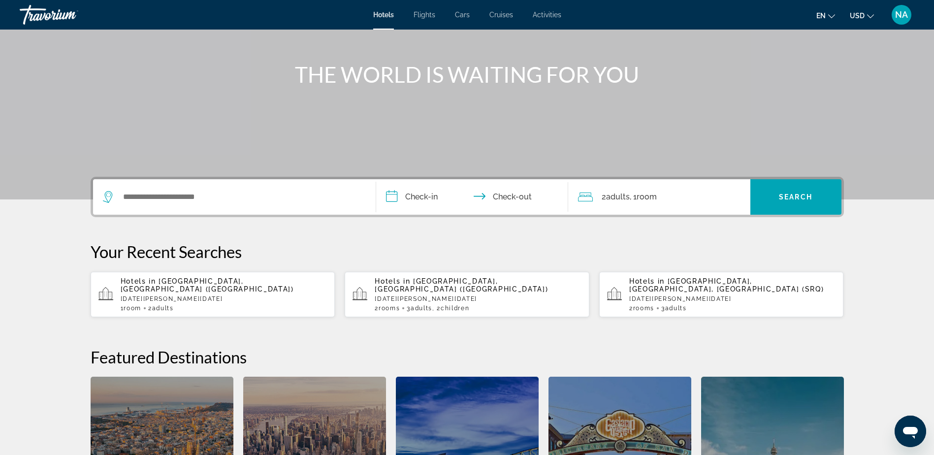
scroll to position [98, 0]
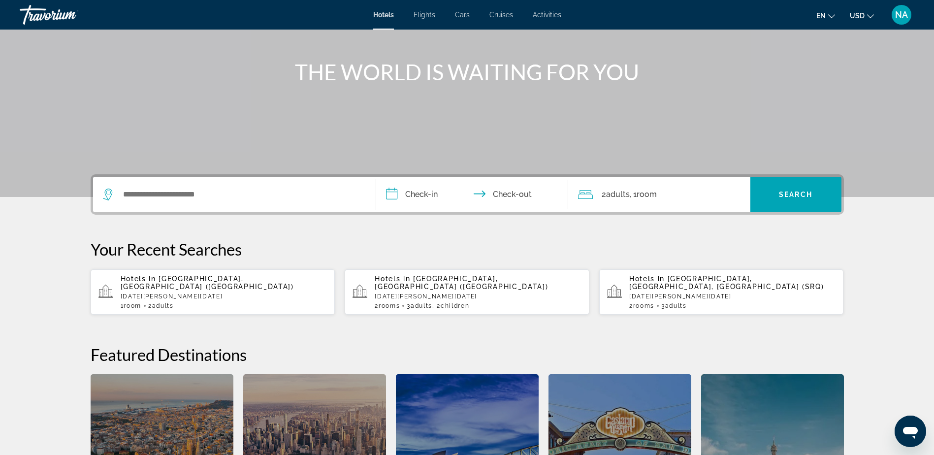
click at [212, 186] on div "Search widget" at bounding box center [234, 194] width 263 height 35
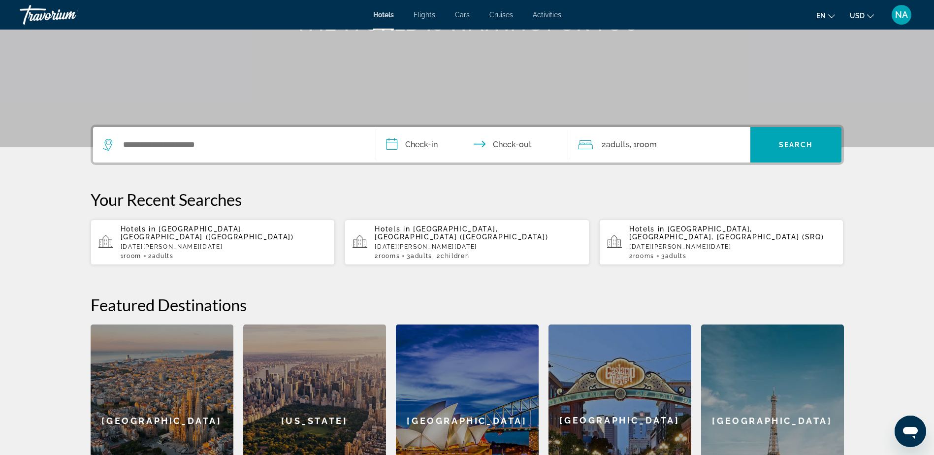
scroll to position [241, 0]
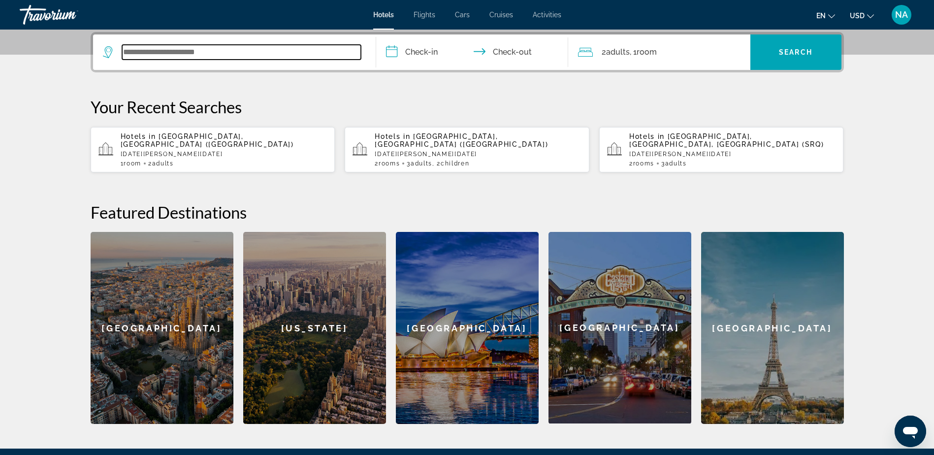
click at [159, 53] on input "Search widget" at bounding box center [241, 52] width 239 height 15
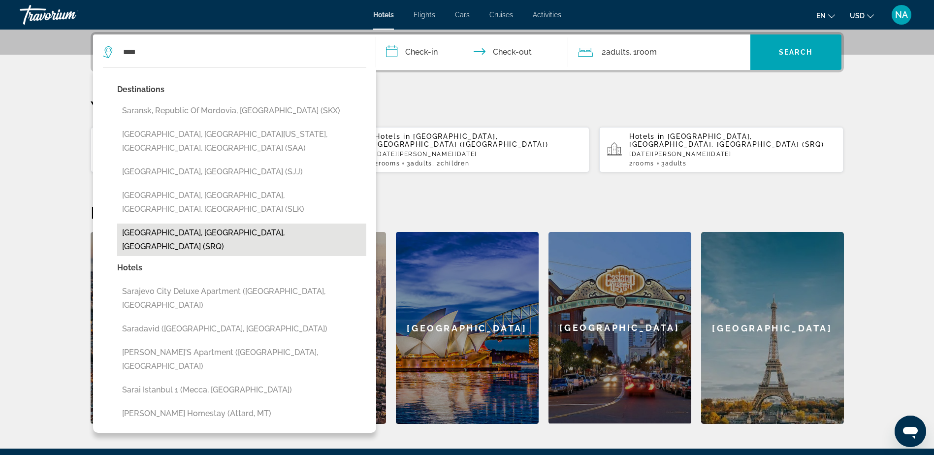
click at [255, 223] on button "Sarasota, FL, United States (SRQ)" at bounding box center [241, 239] width 249 height 32
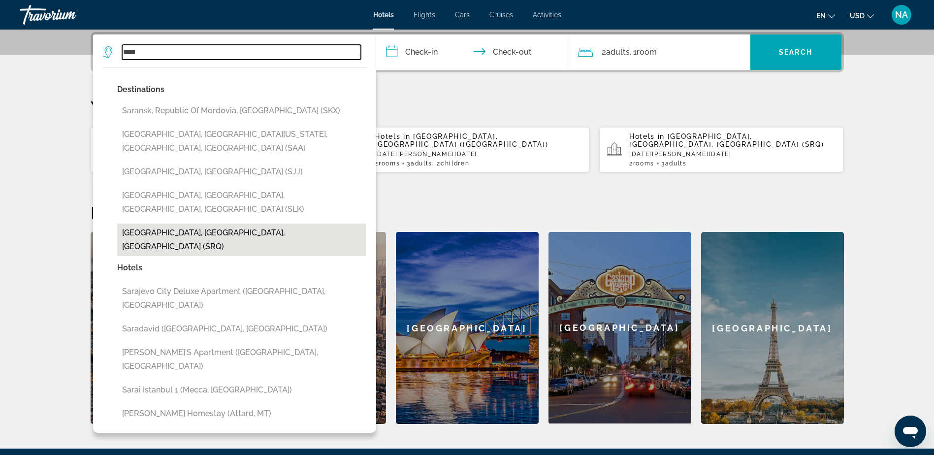
type input "**********"
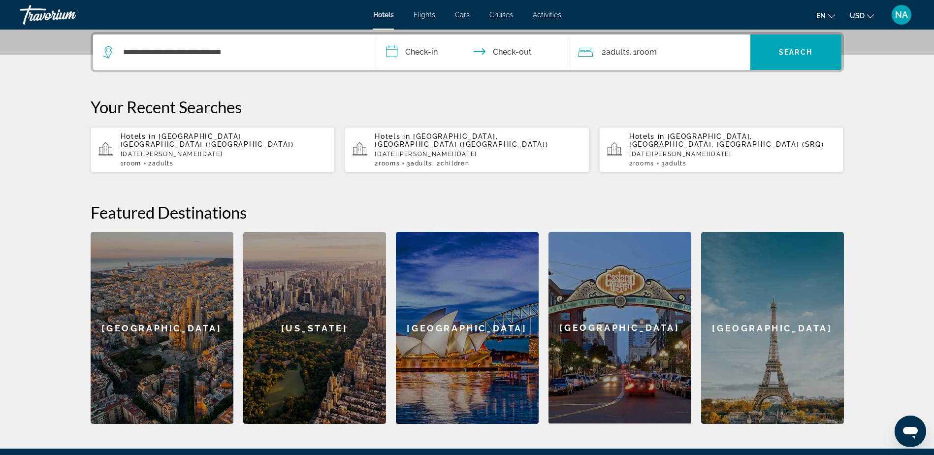
click at [430, 57] on input "**********" at bounding box center [474, 53] width 196 height 38
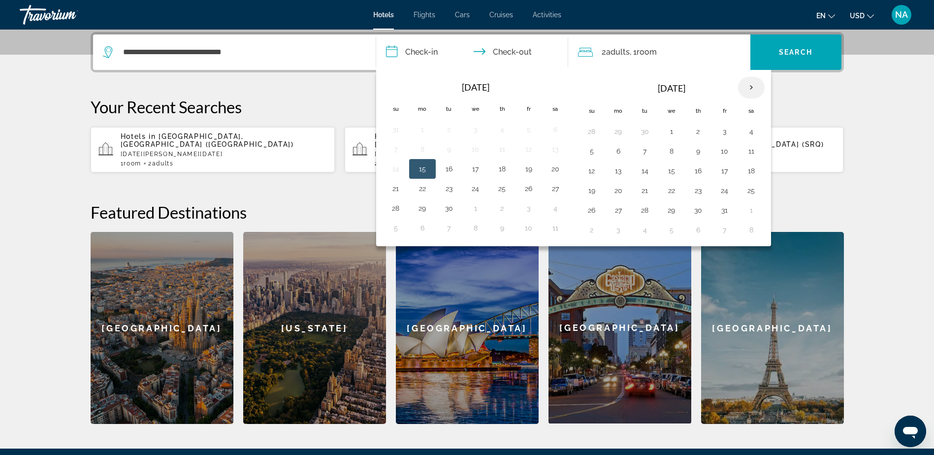
click at [759, 87] on th "Next month" at bounding box center [751, 88] width 27 height 22
click at [757, 195] on button "24" at bounding box center [751, 191] width 16 height 14
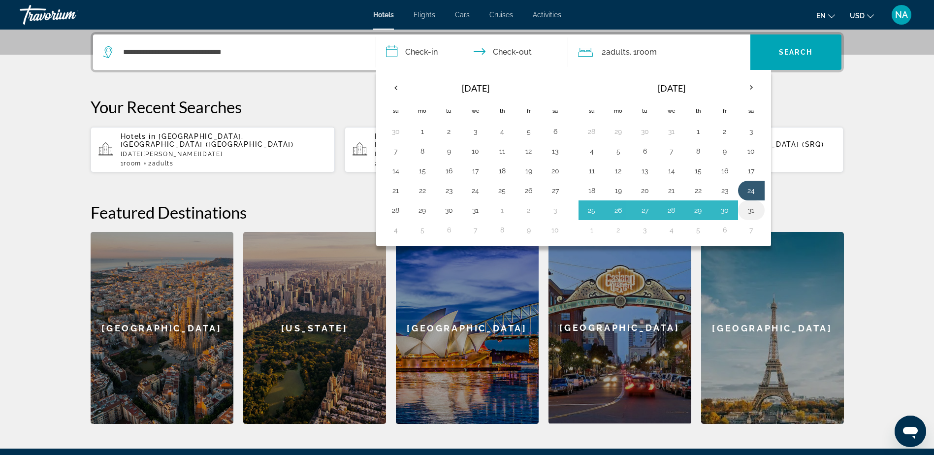
click at [757, 208] on button "31" at bounding box center [751, 210] width 16 height 14
type input "**********"
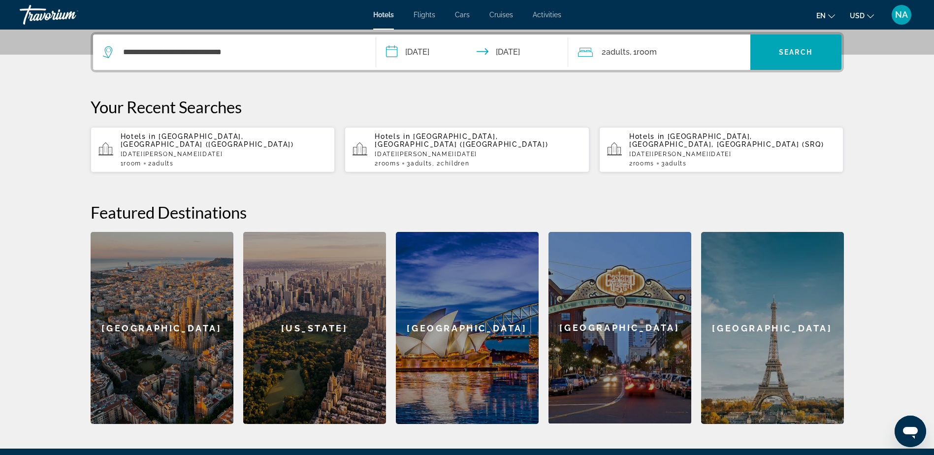
click at [665, 45] on div "2 Adult Adults , 1 Room rooms" at bounding box center [664, 51] width 172 height 35
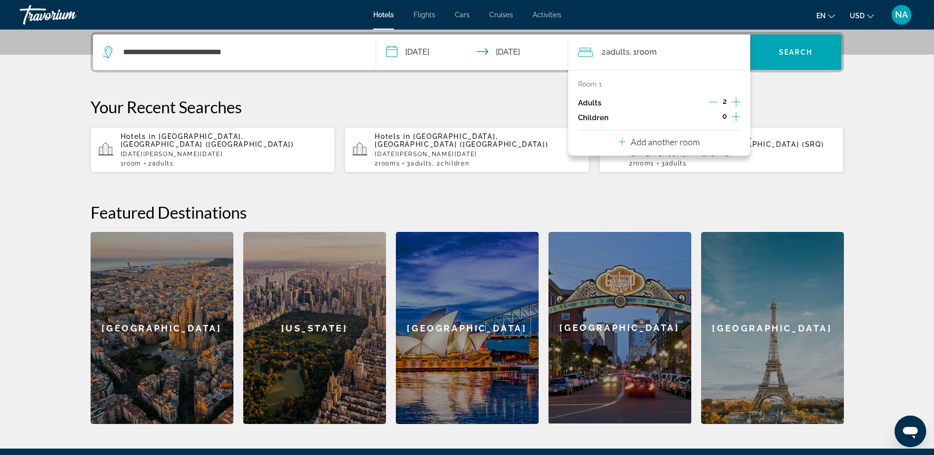
click at [695, 142] on p "Add another room" at bounding box center [664, 141] width 69 height 11
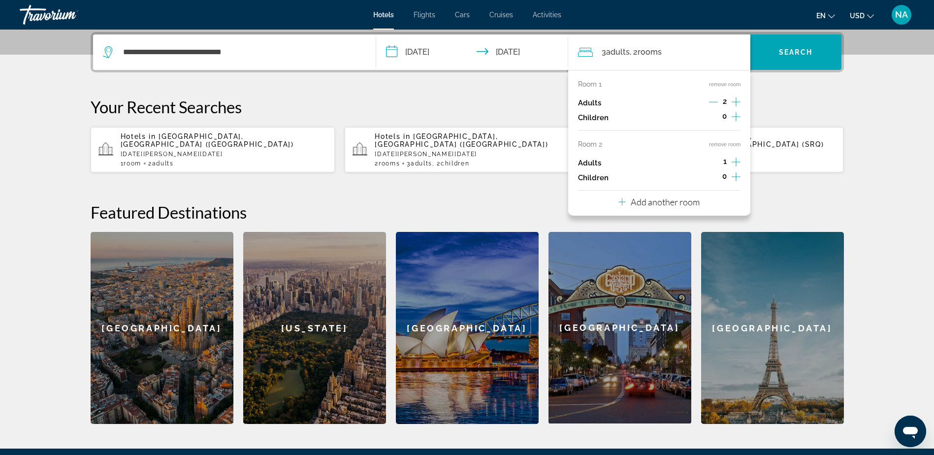
click at [731, 174] on icon "Increment children" at bounding box center [735, 177] width 9 height 12
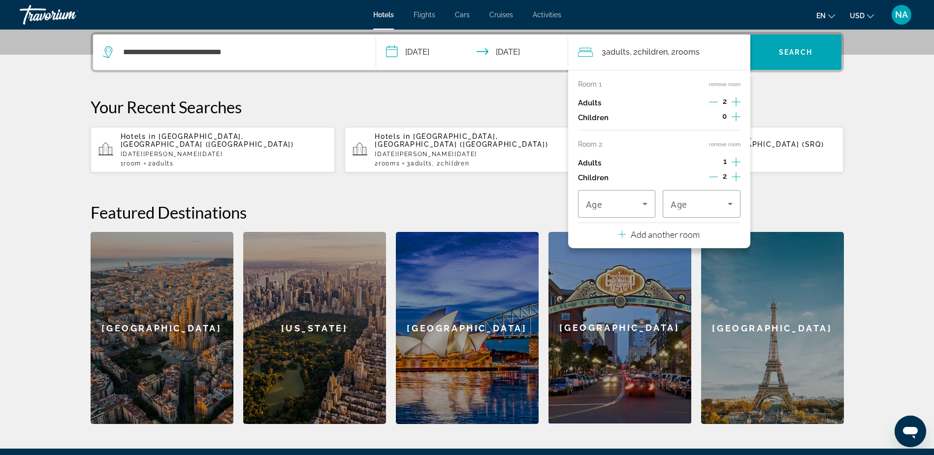
click at [731, 174] on icon "Increment children" at bounding box center [735, 177] width 9 height 12
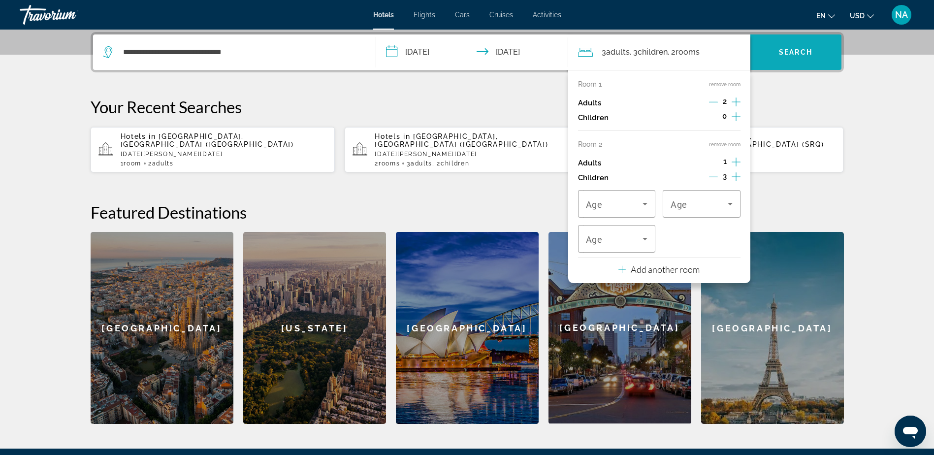
click at [779, 60] on span "Search widget" at bounding box center [795, 52] width 91 height 24
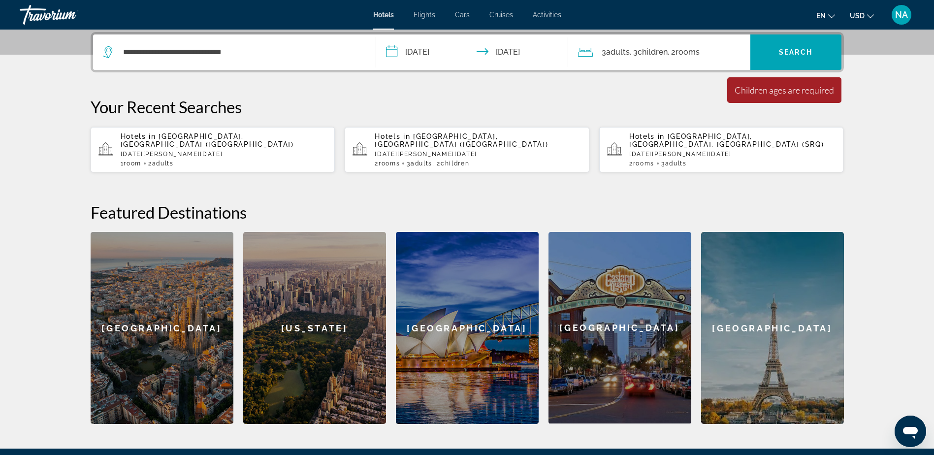
click at [688, 52] on span "rooms" at bounding box center [687, 51] width 24 height 9
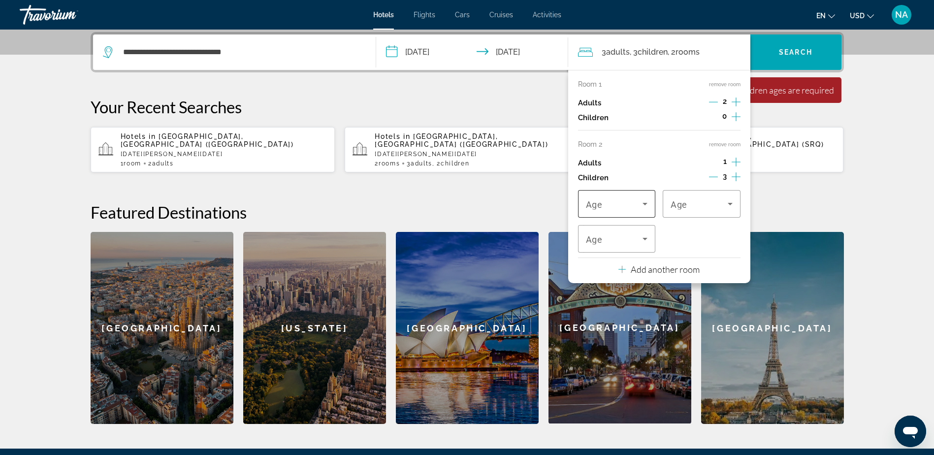
click at [637, 207] on span "Travelers: 3 adults, 3 children" at bounding box center [614, 204] width 57 height 12
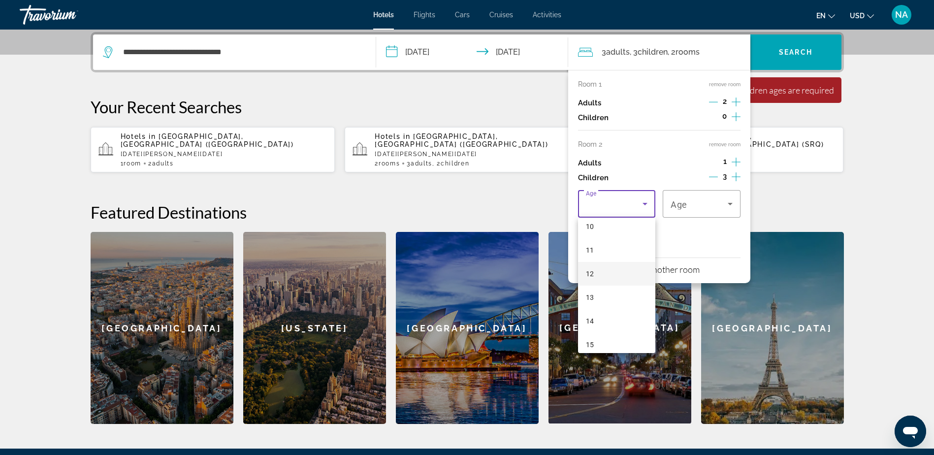
scroll to position [246, 0]
click at [606, 247] on mat-option "11" at bounding box center [617, 247] width 78 height 24
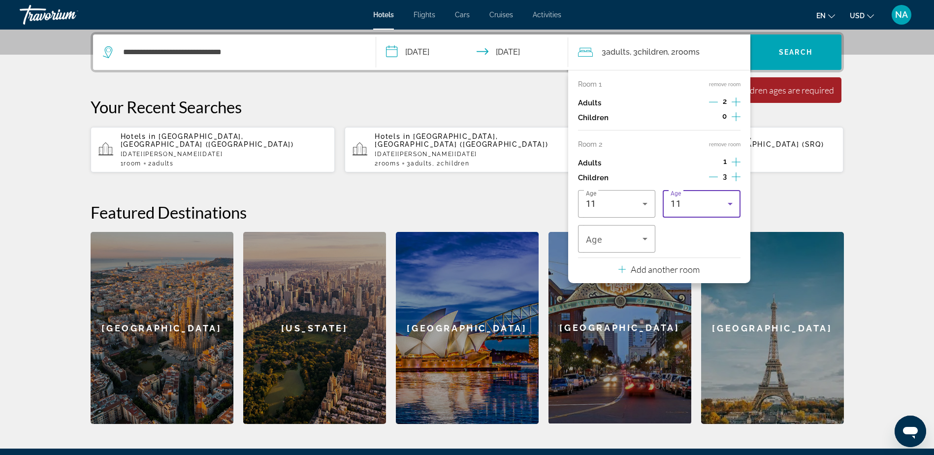
click at [678, 200] on span "11" at bounding box center [675, 203] width 10 height 10
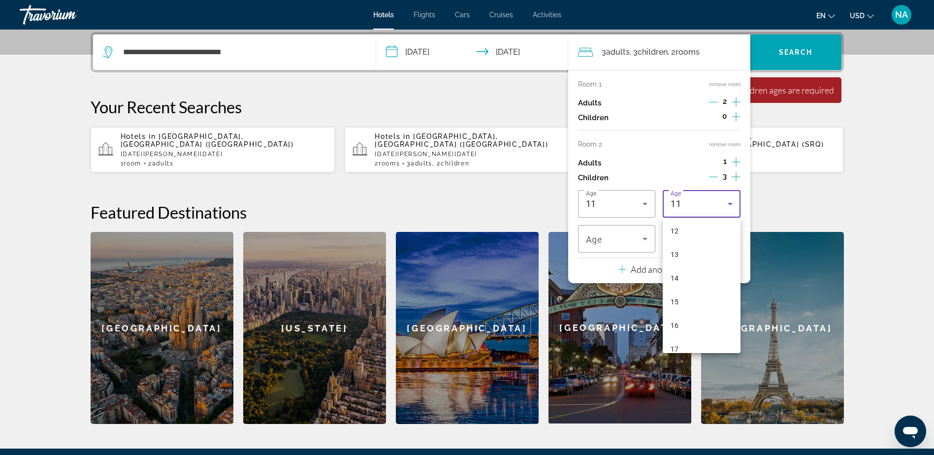
scroll to position [298, 0]
click at [692, 260] on mat-option "14" at bounding box center [701, 266] width 78 height 24
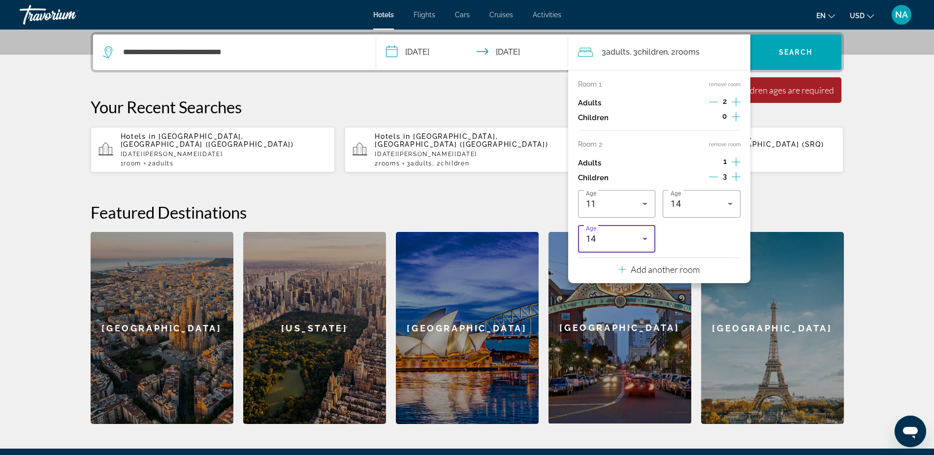
click at [641, 233] on icon "Travelers: 3 adults, 3 children" at bounding box center [645, 239] width 12 height 12
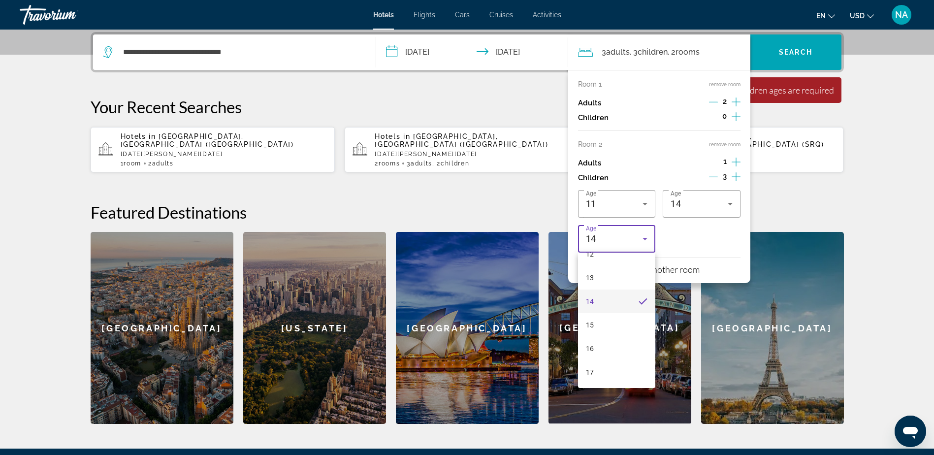
drag, startPoint x: 624, startPoint y: 370, endPoint x: 636, endPoint y: 335, distance: 37.0
click at [624, 370] on mat-option "17" at bounding box center [617, 372] width 78 height 24
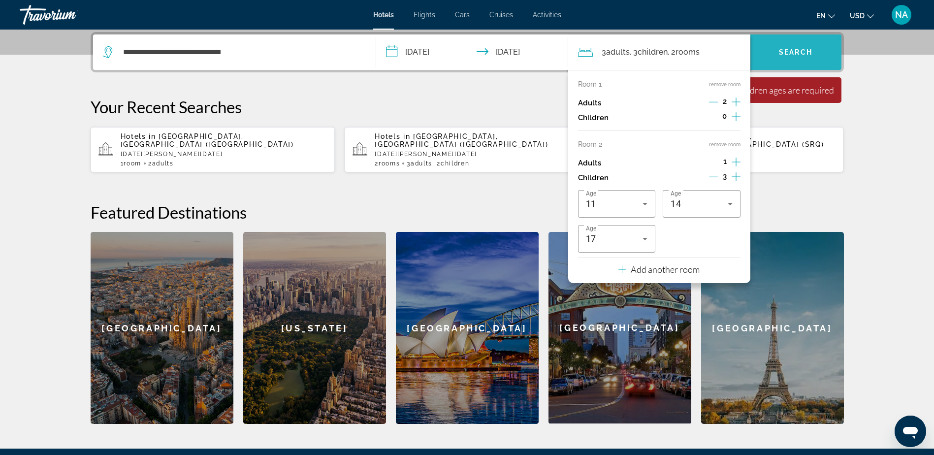
click at [820, 51] on span "Search widget" at bounding box center [795, 52] width 91 height 24
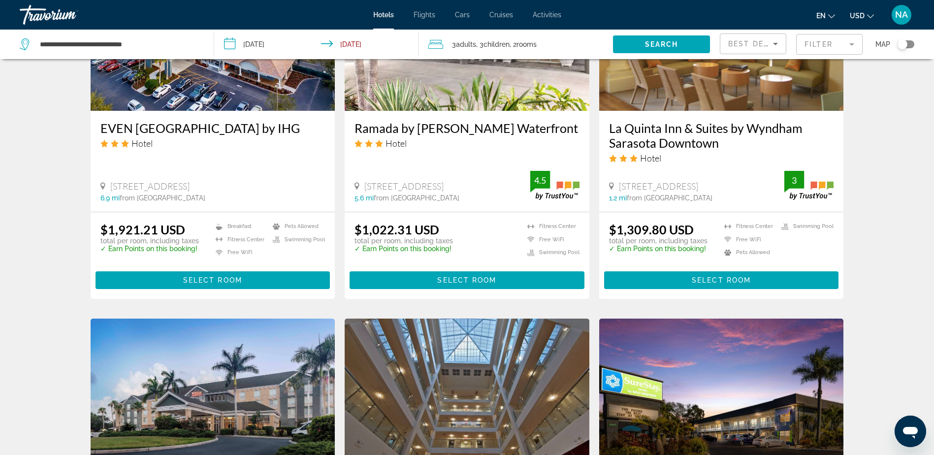
scroll to position [1181, 0]
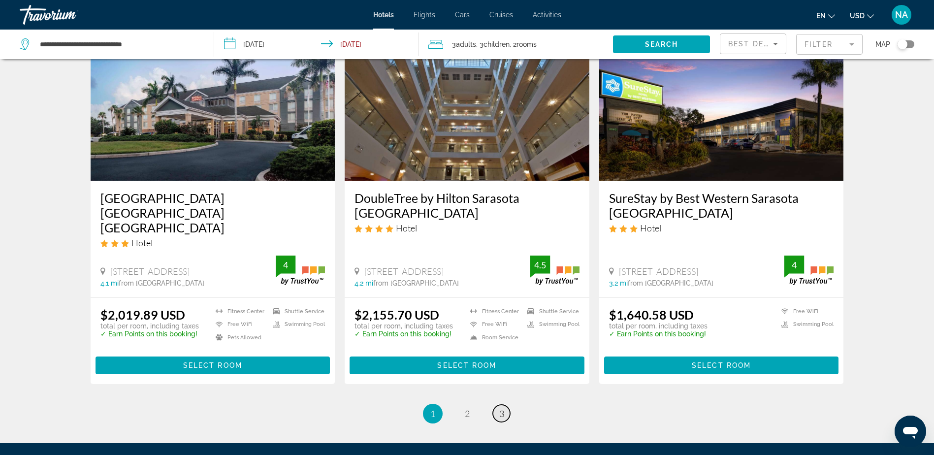
click at [503, 408] on span "3" at bounding box center [501, 413] width 5 height 11
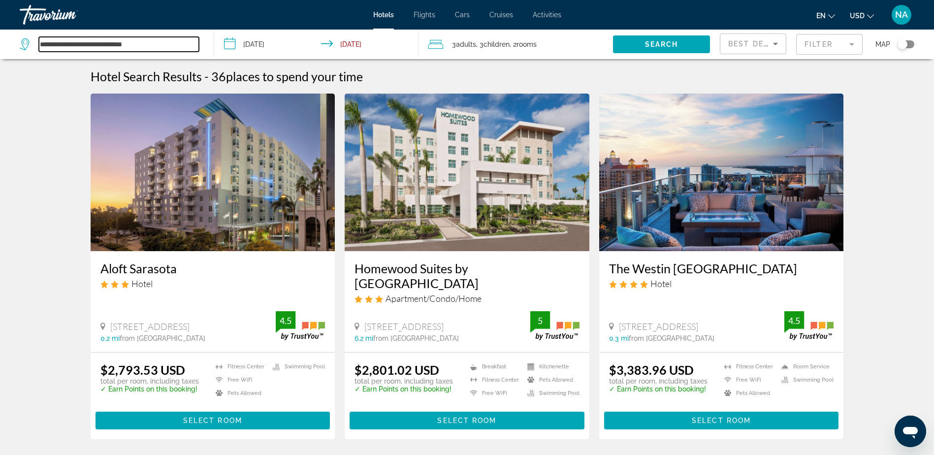
click at [168, 43] on input "**********" at bounding box center [119, 44] width 160 height 15
type input "*"
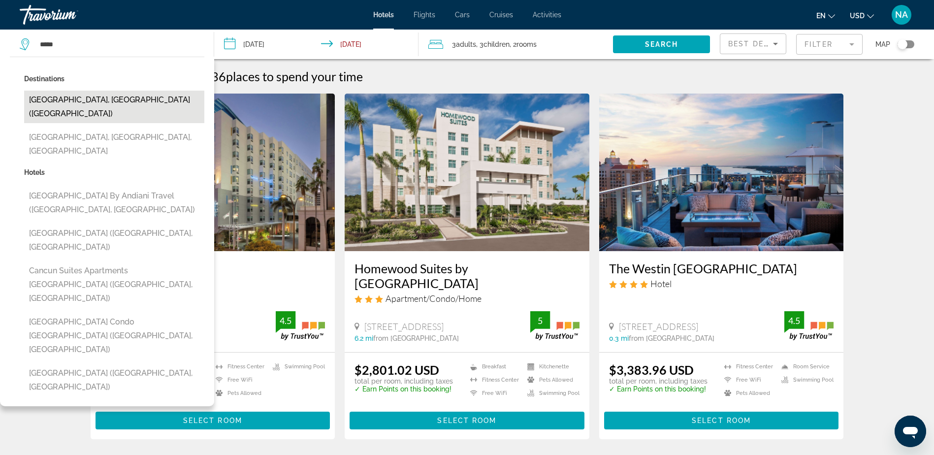
click at [60, 97] on button "Cancun, Mexico (CUN)" at bounding box center [114, 107] width 180 height 32
type input "**********"
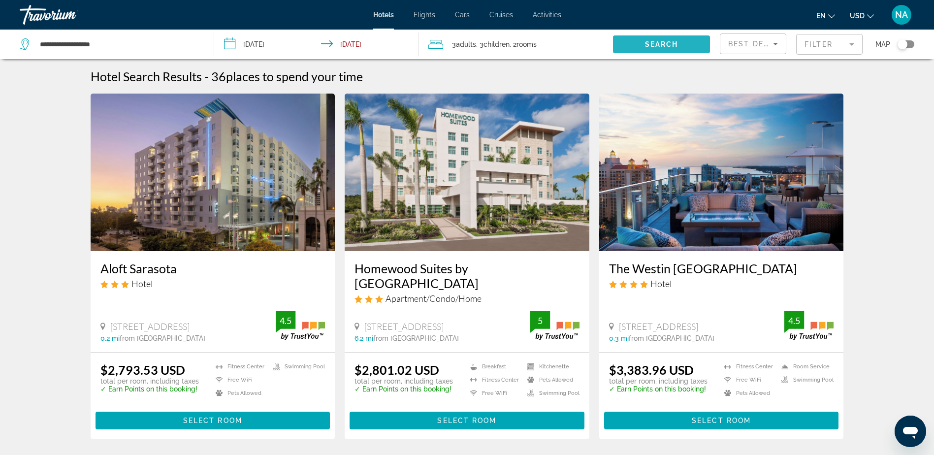
click at [662, 50] on span "Search widget" at bounding box center [661, 44] width 97 height 24
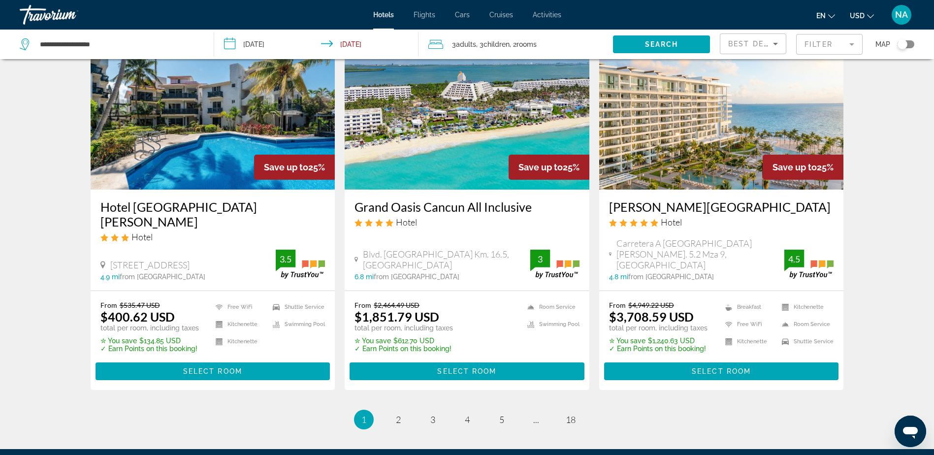
scroll to position [1181, 0]
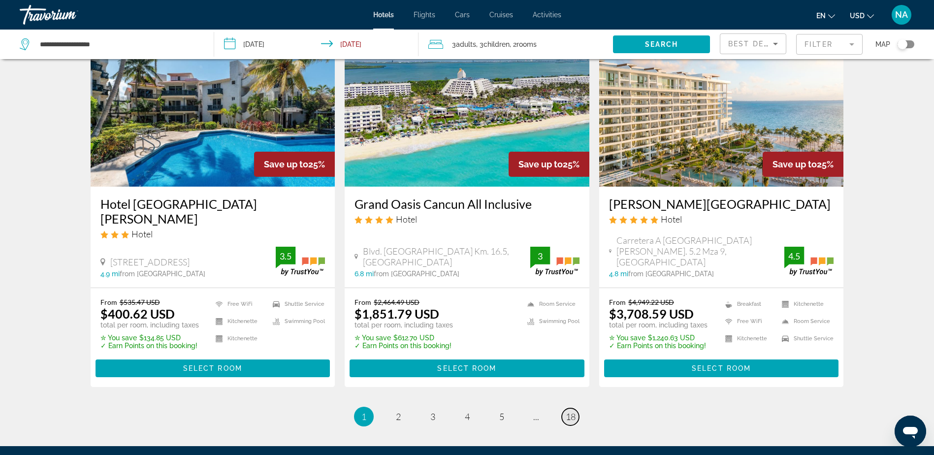
click at [575, 411] on span "18" at bounding box center [571, 416] width 10 height 11
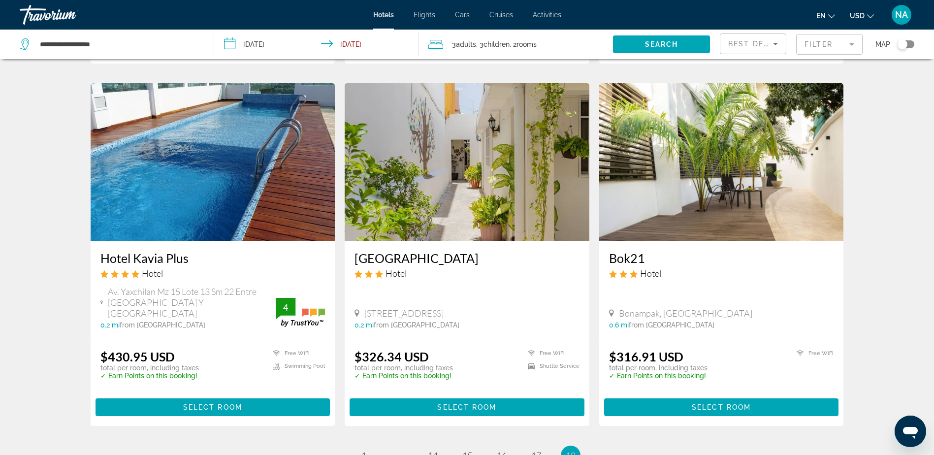
scroll to position [492, 0]
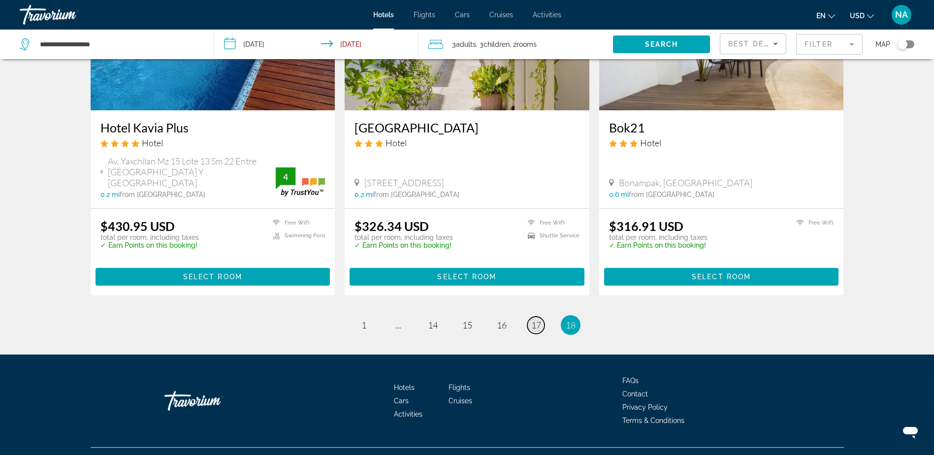
click at [536, 319] on span "17" at bounding box center [536, 324] width 10 height 11
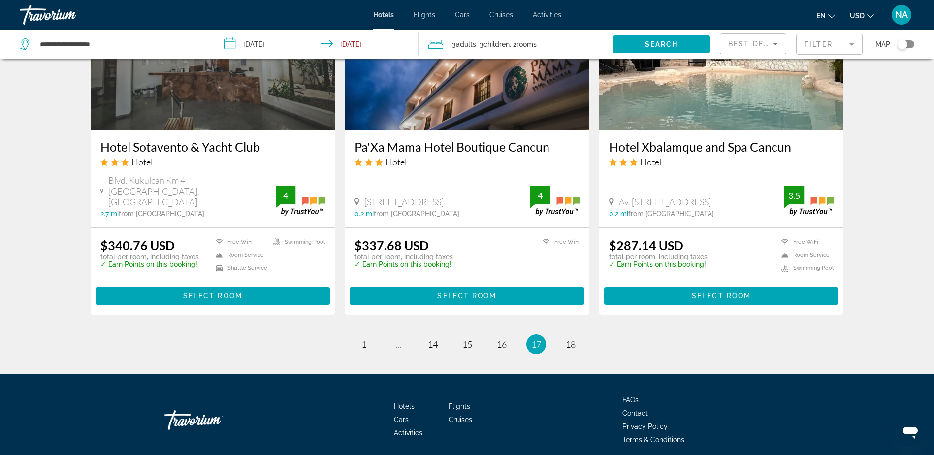
scroll to position [1213, 0]
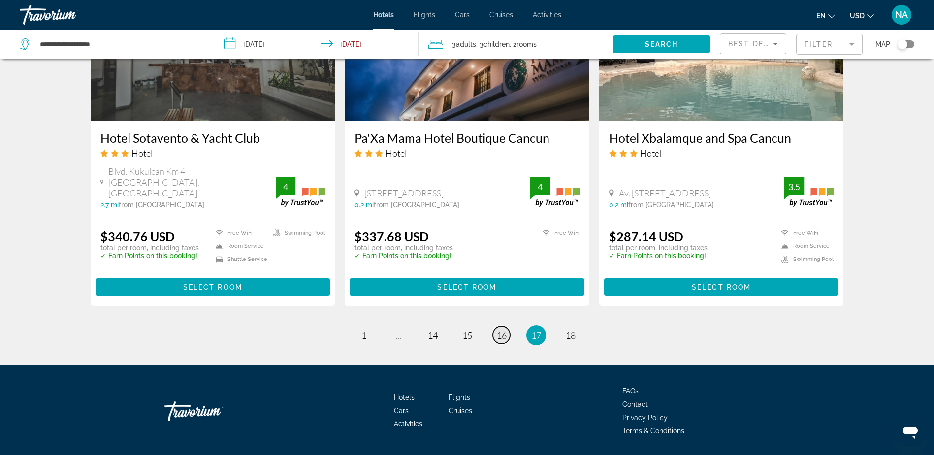
click at [501, 330] on span "16" at bounding box center [502, 335] width 10 height 11
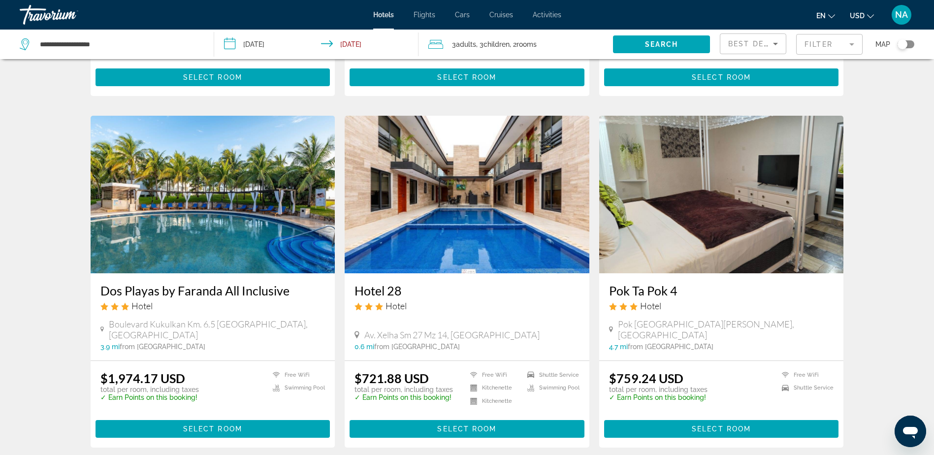
scroll to position [1223, 0]
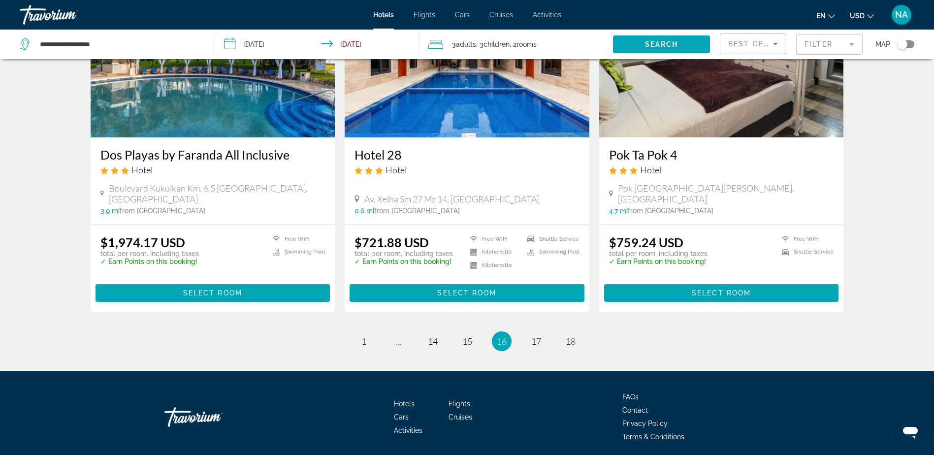
click at [443, 331] on ul "16 / 18 page 1 page ... page 14 page 15 You're on page 16 page 17 page 18" at bounding box center [467, 341] width 753 height 20
click at [437, 336] on span "14" at bounding box center [433, 341] width 10 height 11
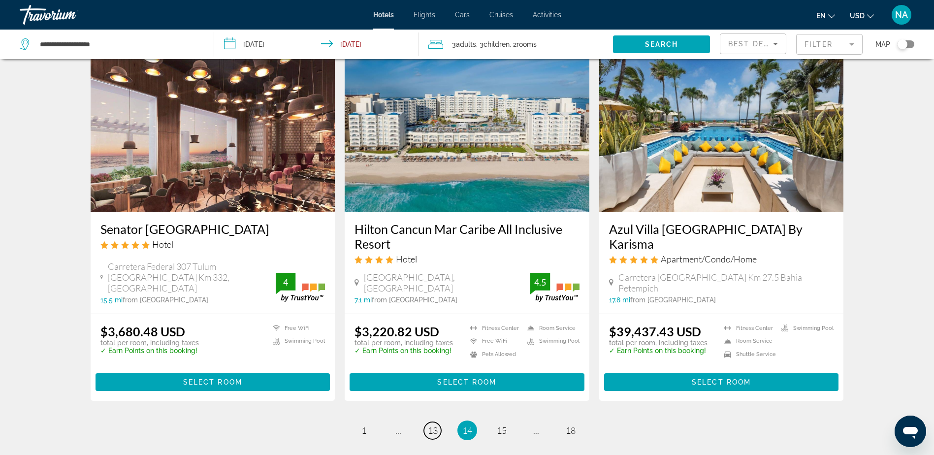
scroll to position [1273, 0]
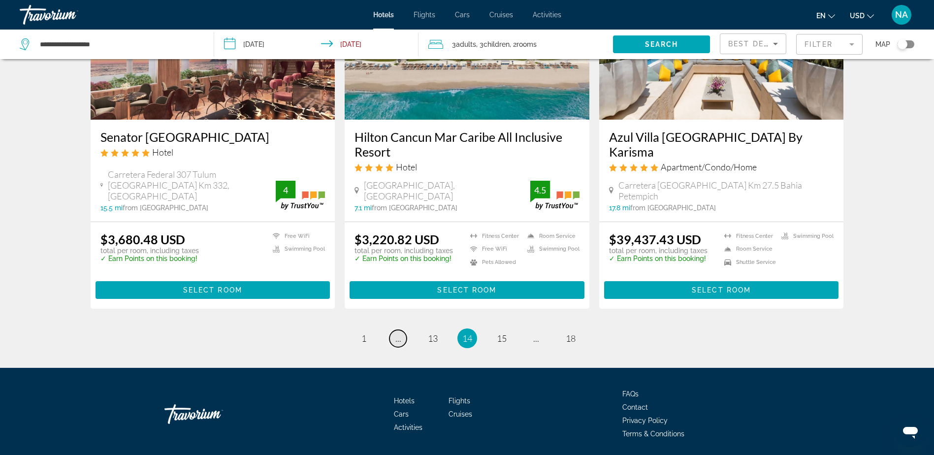
click at [402, 330] on link "page ..." at bounding box center [397, 338] width 17 height 17
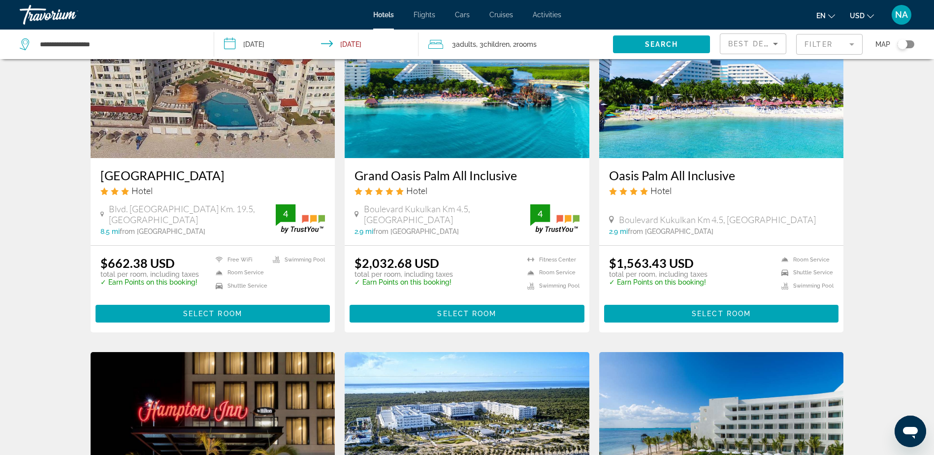
scroll to position [246, 0]
